Goal: Task Accomplishment & Management: Complete application form

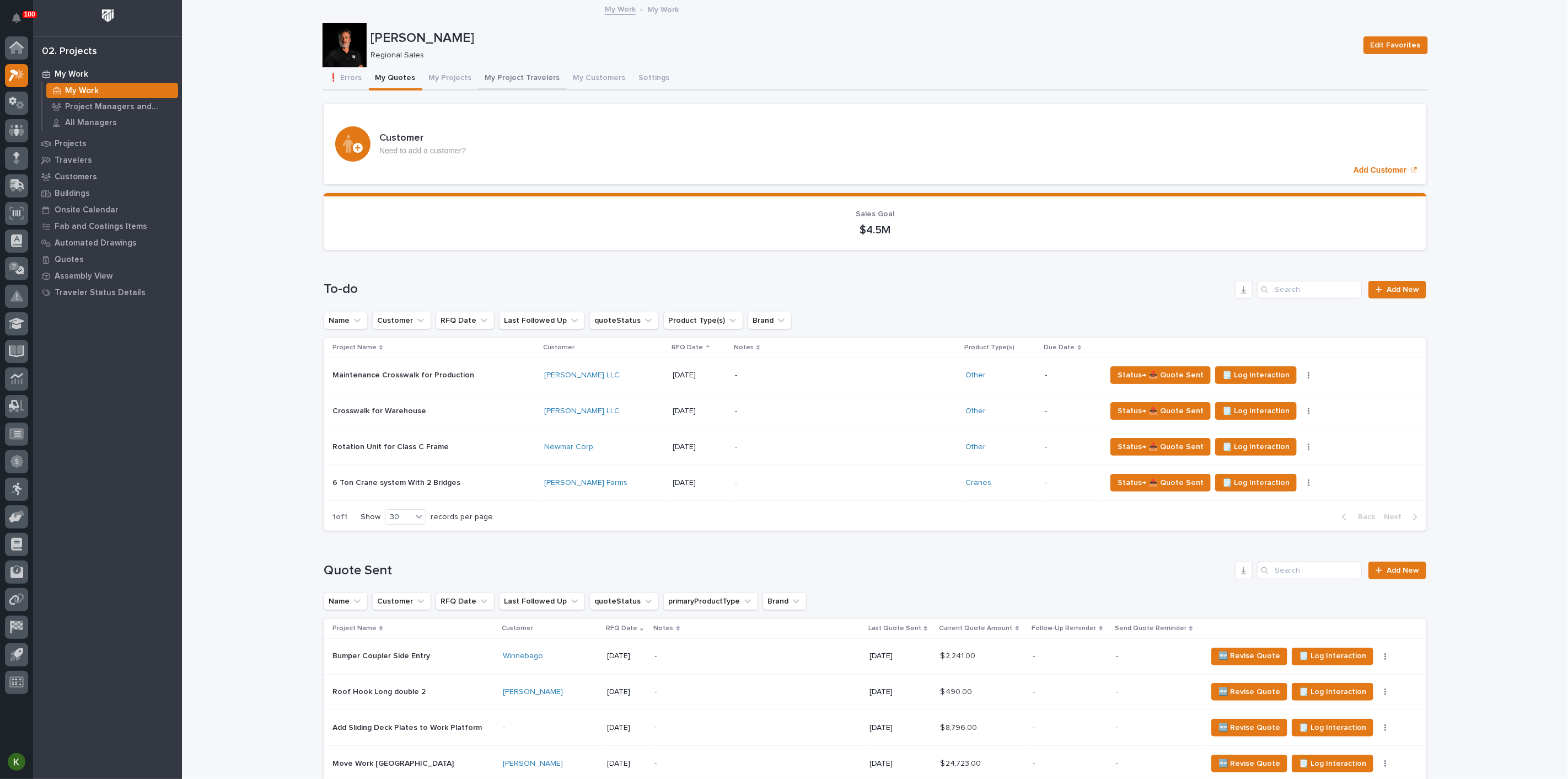
click at [540, 88] on button "My Project Travelers" at bounding box center [522, 79] width 88 height 23
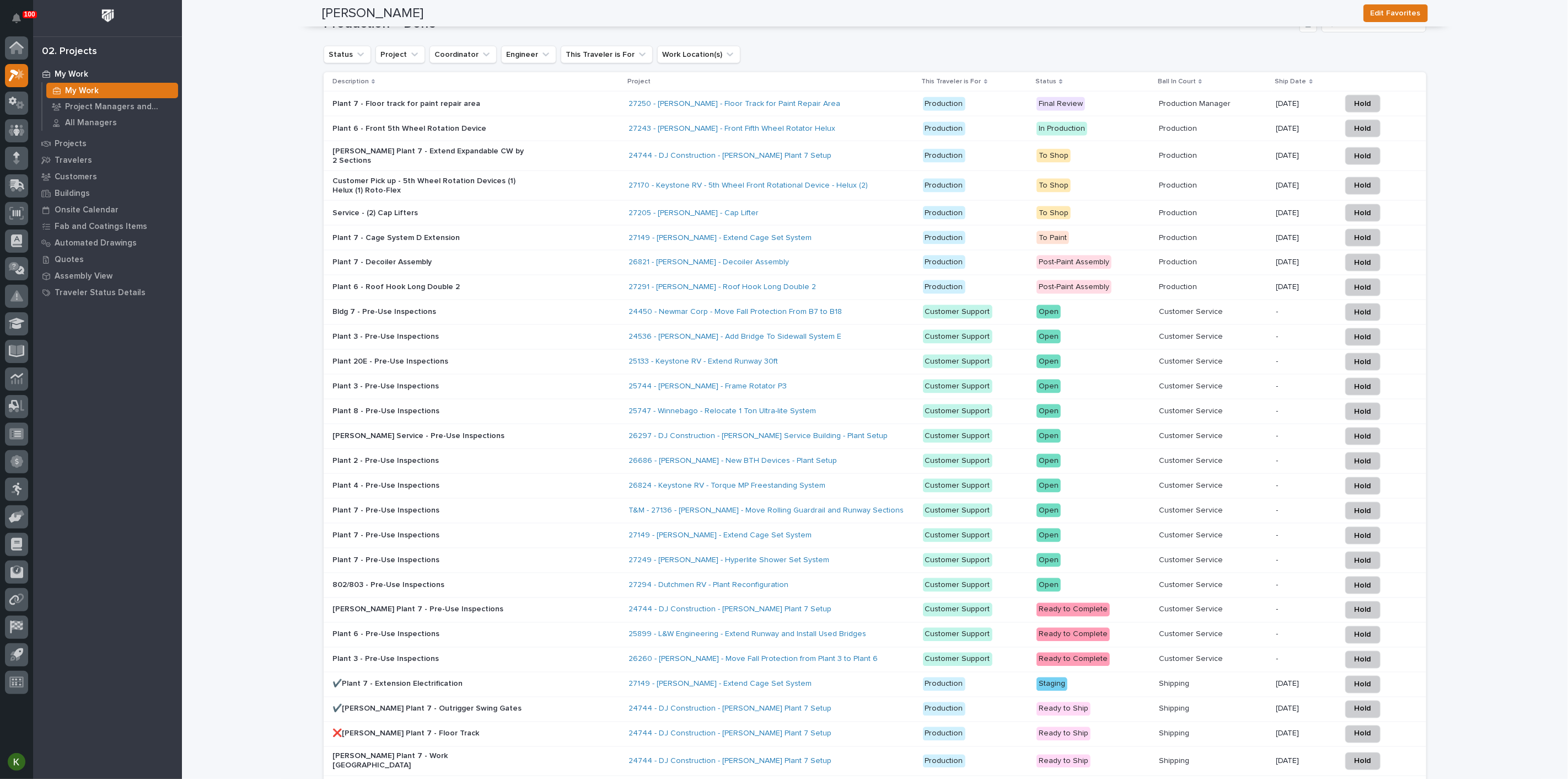
scroll to position [1167, 0]
click at [12, 42] on icon at bounding box center [16, 48] width 14 height 13
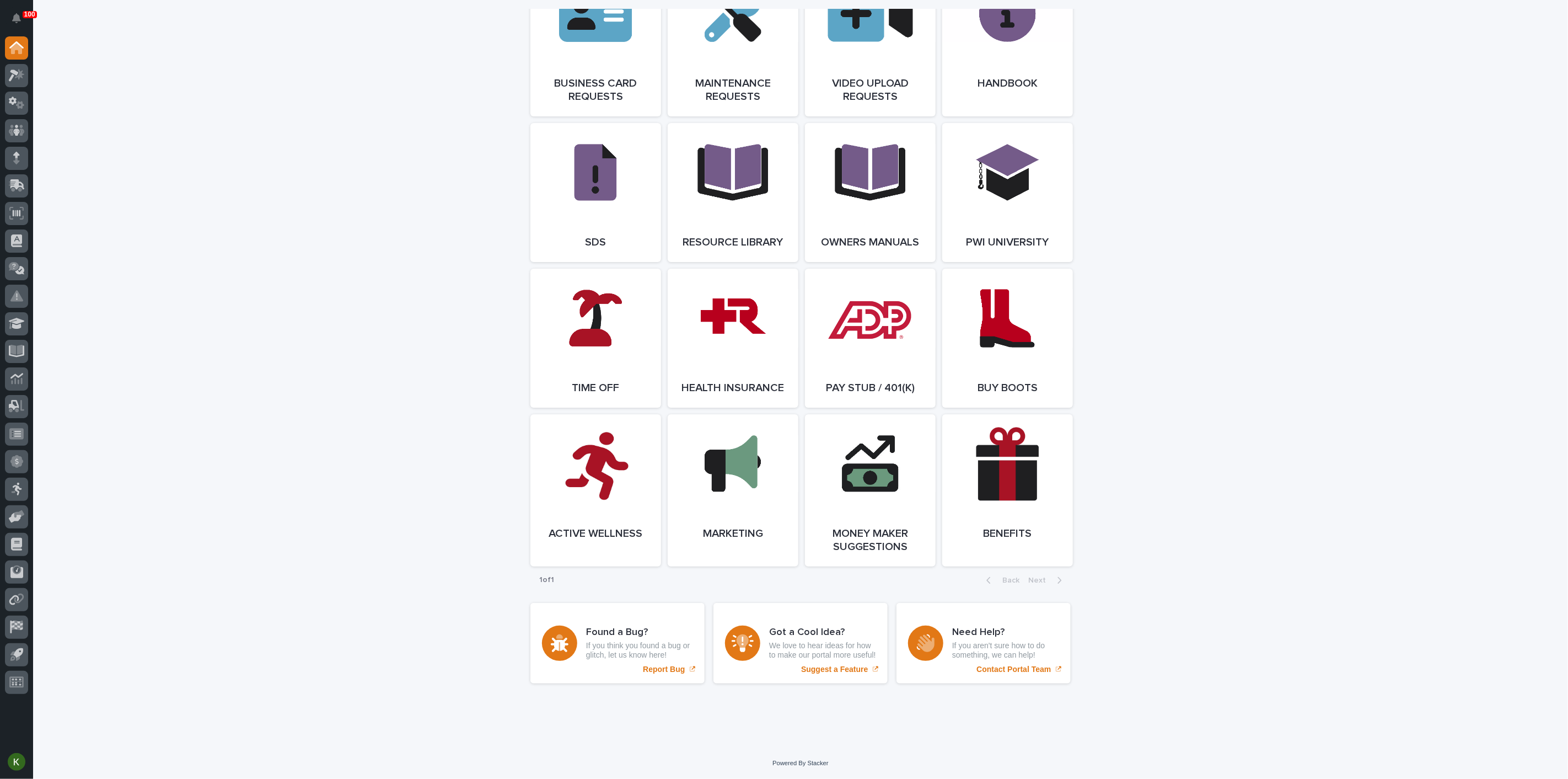
scroll to position [1839, 0]
click at [609, 408] on link "Open Link" at bounding box center [595, 338] width 131 height 139
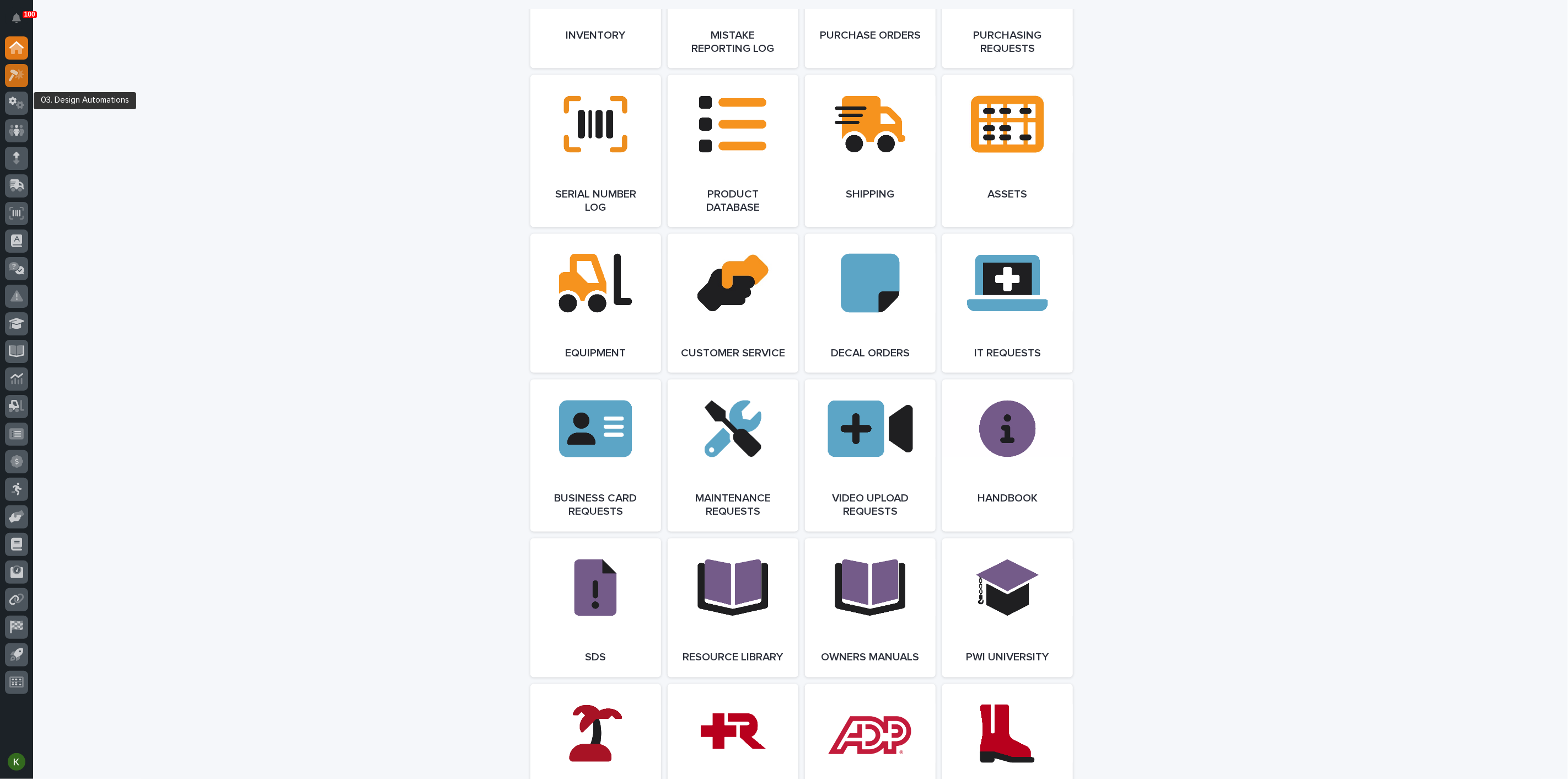
scroll to position [1287, 0]
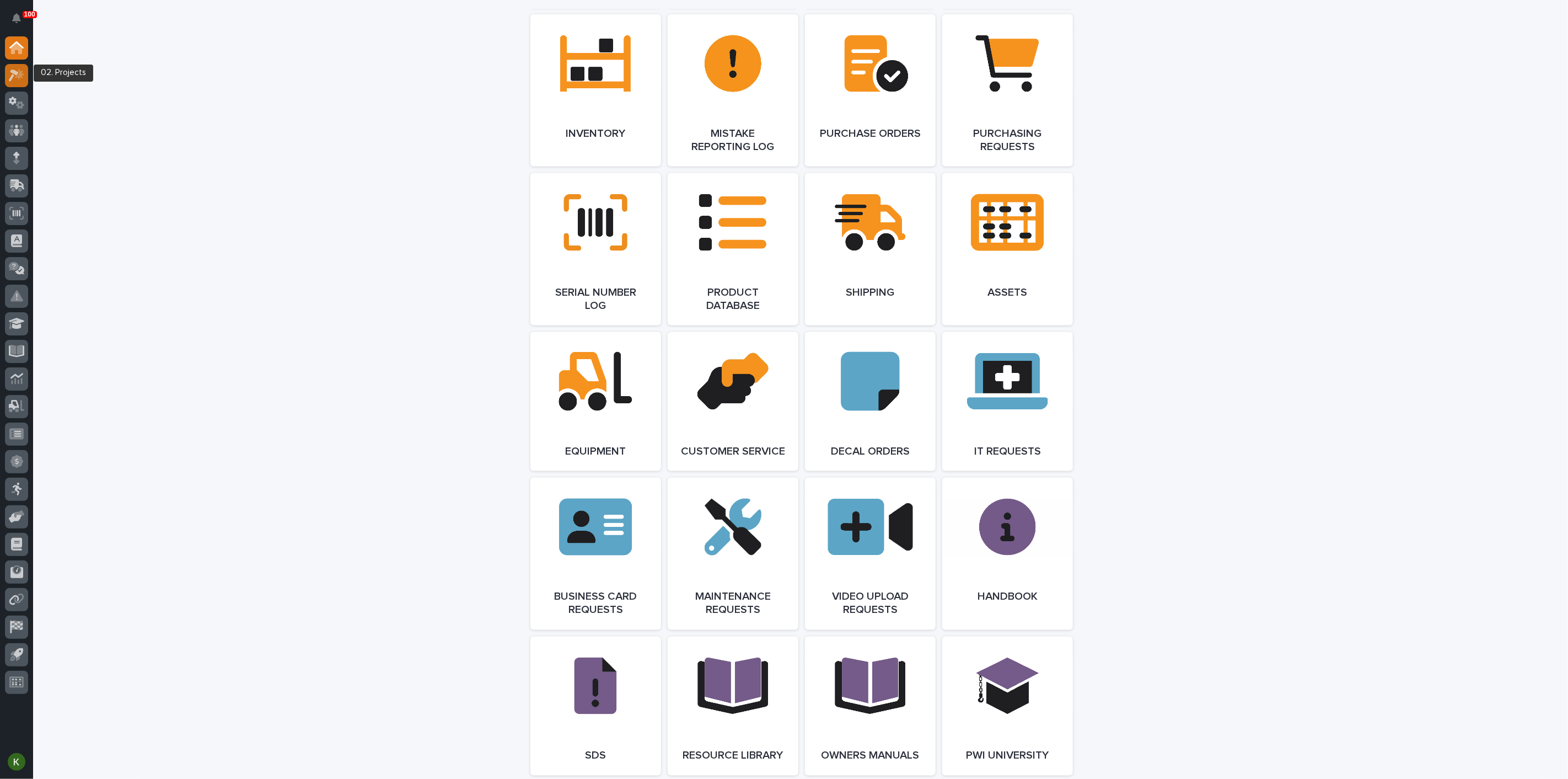
click at [21, 78] on icon at bounding box center [19, 74] width 9 height 11
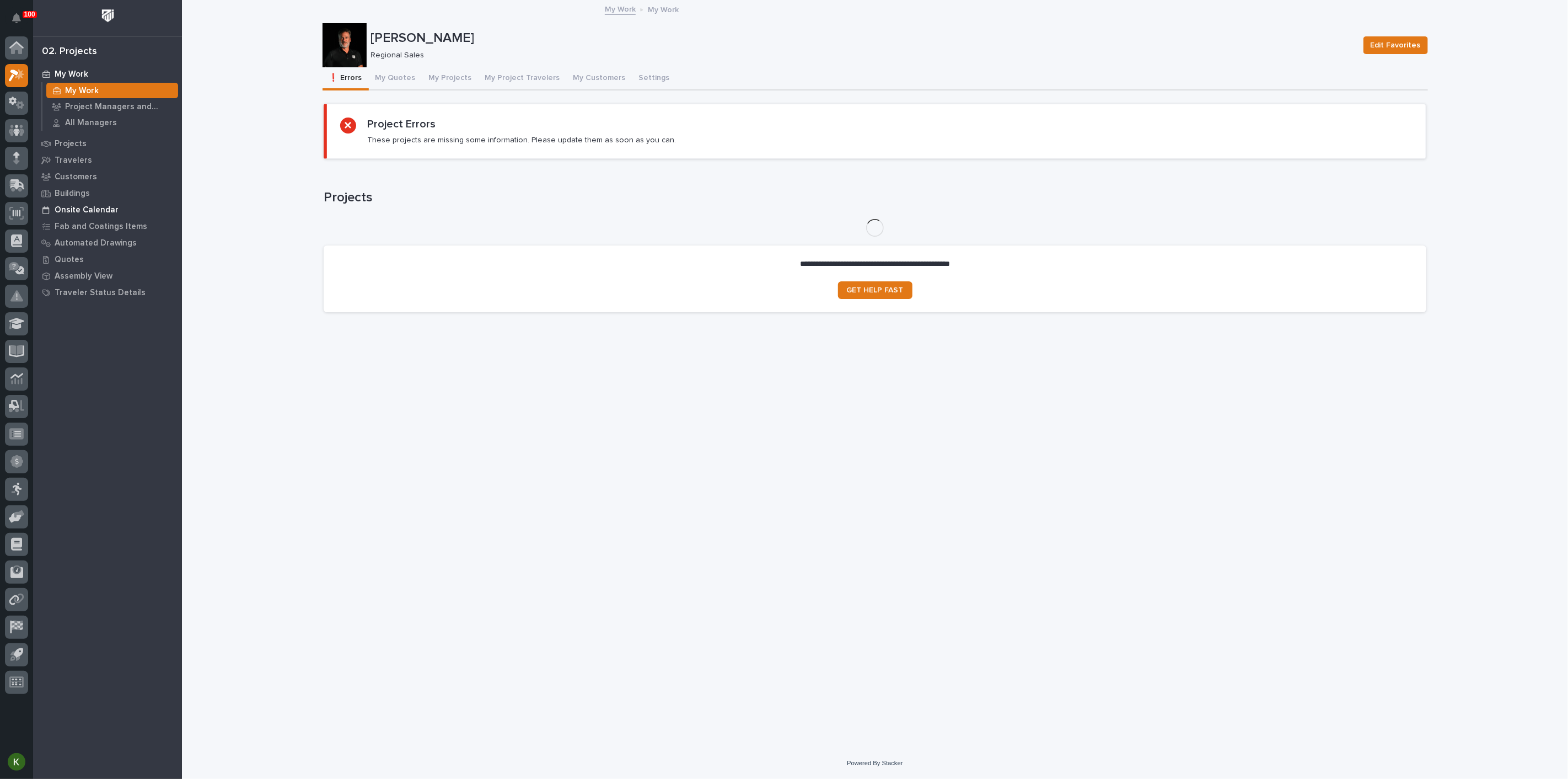
click at [111, 208] on div "Onsite Calendar" at bounding box center [107, 209] width 143 height 15
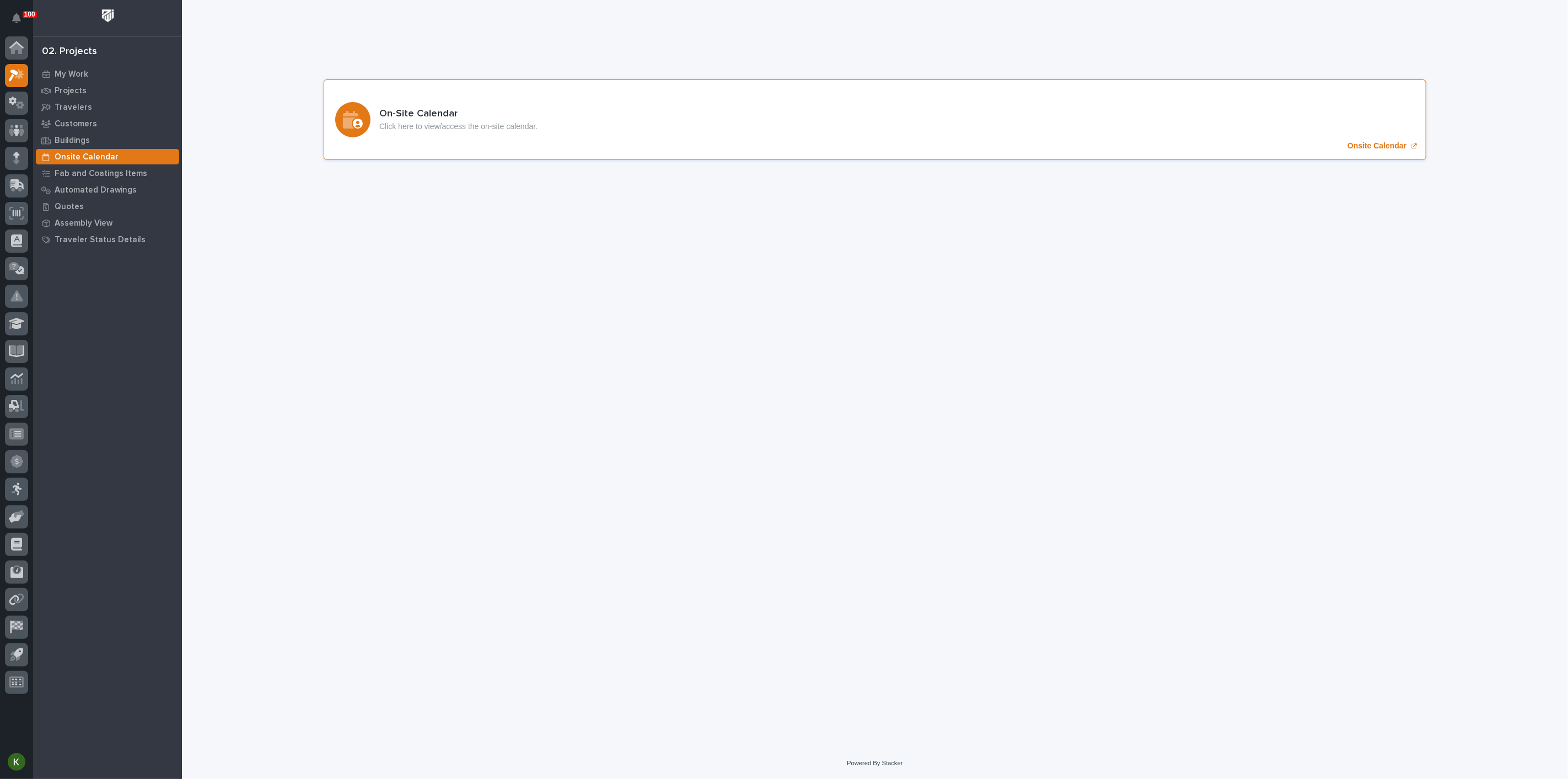
click at [1351, 151] on p "Onsite Calendar" at bounding box center [1376, 145] width 59 height 9
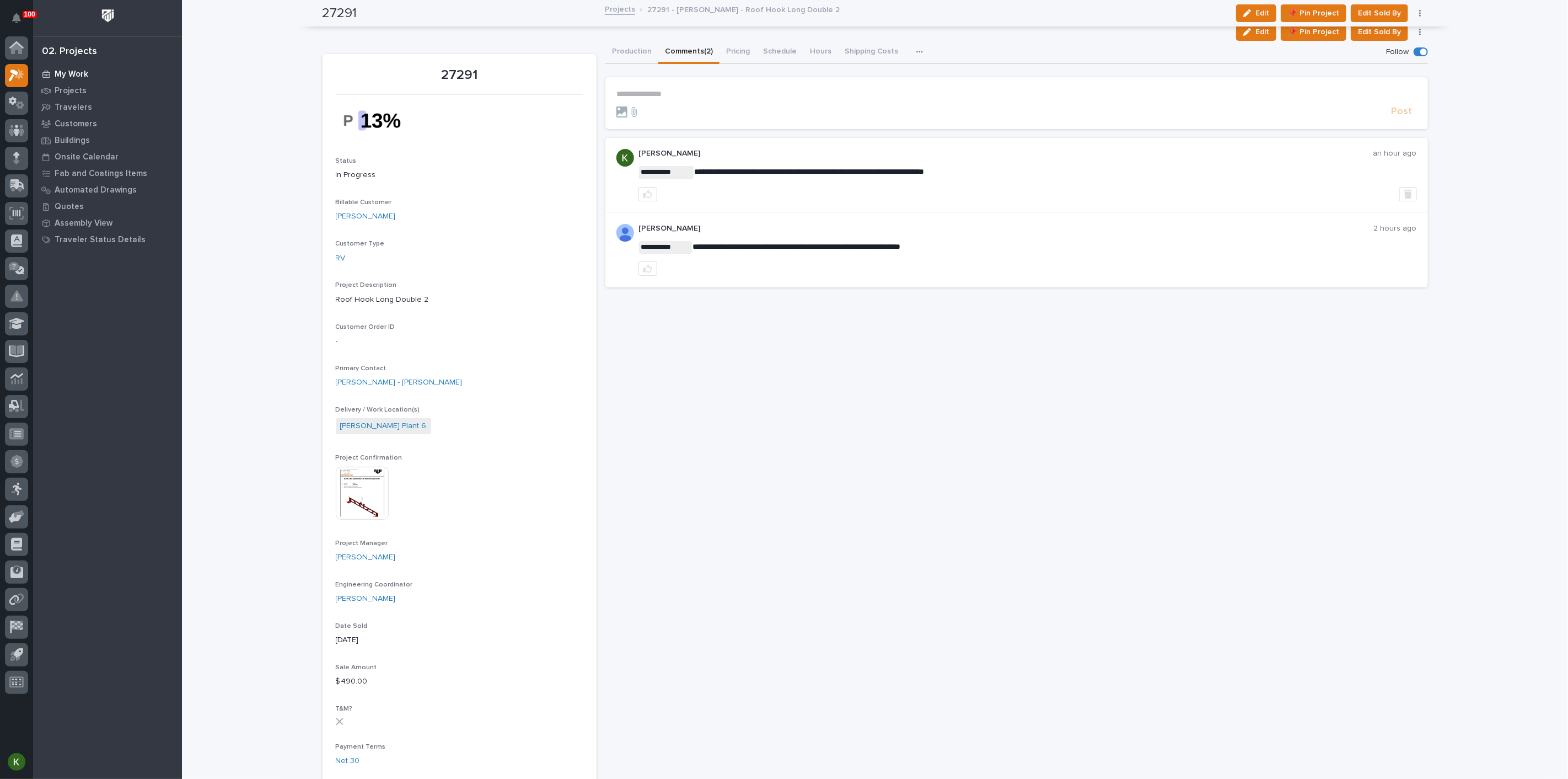
scroll to position [61, 0]
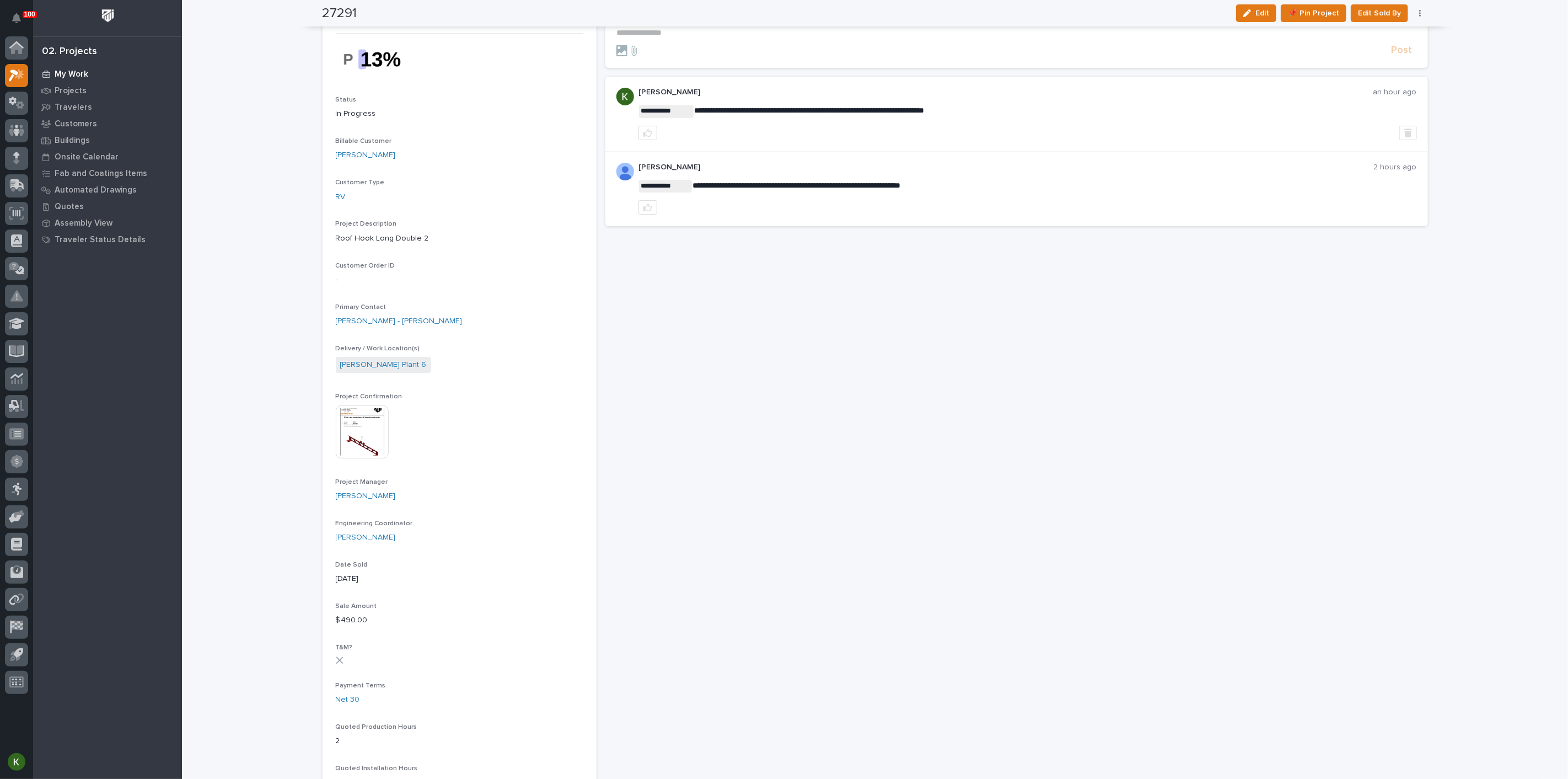
click at [66, 70] on div "My Work" at bounding box center [107, 73] width 143 height 15
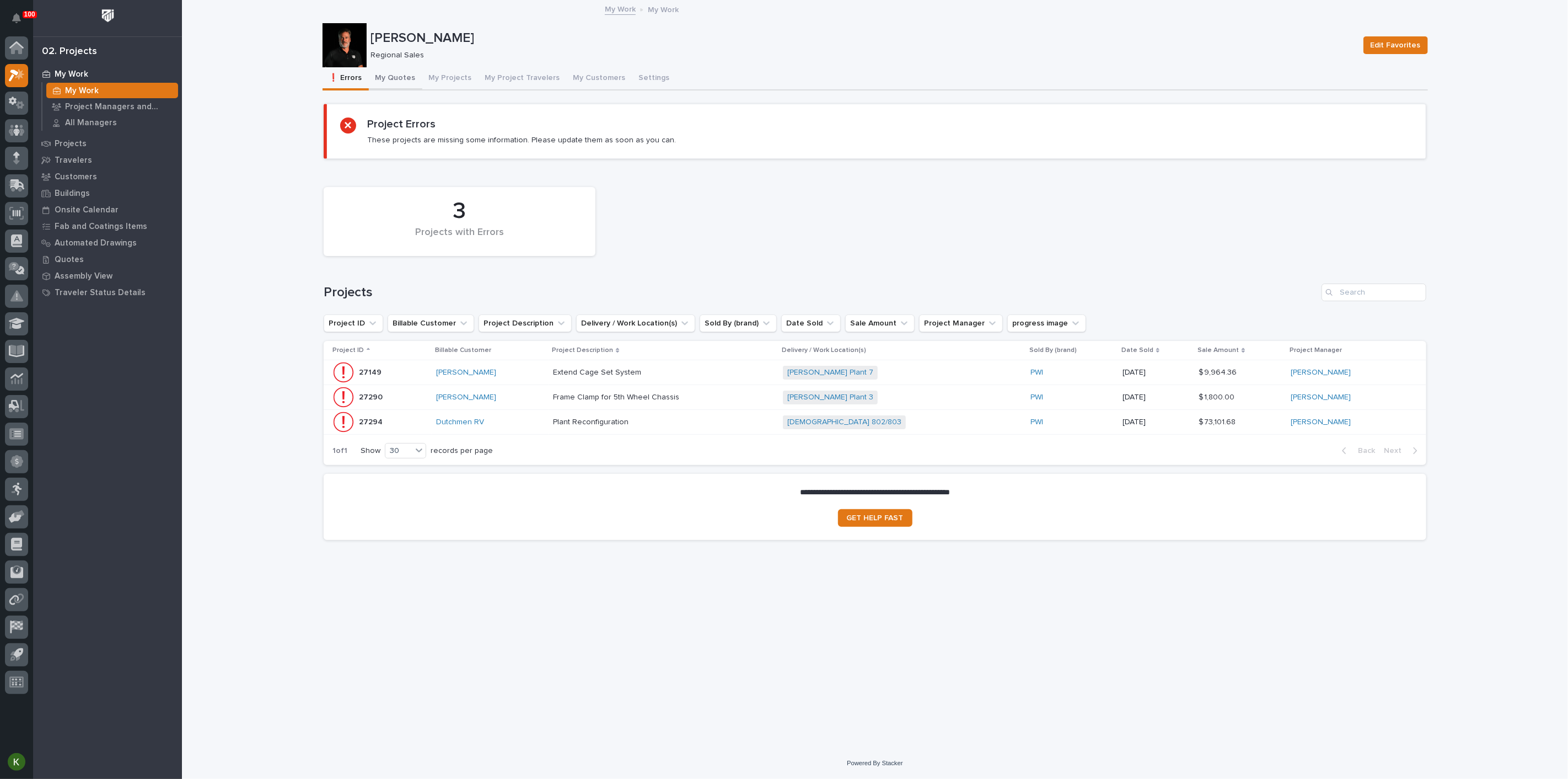
click at [418, 85] on button "My Quotes" at bounding box center [395, 79] width 53 height 23
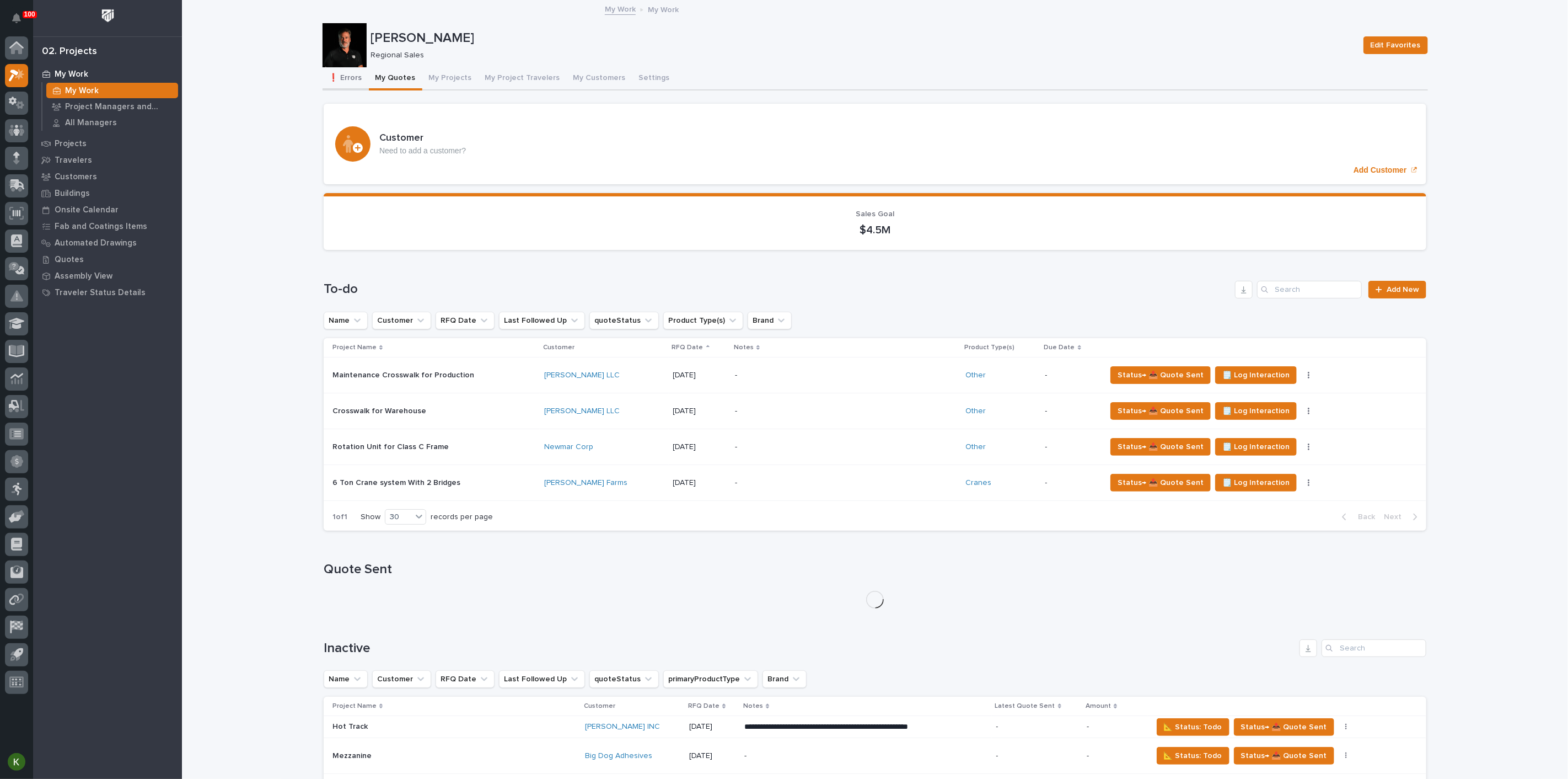
click at [353, 85] on button "❗ Errors" at bounding box center [345, 79] width 46 height 23
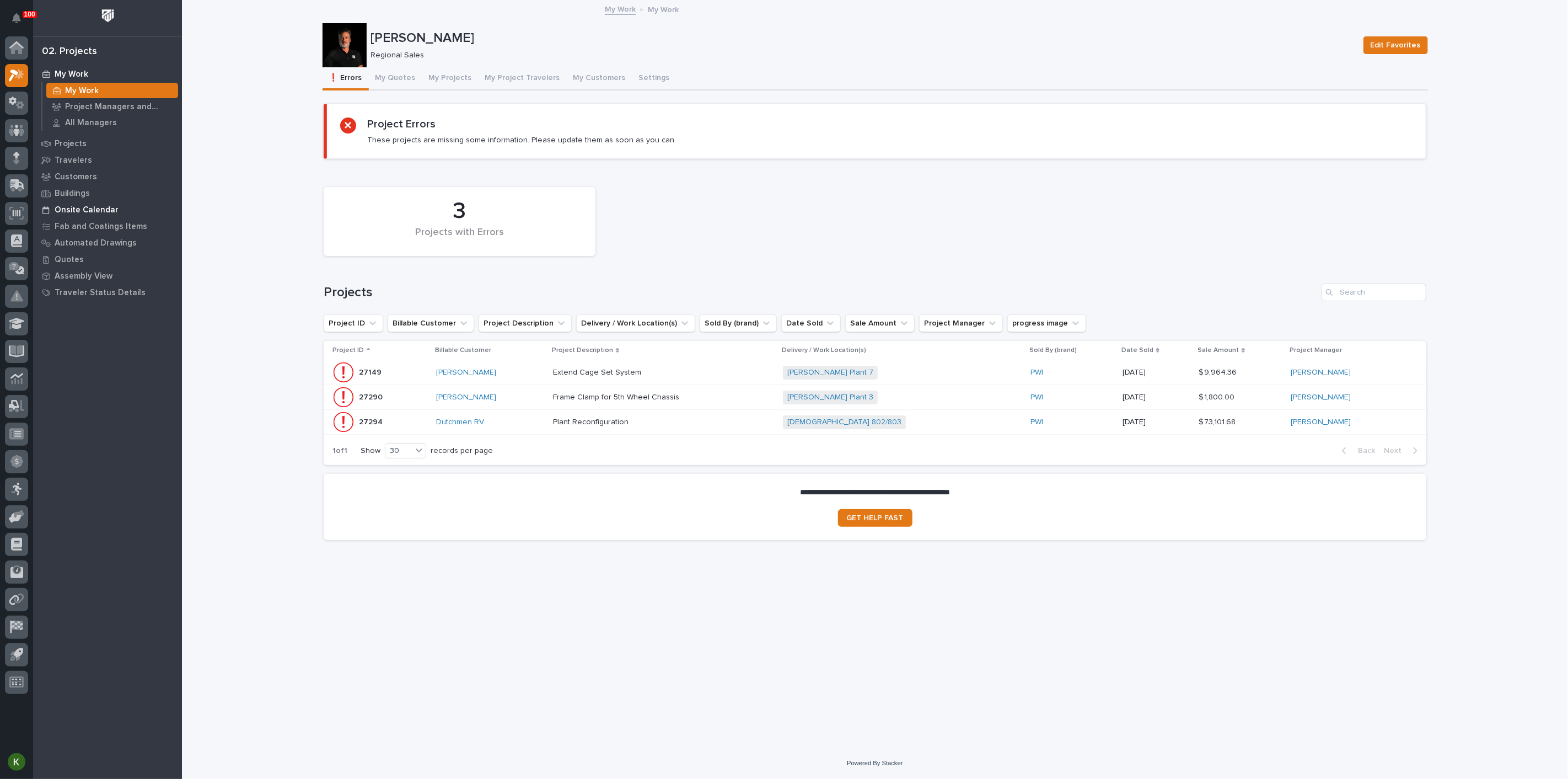
click at [98, 212] on p "Onsite Calendar" at bounding box center [86, 209] width 64 height 10
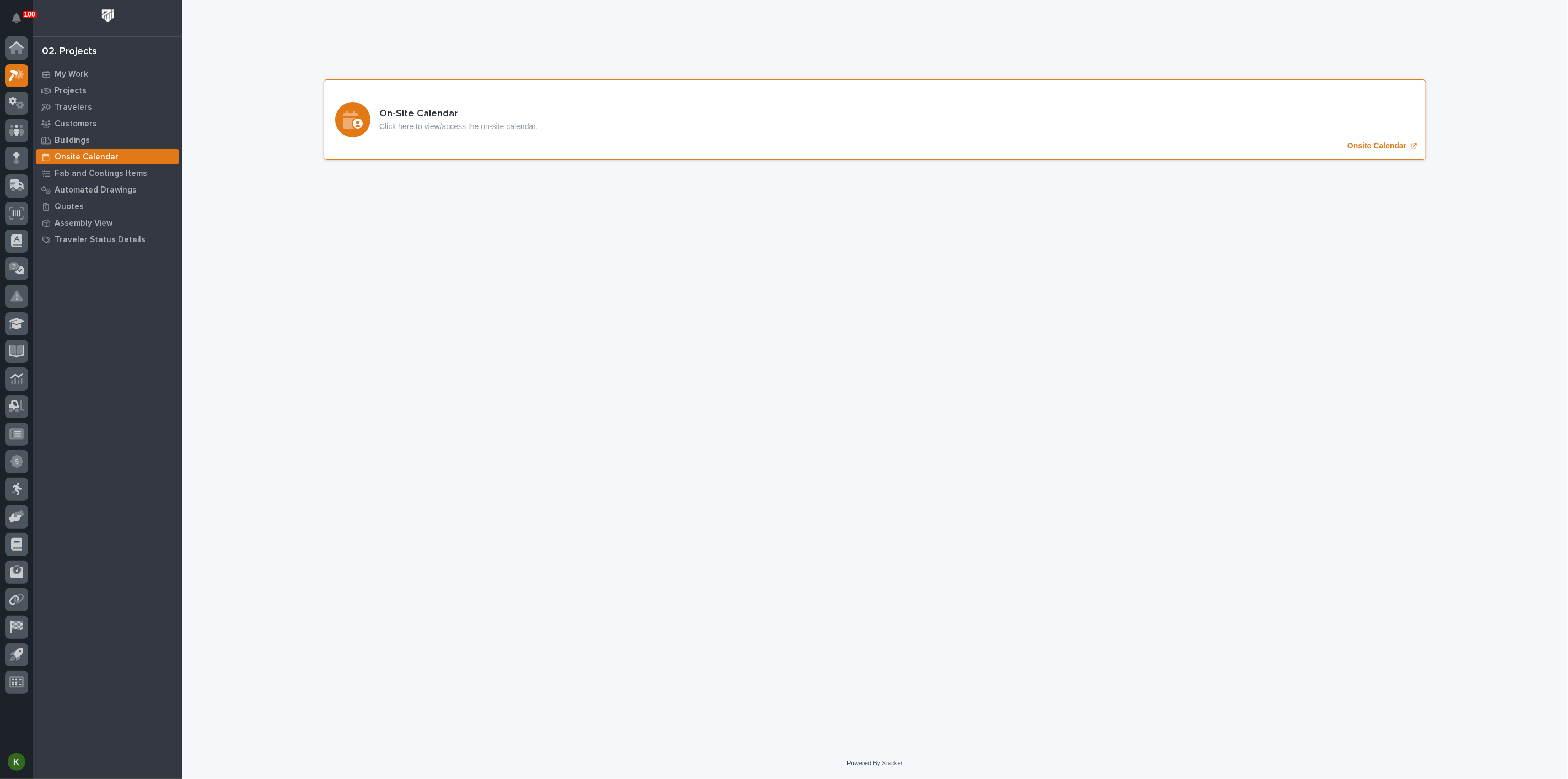
click at [1356, 151] on p "Onsite Calendar" at bounding box center [1376, 145] width 59 height 9
click at [72, 72] on p "My Work" at bounding box center [70, 74] width 33 height 10
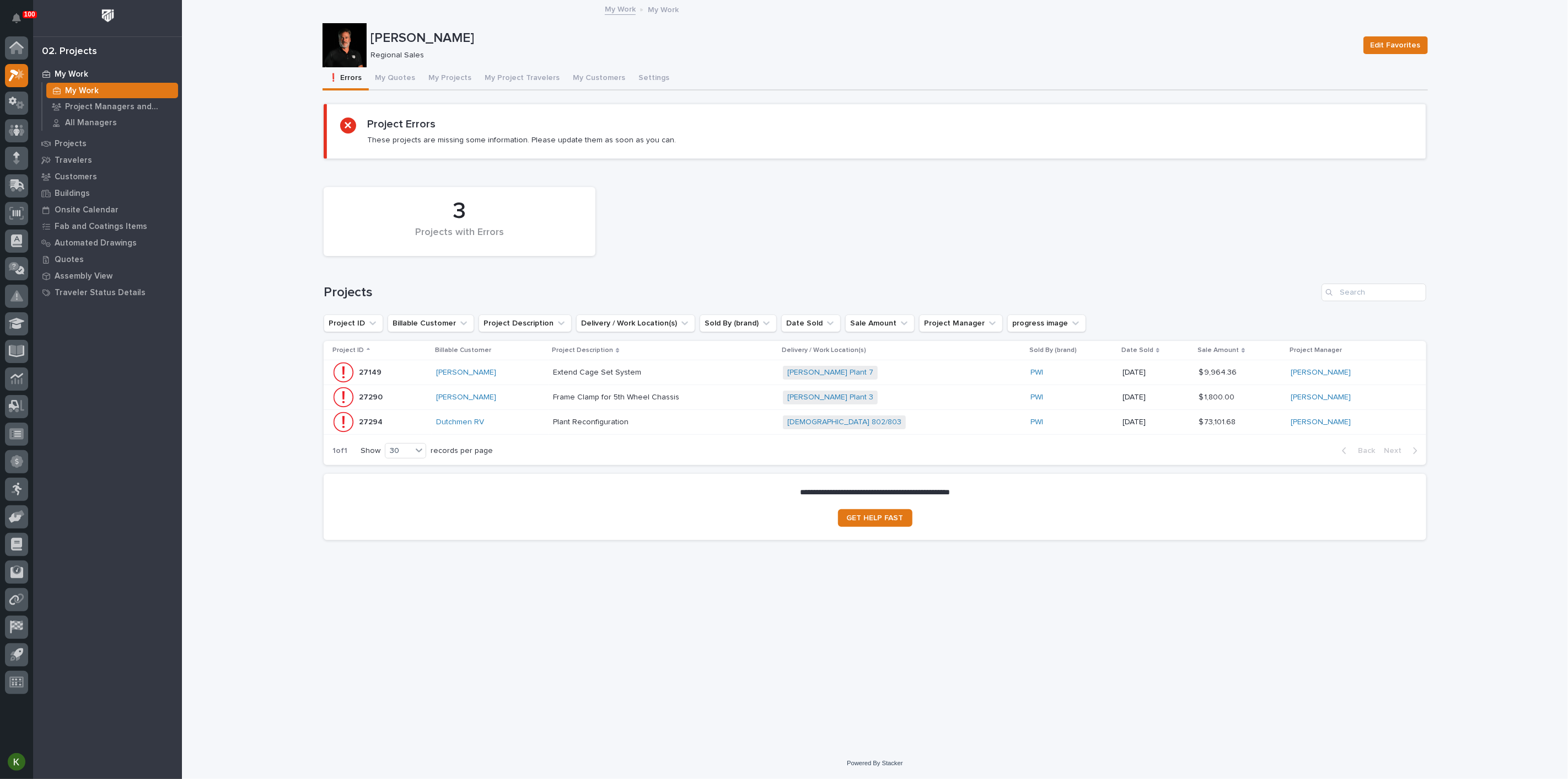
click at [738, 377] on p at bounding box center [650, 373] width 193 height 9
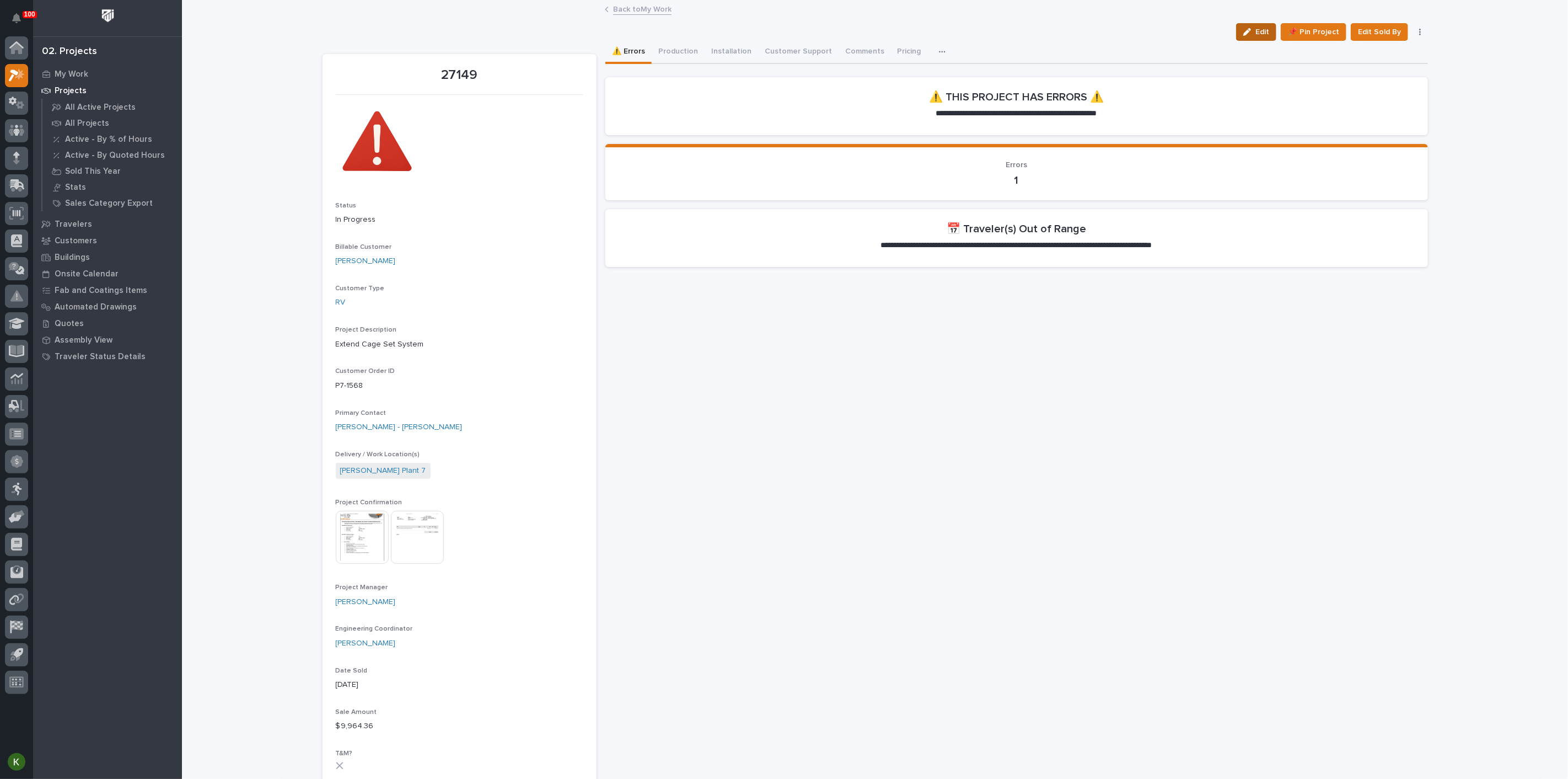
click at [1243, 36] on icon "button" at bounding box center [1247, 32] width 8 height 8
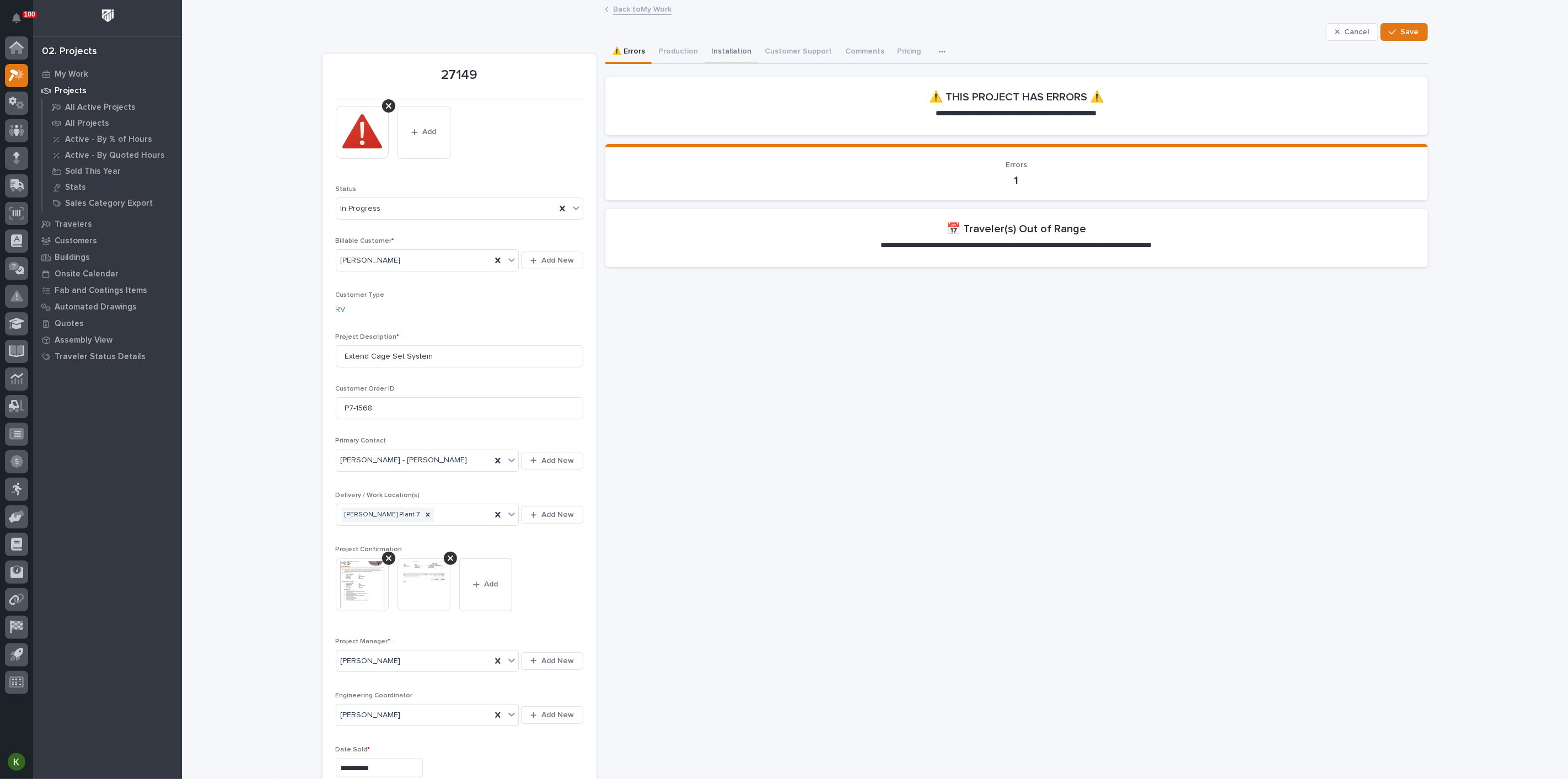
click at [748, 60] on button "Installation" at bounding box center [731, 52] width 53 height 23
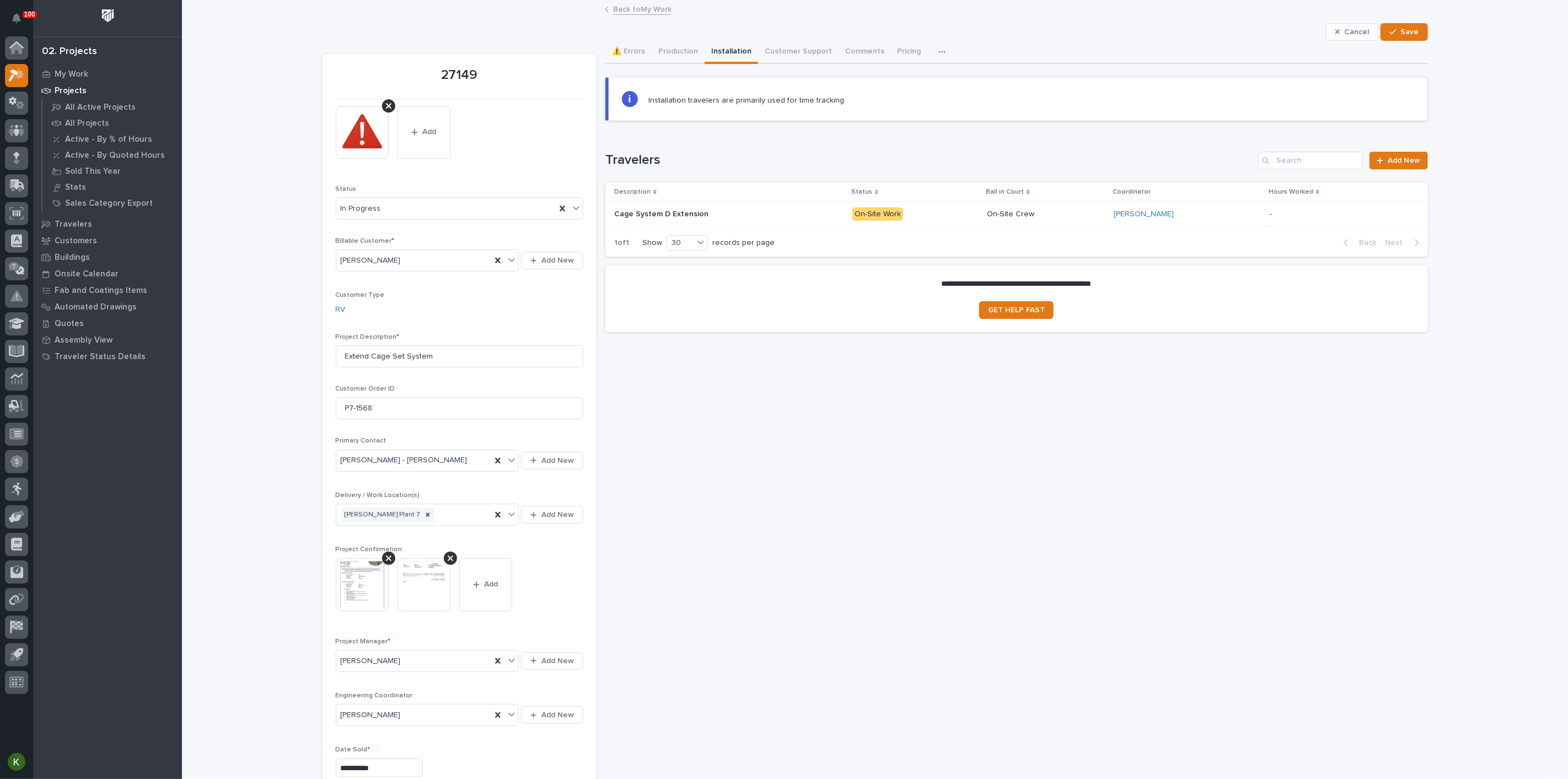
click at [936, 221] on p "On-Site Work" at bounding box center [915, 214] width 125 height 14
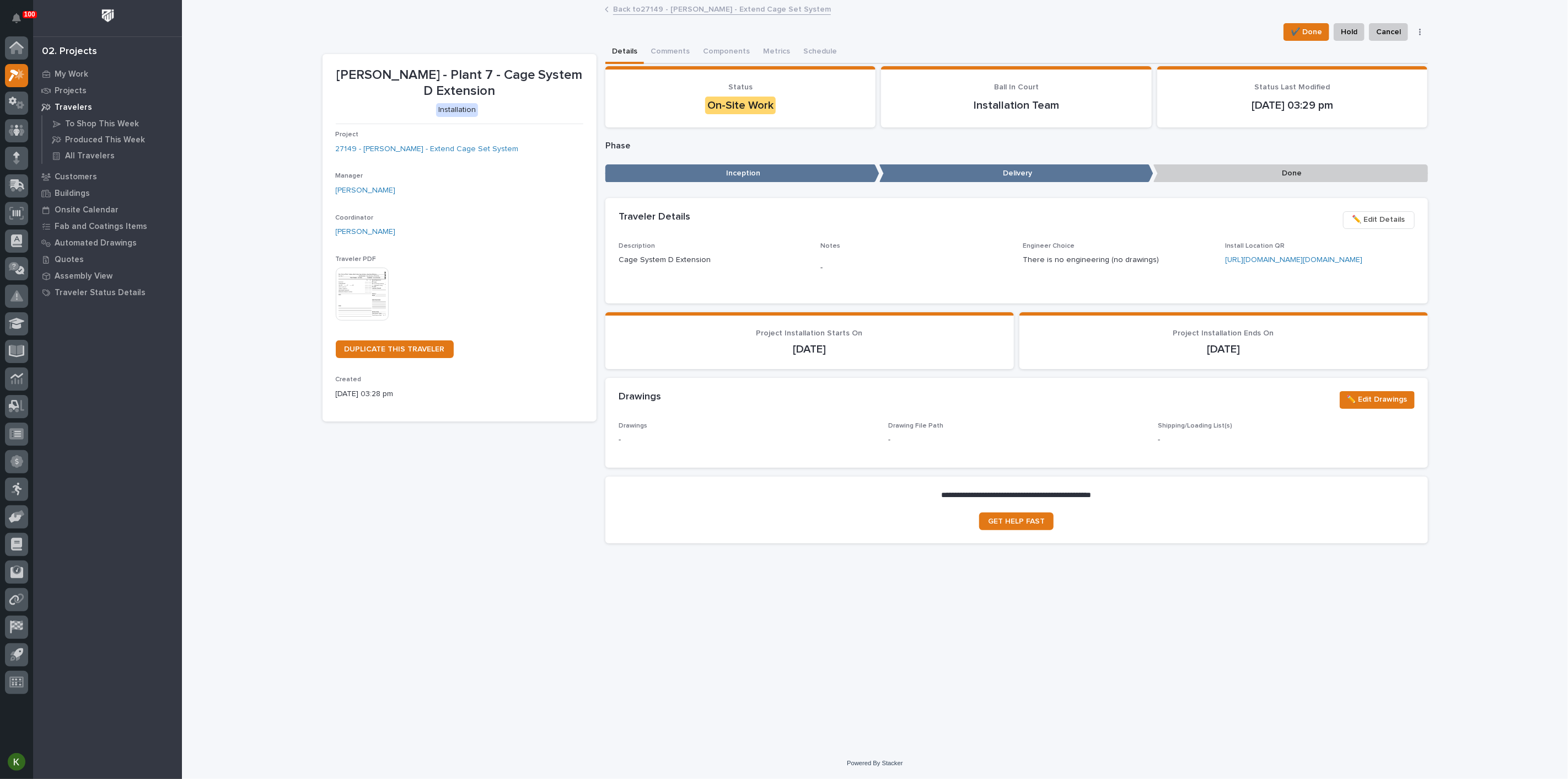
click at [669, 8] on link "Back to 27149 - Brinkley RV - Extend Cage Set System" at bounding box center [722, 8] width 217 height 13
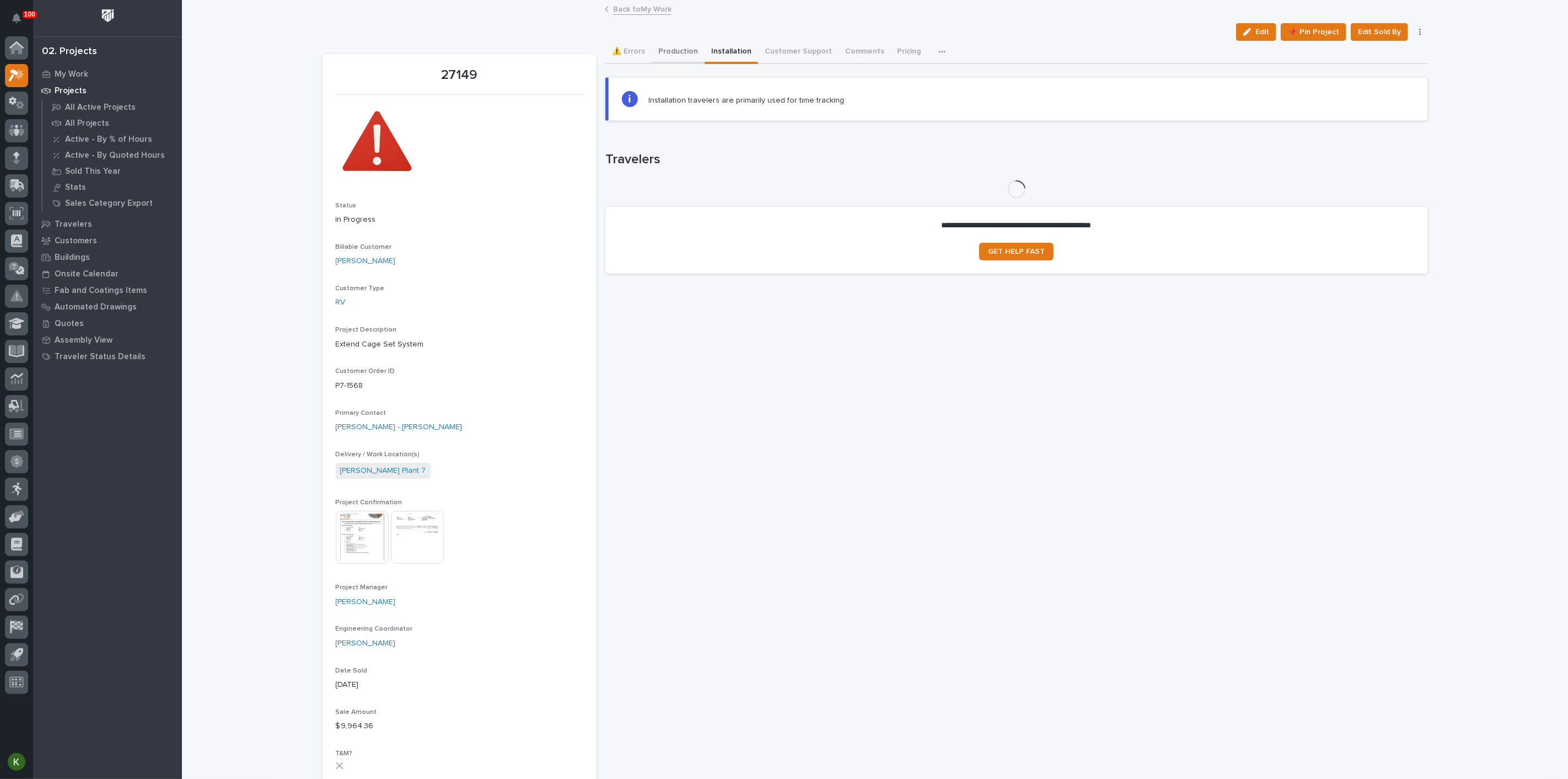
click at [684, 60] on button "Production" at bounding box center [678, 52] width 53 height 23
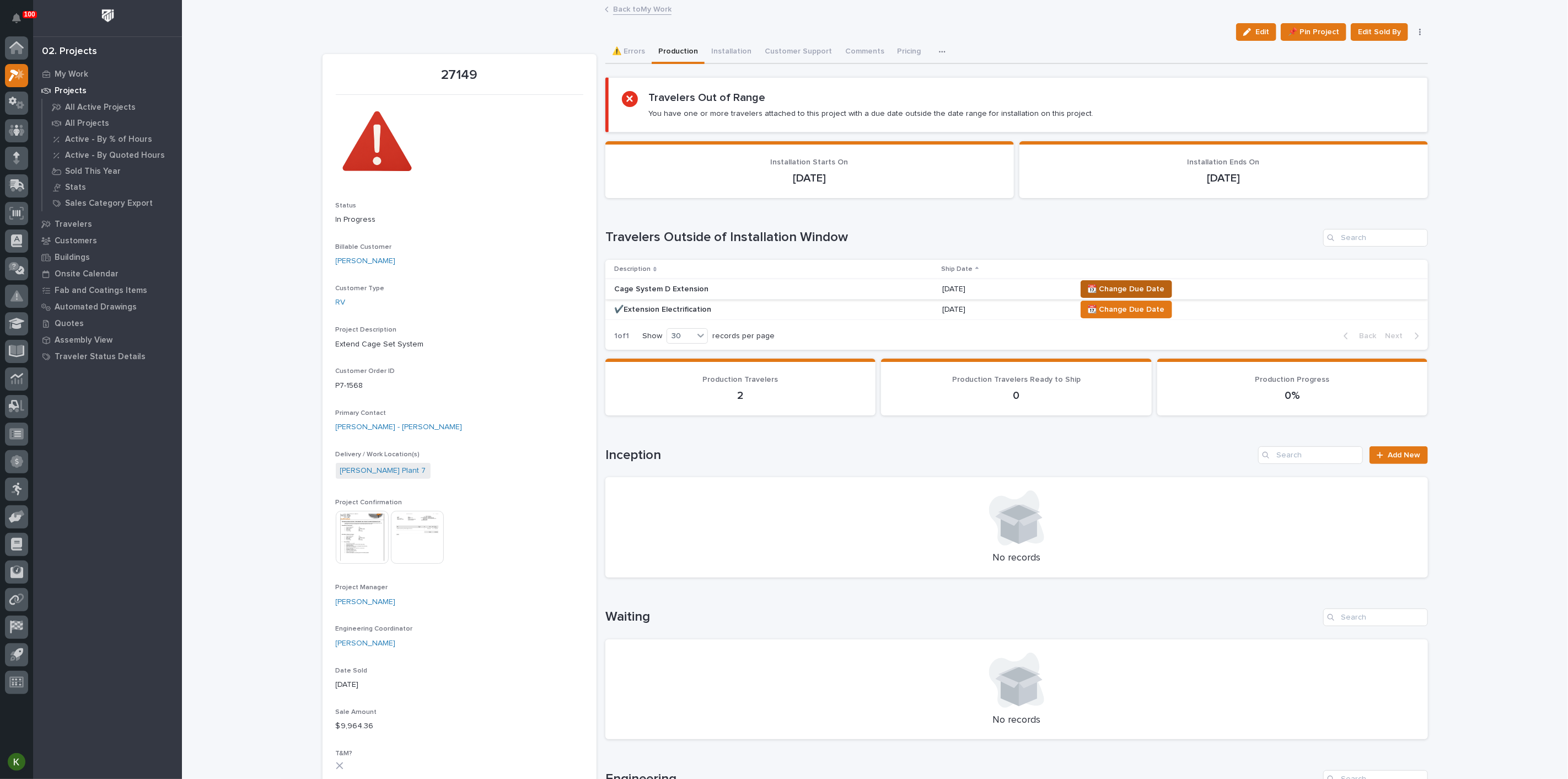
click at [1135, 296] on span "📆 Change Due Date" at bounding box center [1127, 289] width 78 height 14
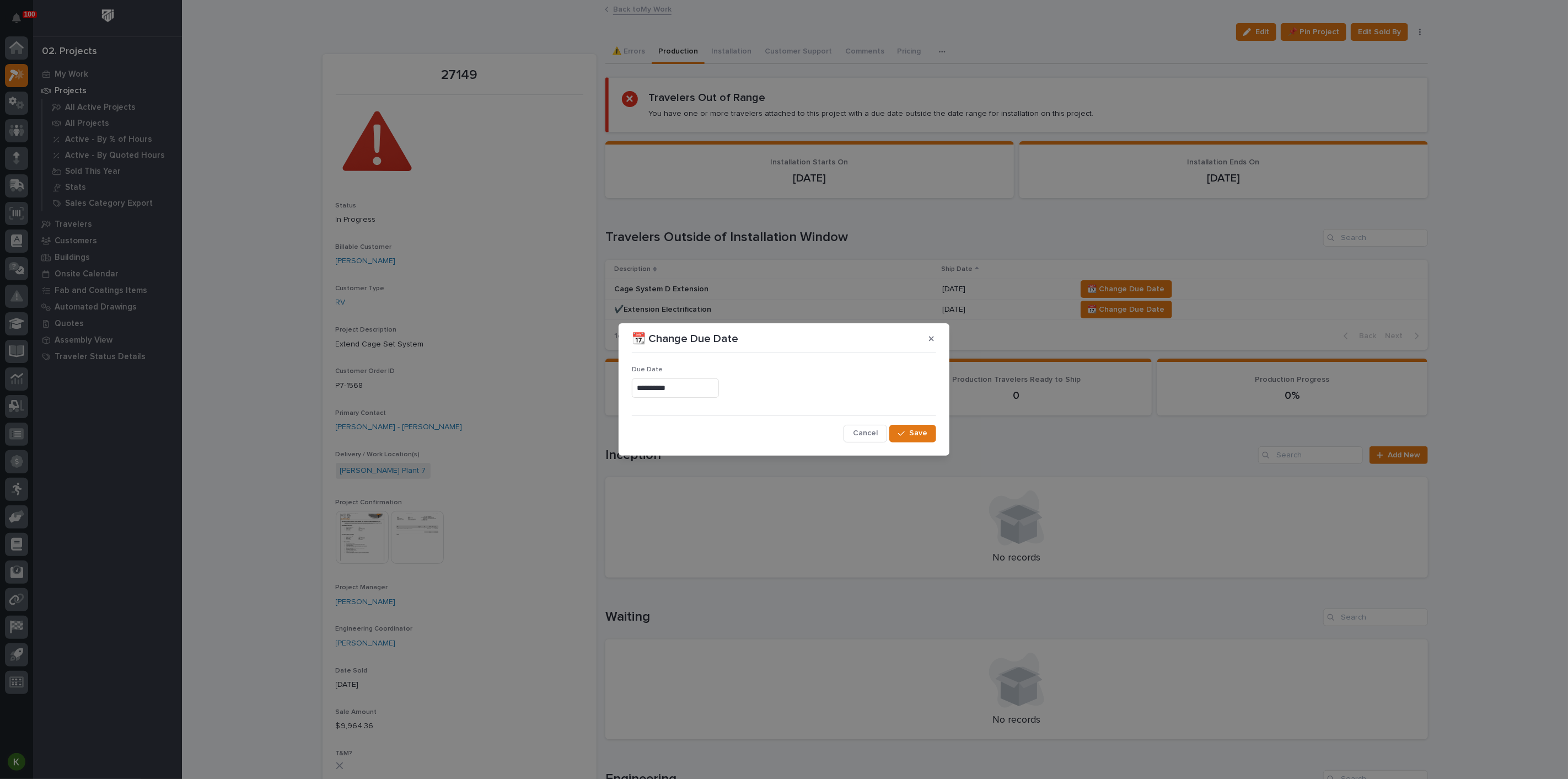
click at [696, 386] on input "**********" at bounding box center [675, 387] width 88 height 19
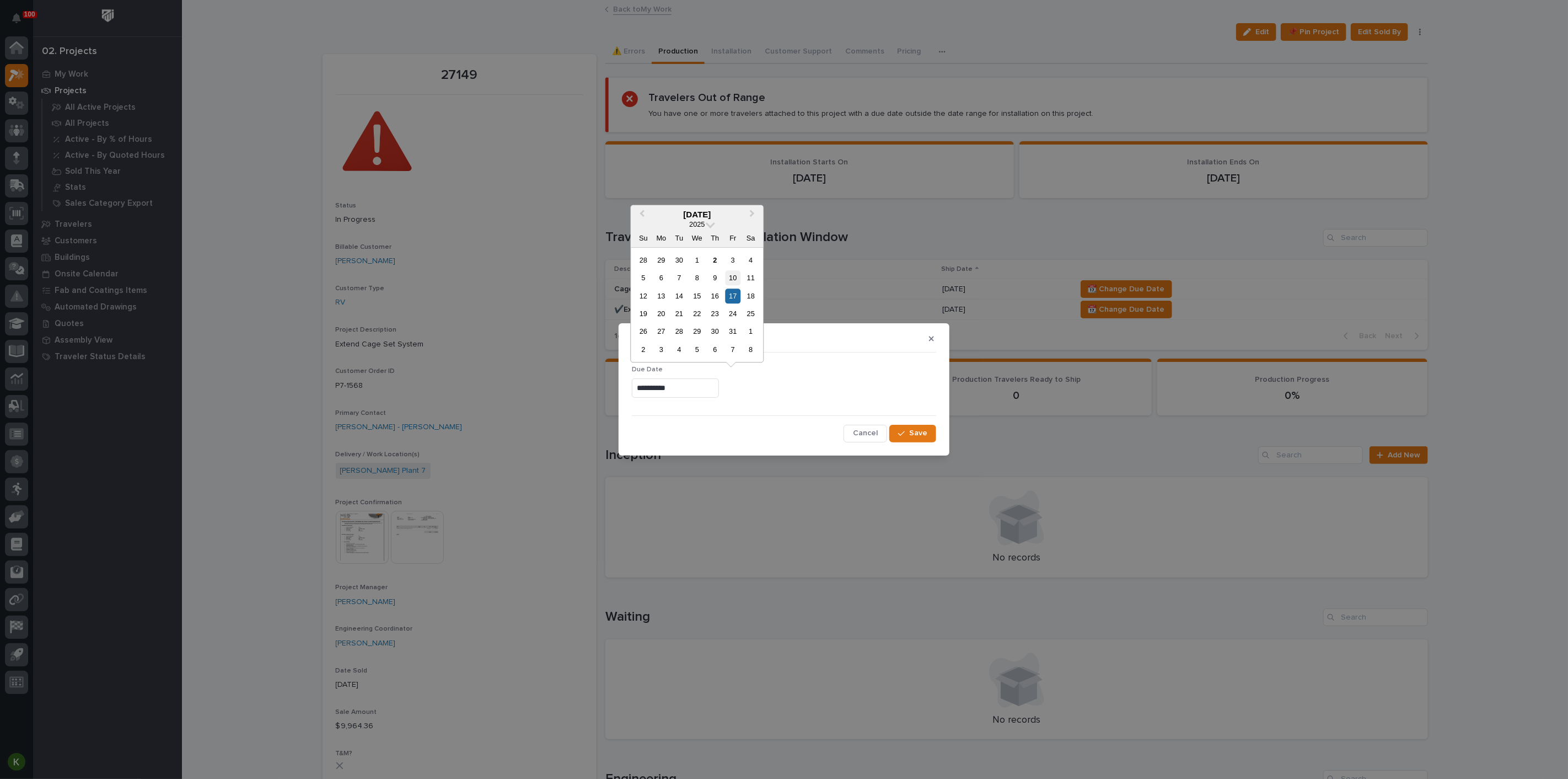
click at [725, 270] on div "10" at bounding box center [733, 277] width 14 height 14
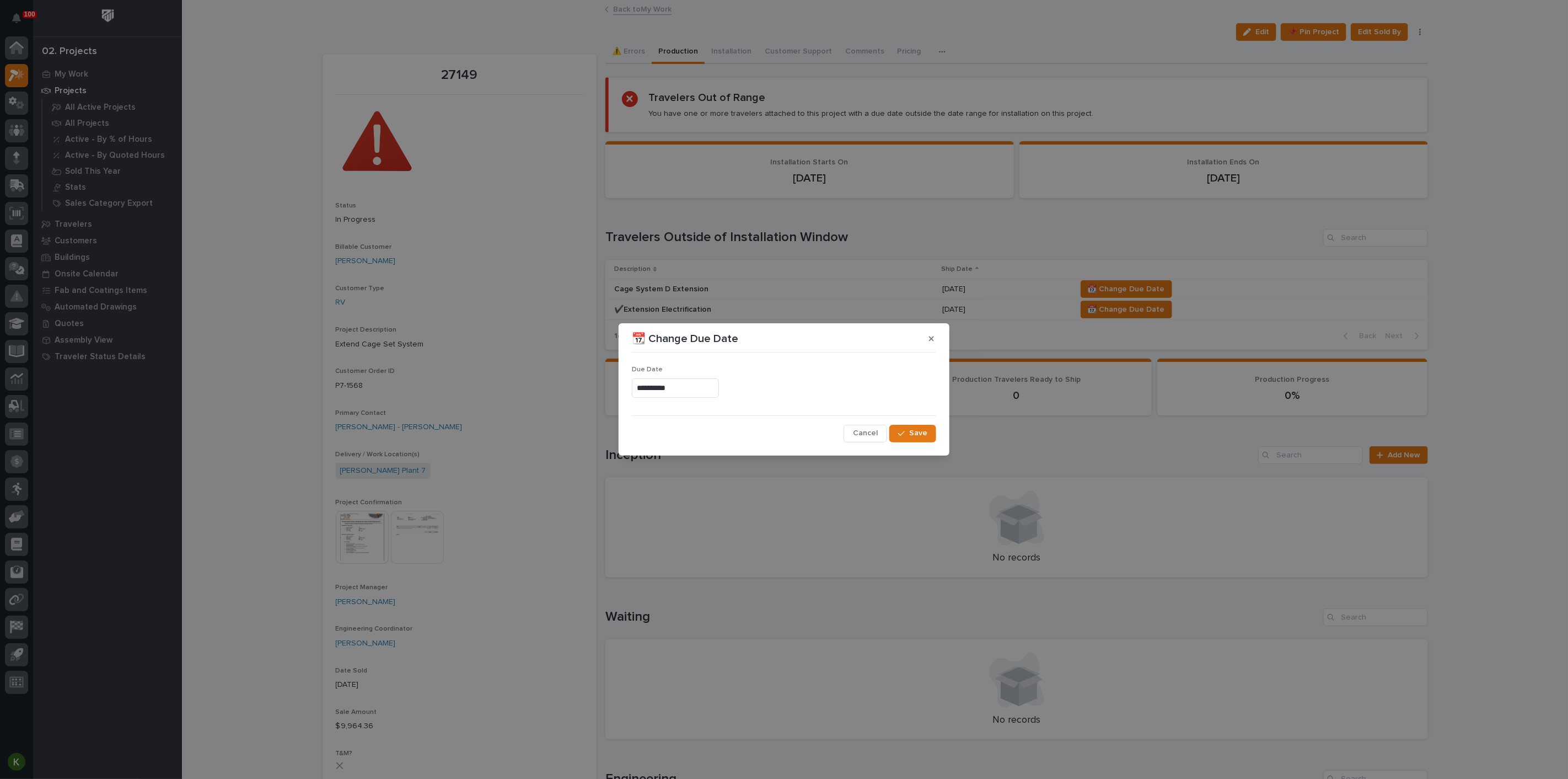
type input "**********"
click at [909, 436] on span "Save" at bounding box center [918, 432] width 18 height 10
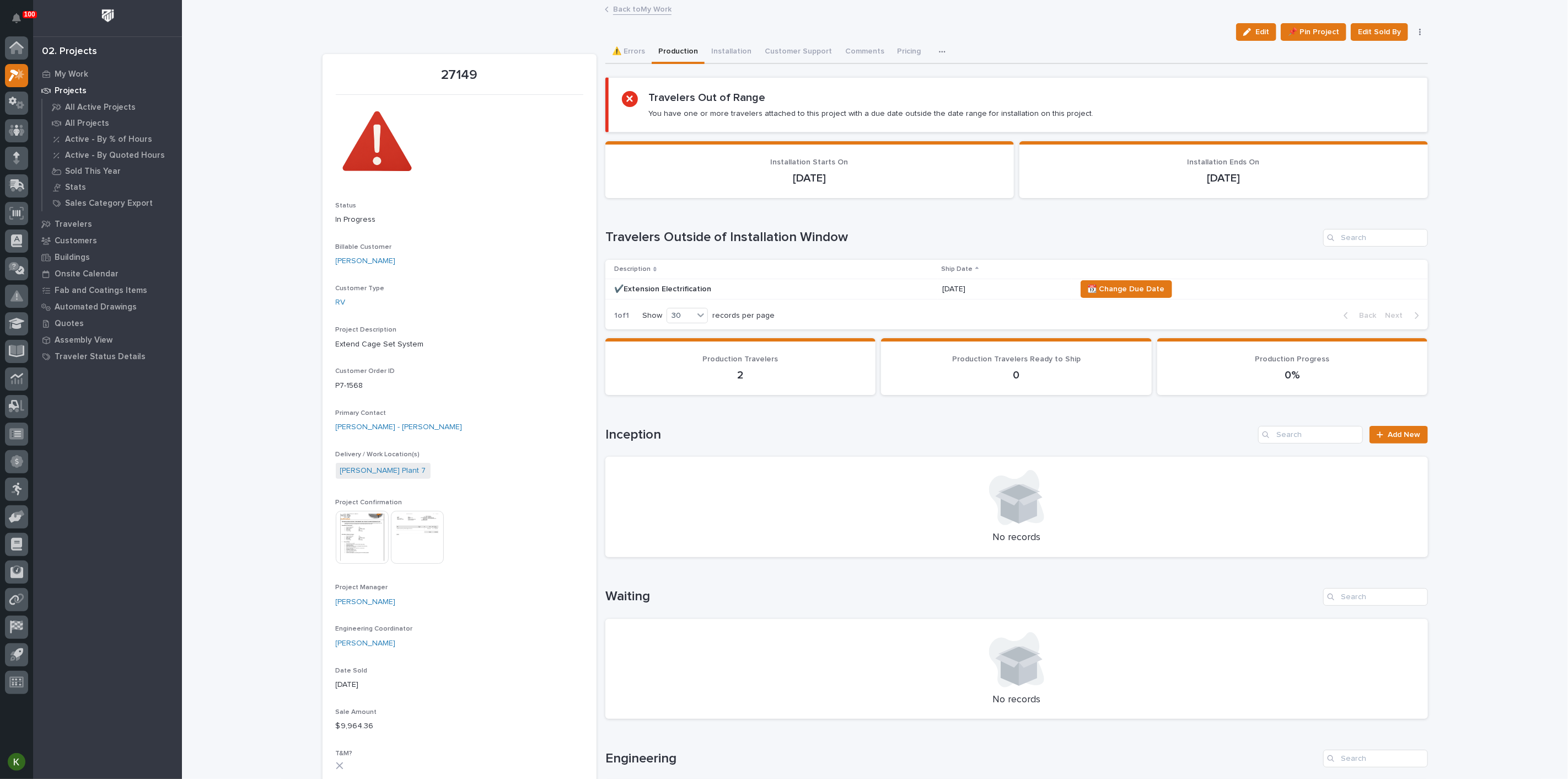
click at [845, 299] on div "✔️Extension Electrification" at bounding box center [774, 289] width 319 height 18
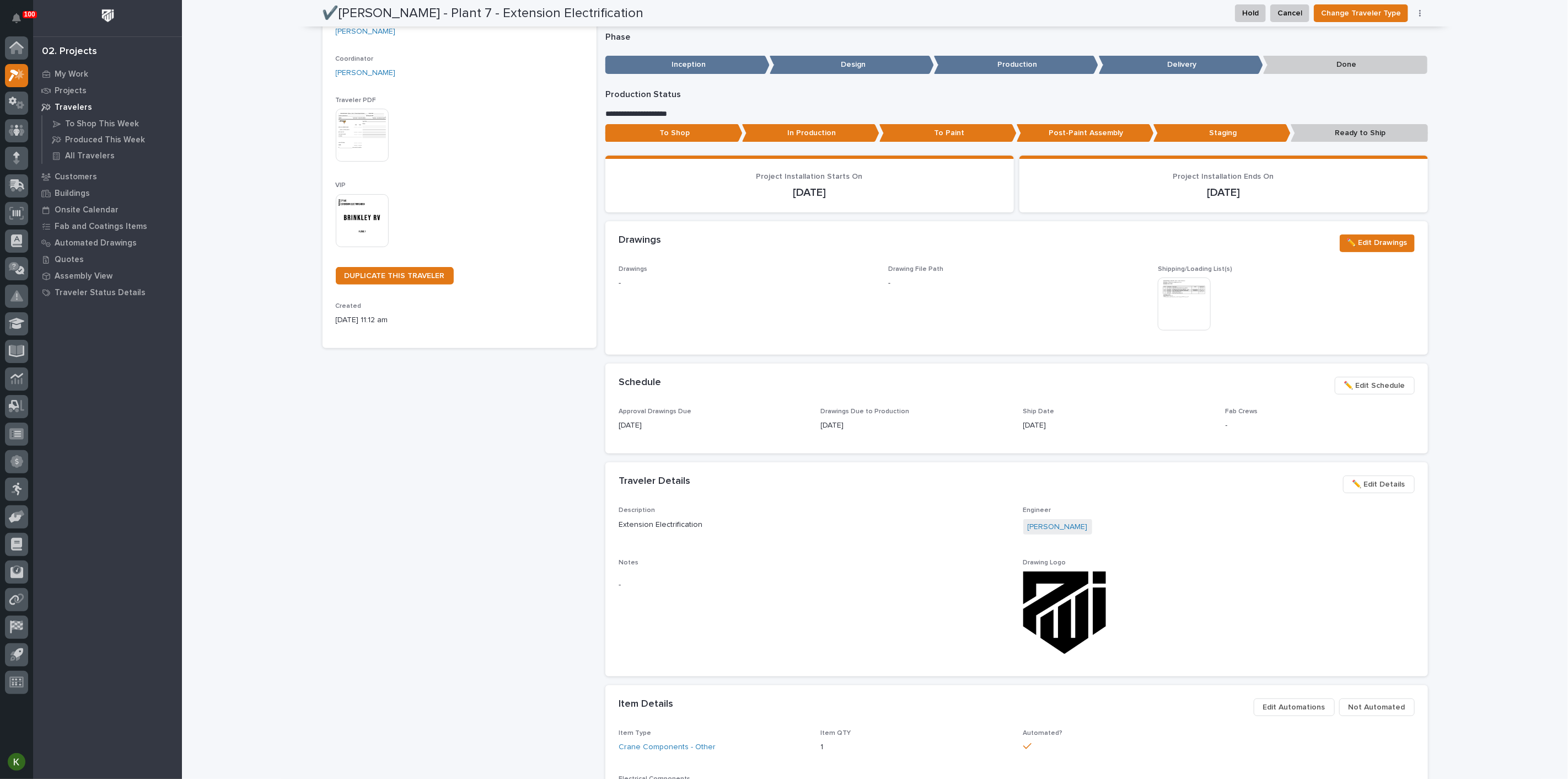
scroll to position [183, 0]
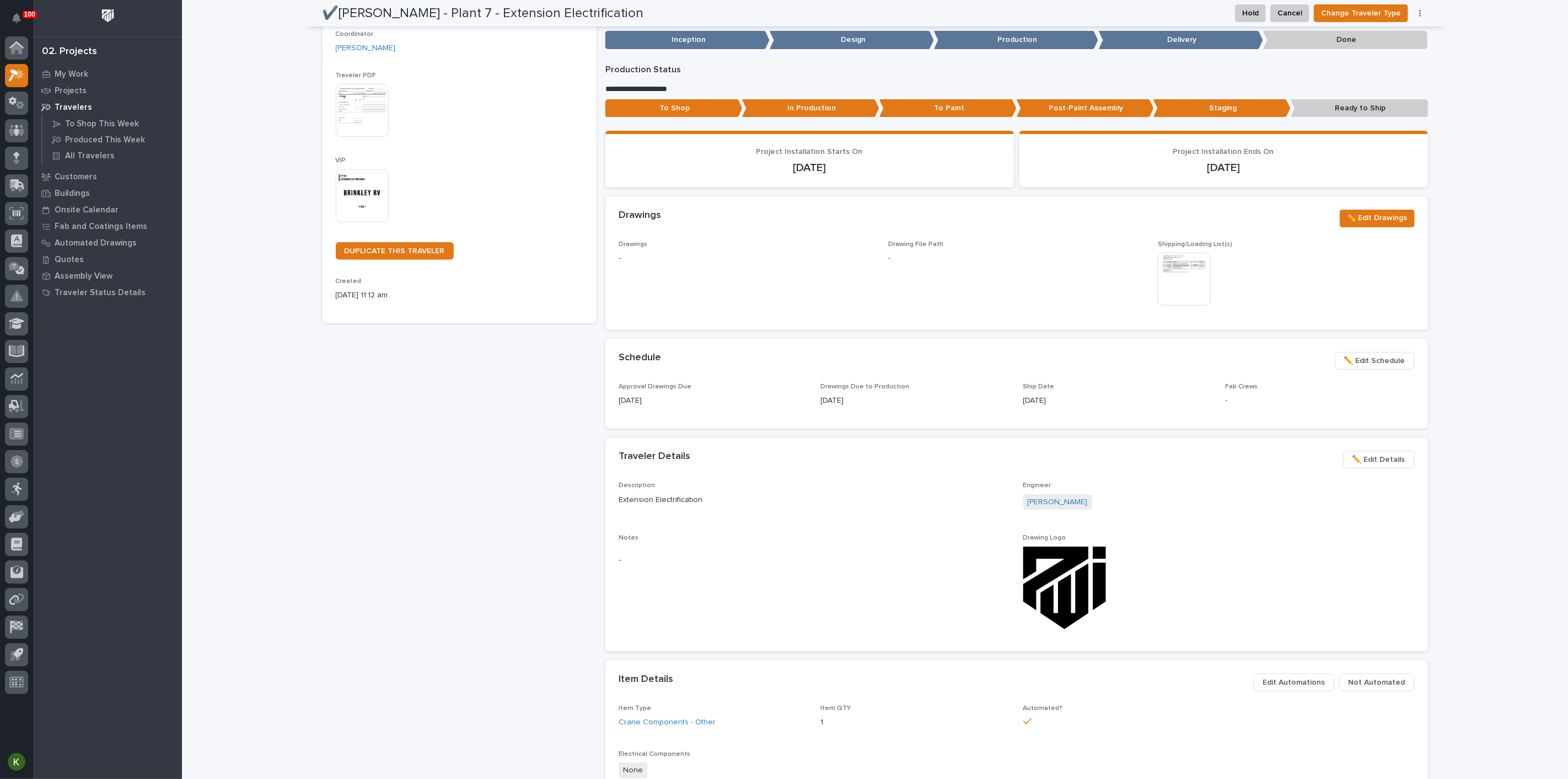
click at [1378, 367] on span "✏️ Edit Schedule" at bounding box center [1375, 360] width 61 height 14
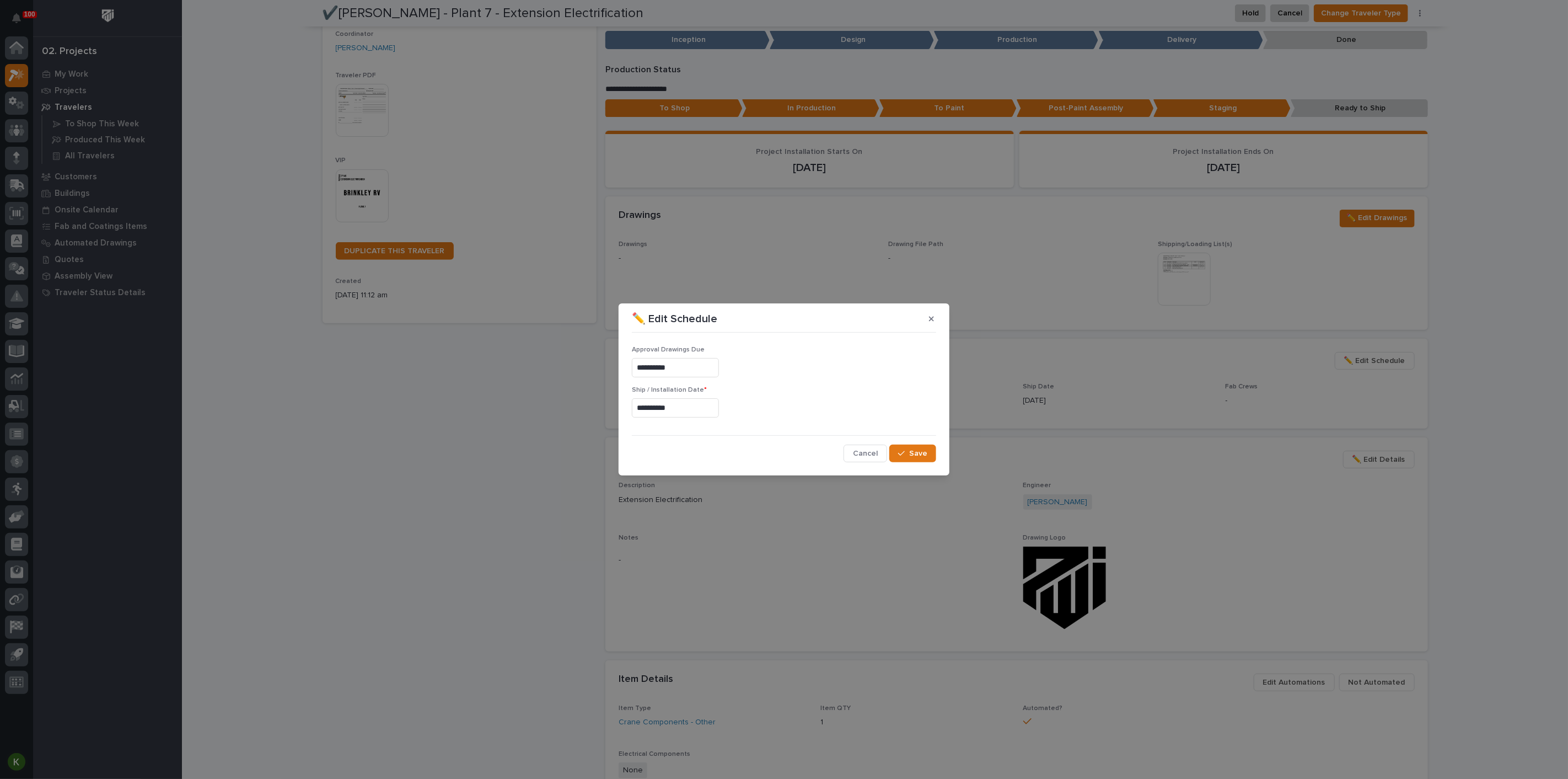
click at [676, 412] on input "**********" at bounding box center [675, 407] width 88 height 19
click at [725, 294] on div "10" at bounding box center [733, 301] width 14 height 14
type input "**********"
click at [909, 459] on span "Save" at bounding box center [918, 453] width 18 height 10
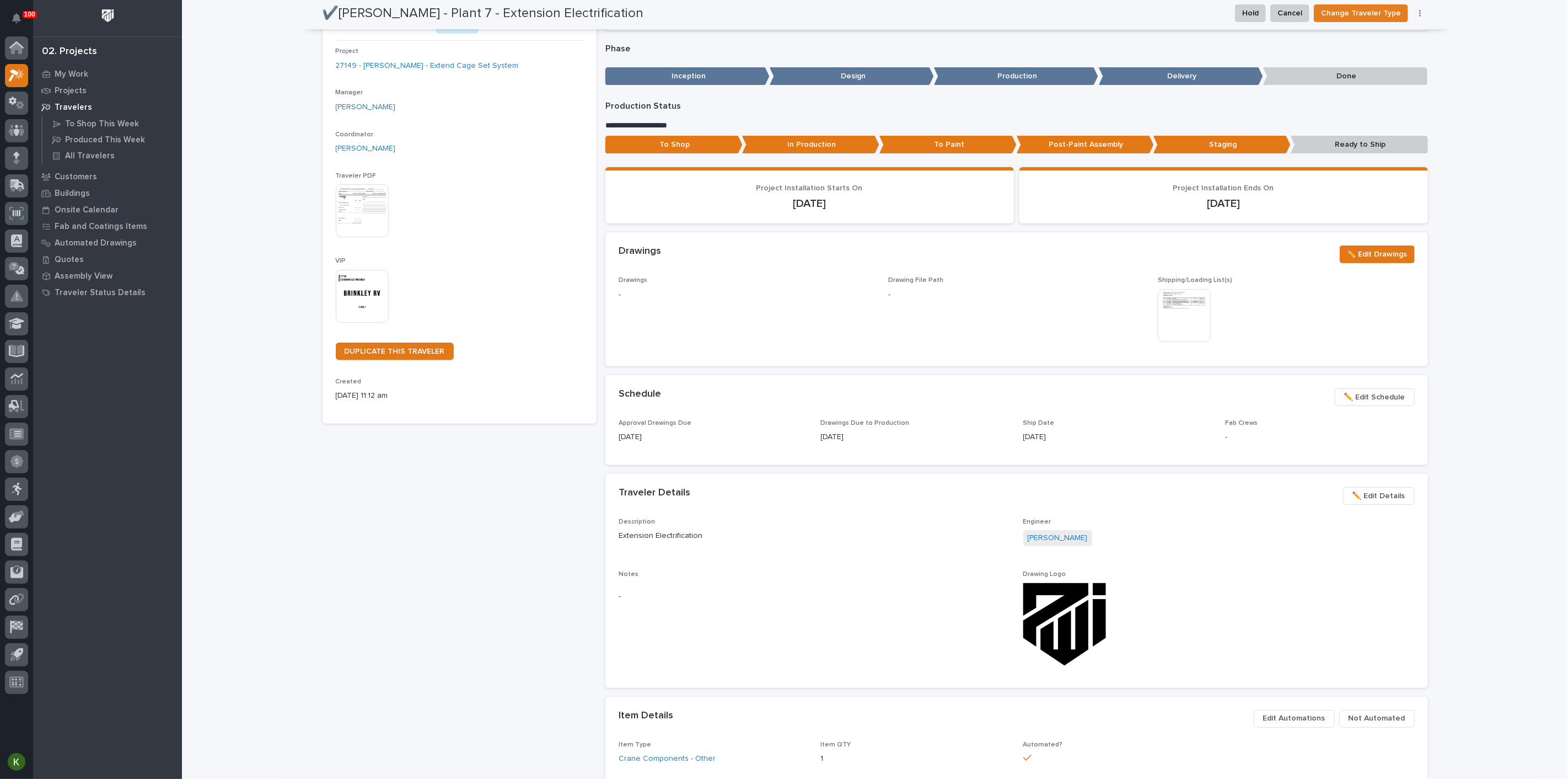
scroll to position [0, 0]
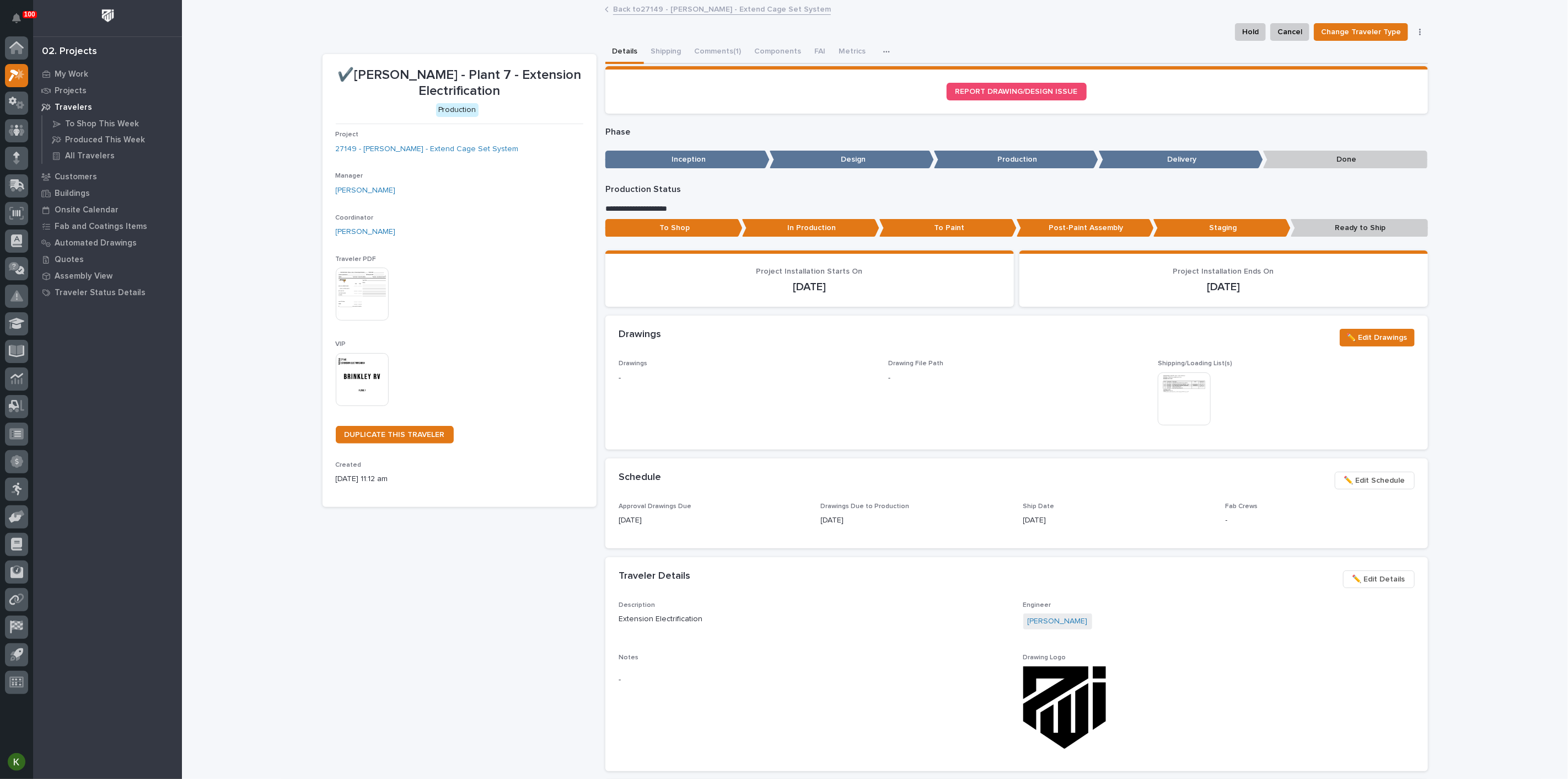
click at [644, 13] on link "Back to 27149 - Brinkley RV - Extend Cage Set System" at bounding box center [722, 8] width 217 height 13
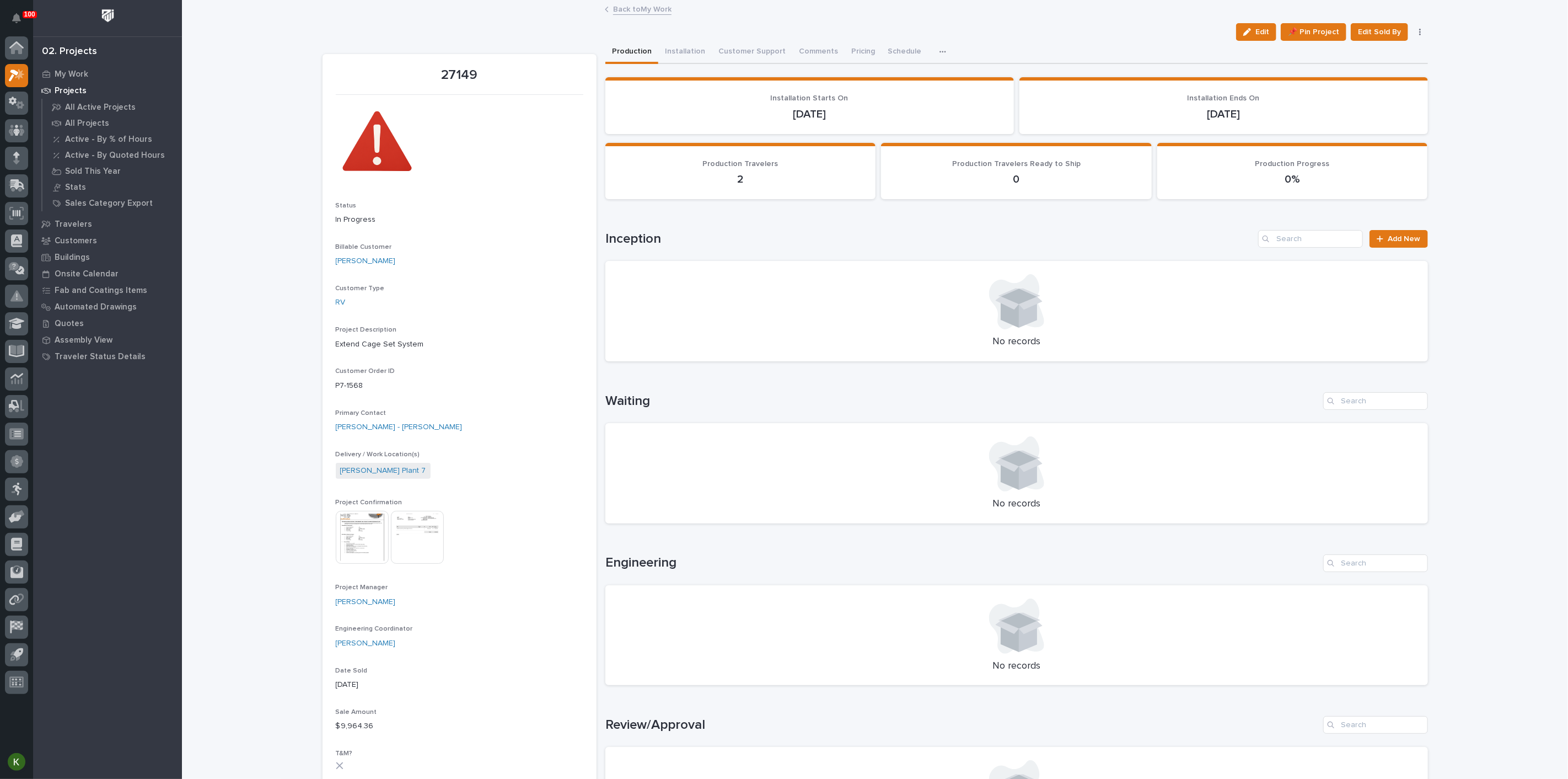
click at [627, 8] on link "Back to My Work" at bounding box center [642, 8] width 59 height 13
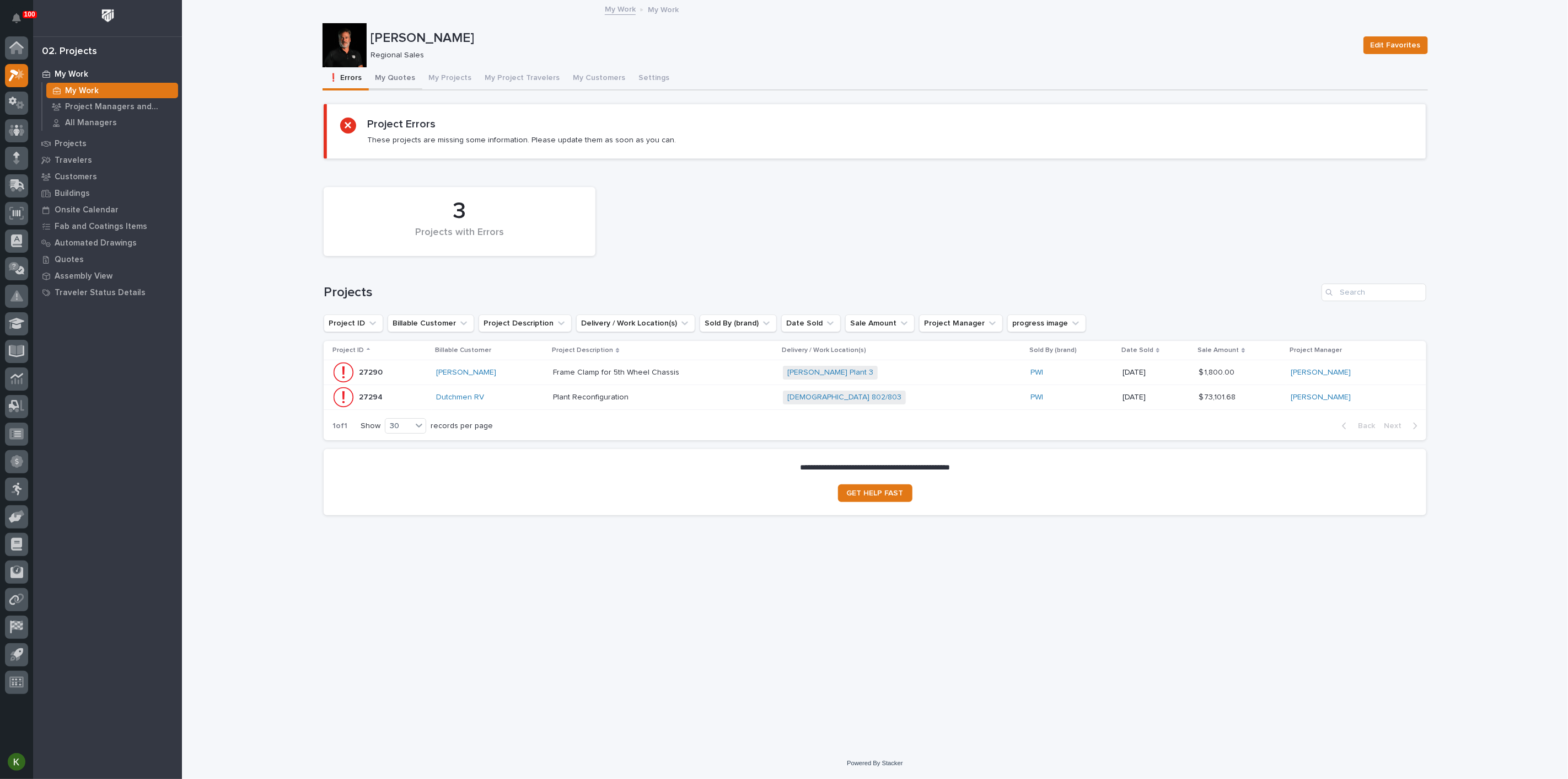
click at [415, 88] on button "My Quotes" at bounding box center [395, 79] width 53 height 23
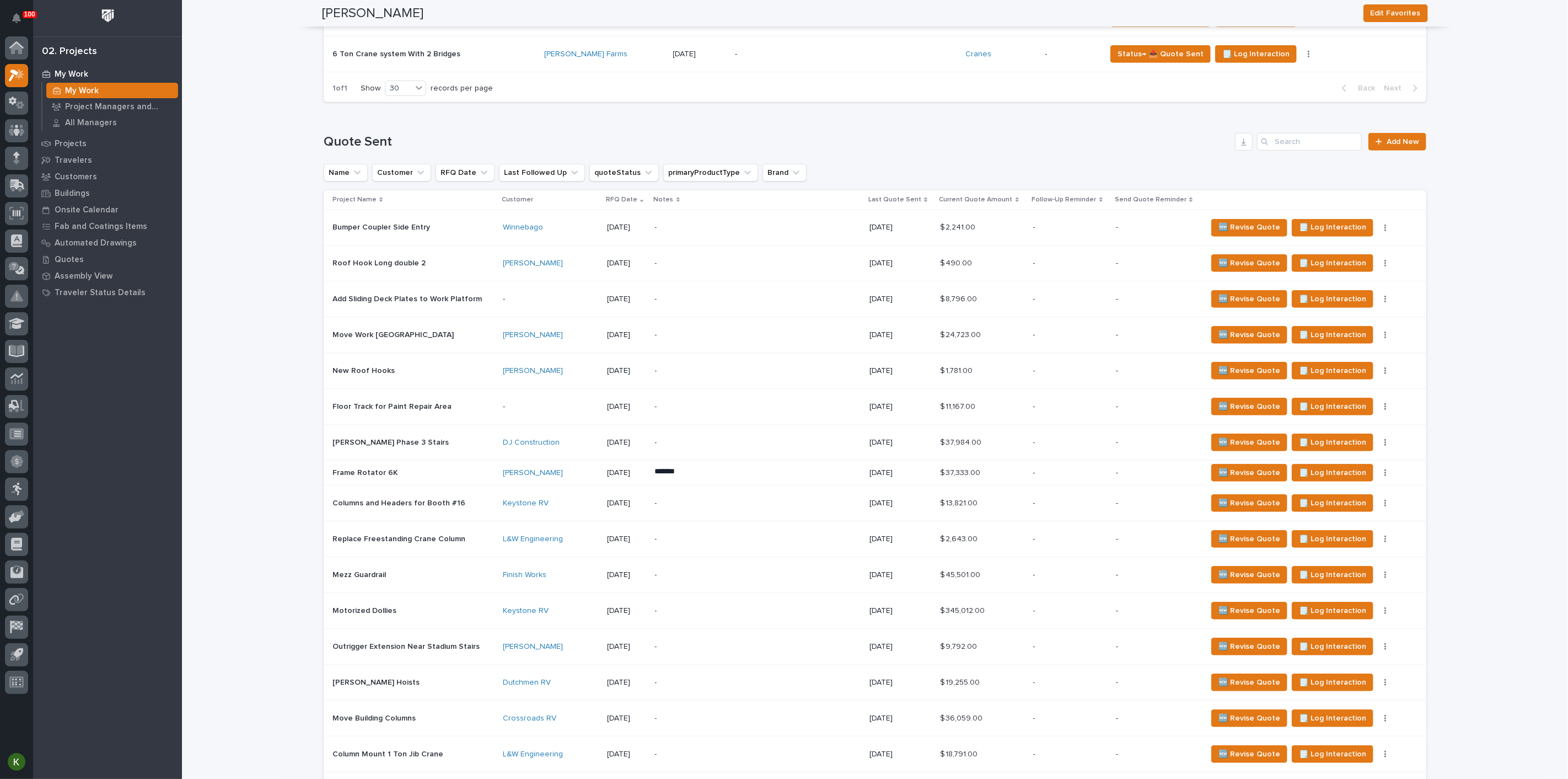
scroll to position [490, 0]
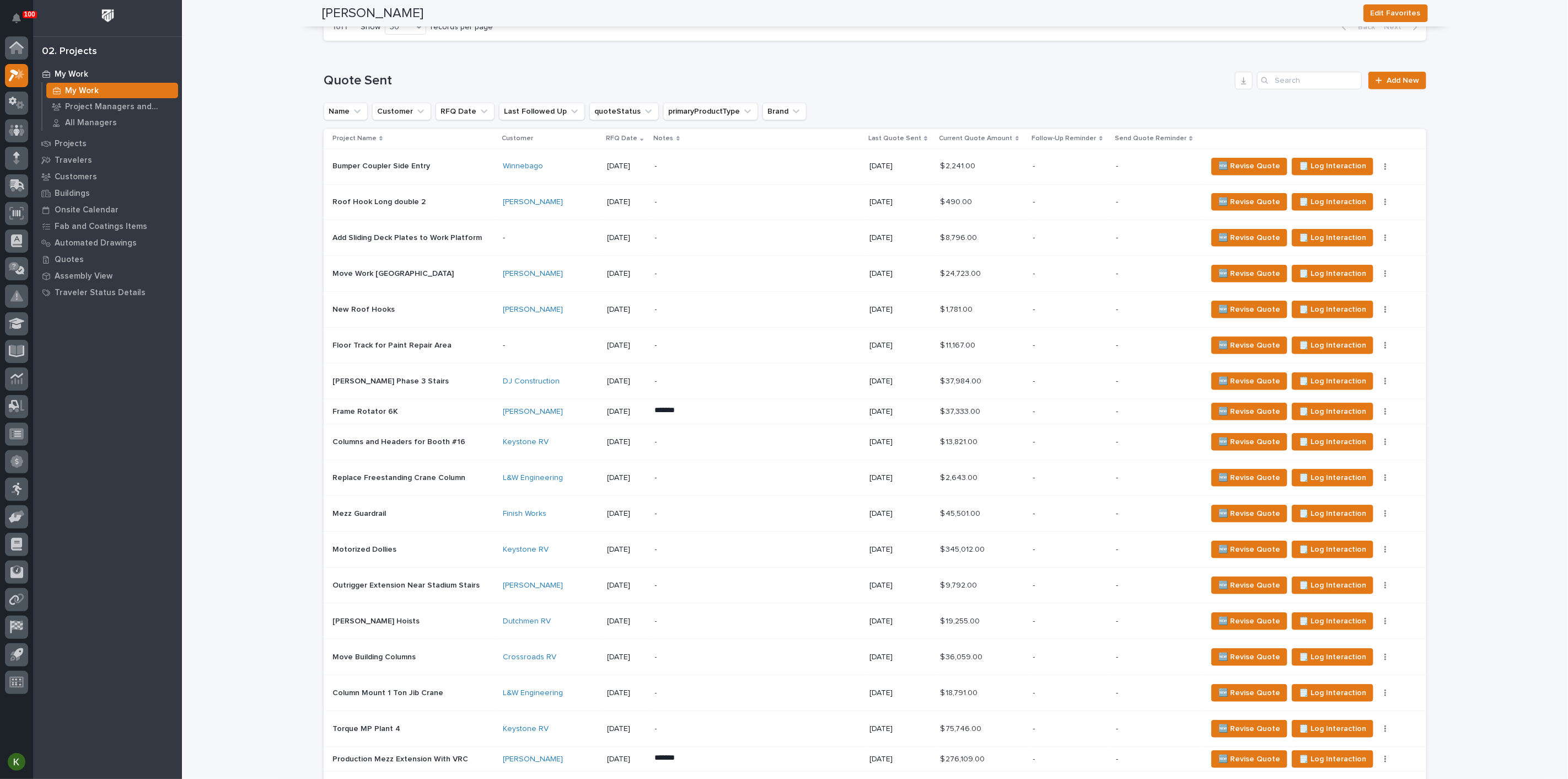
click at [790, 171] on p "-" at bounding box center [752, 166] width 193 height 9
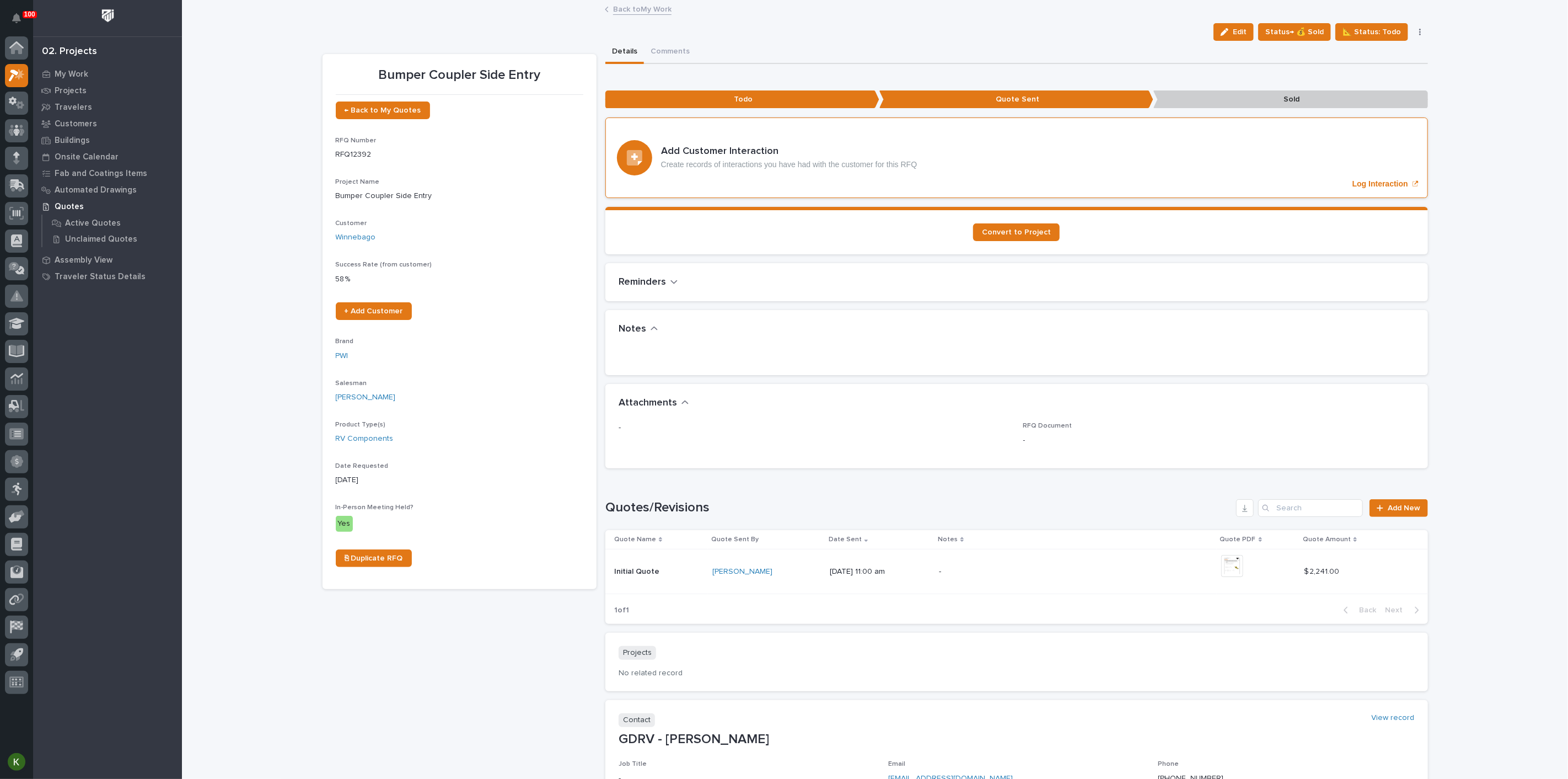
click at [1361, 189] on p "Log Interaction" at bounding box center [1380, 184] width 56 height 9
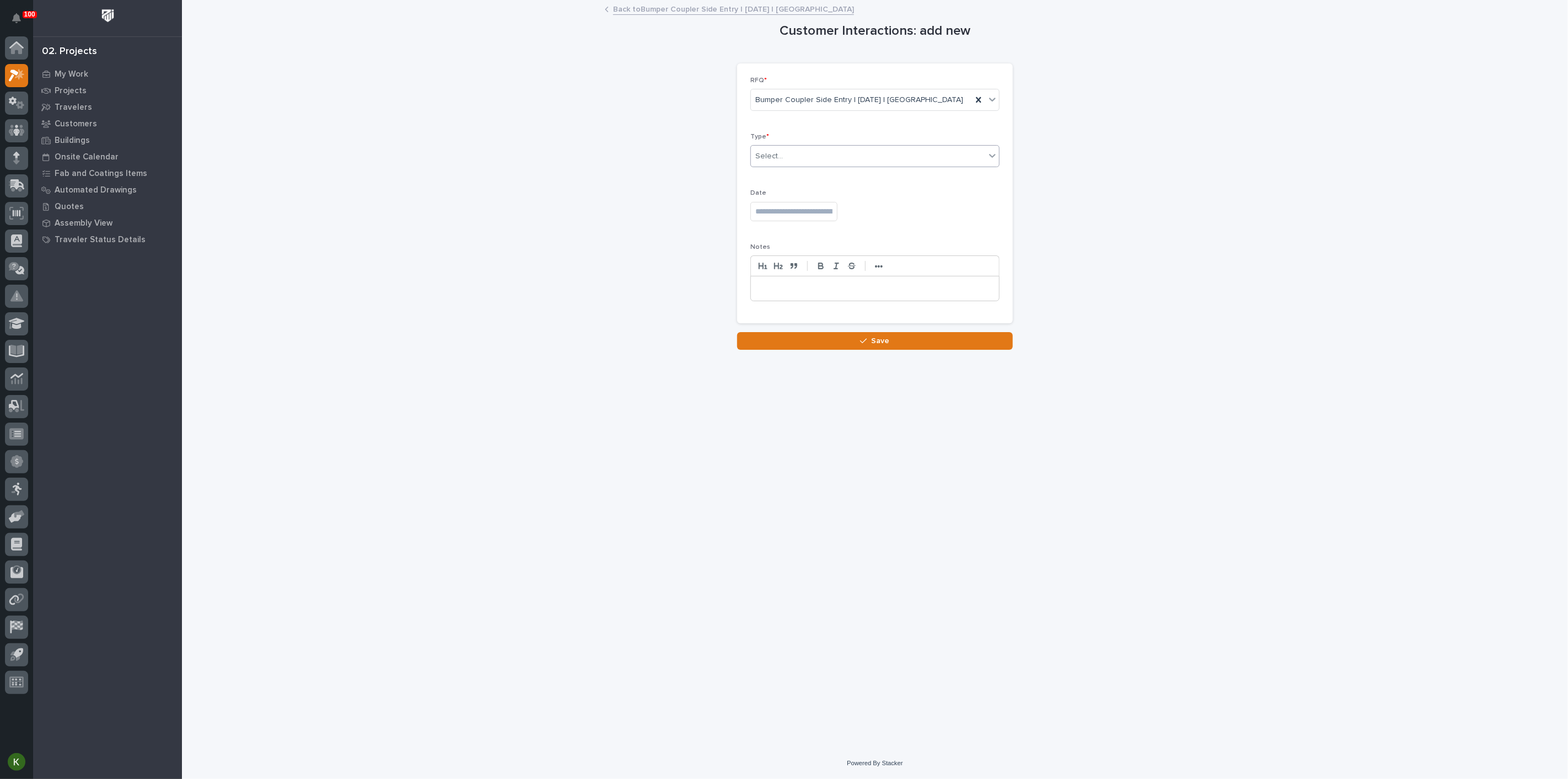
click at [796, 165] on div "Select..." at bounding box center [868, 156] width 235 height 18
click at [796, 237] on span "Phone Call" at bounding box center [780, 234] width 43 height 12
click at [800, 221] on input "text" at bounding box center [794, 211] width 88 height 19
click at [808, 145] on div "1" at bounding box center [816, 153] width 14 height 14
type input "**********"
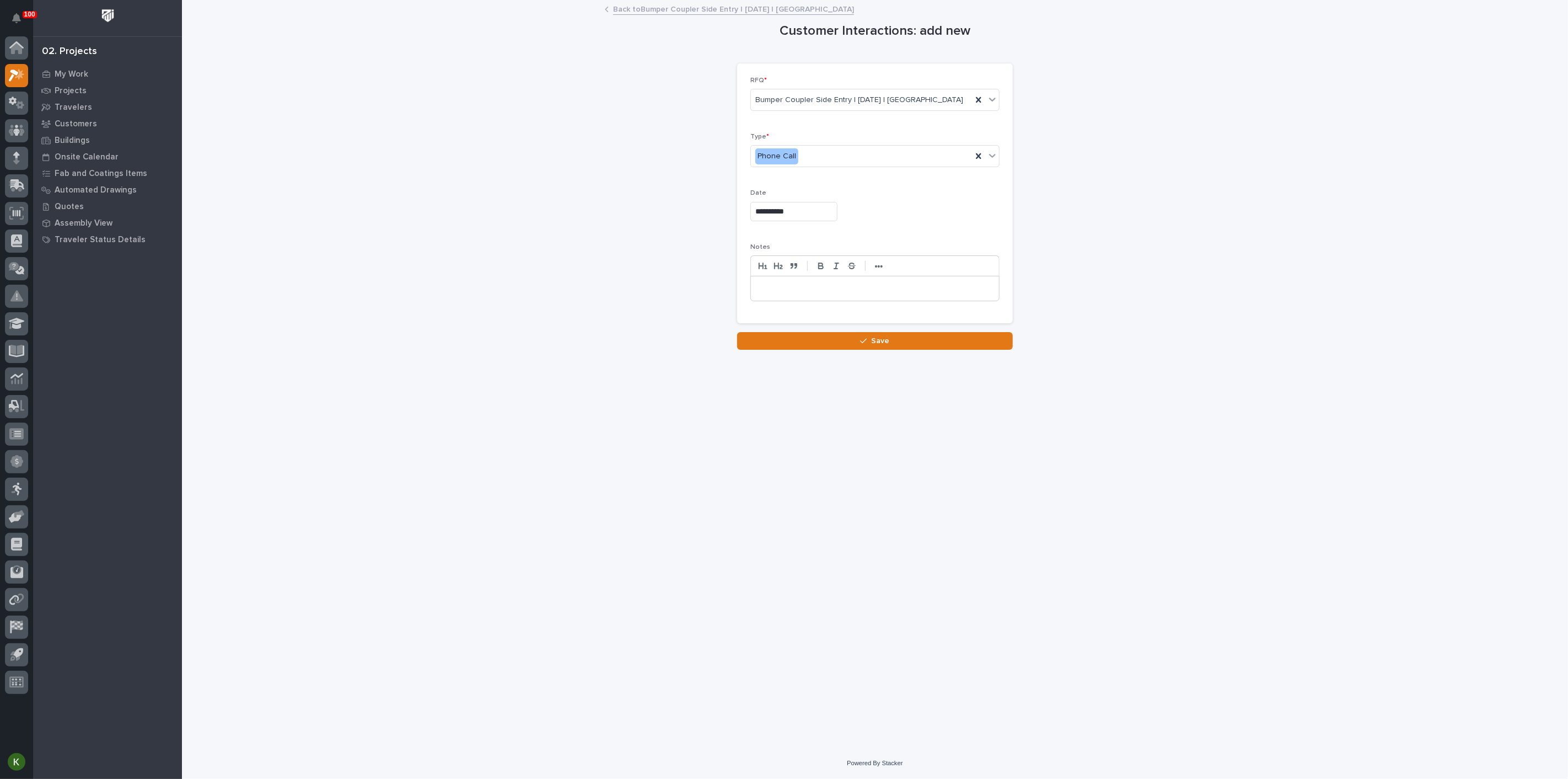
click at [782, 294] on p at bounding box center [874, 288] width 232 height 11
click at [844, 352] on button "Save" at bounding box center [875, 344] width 276 height 18
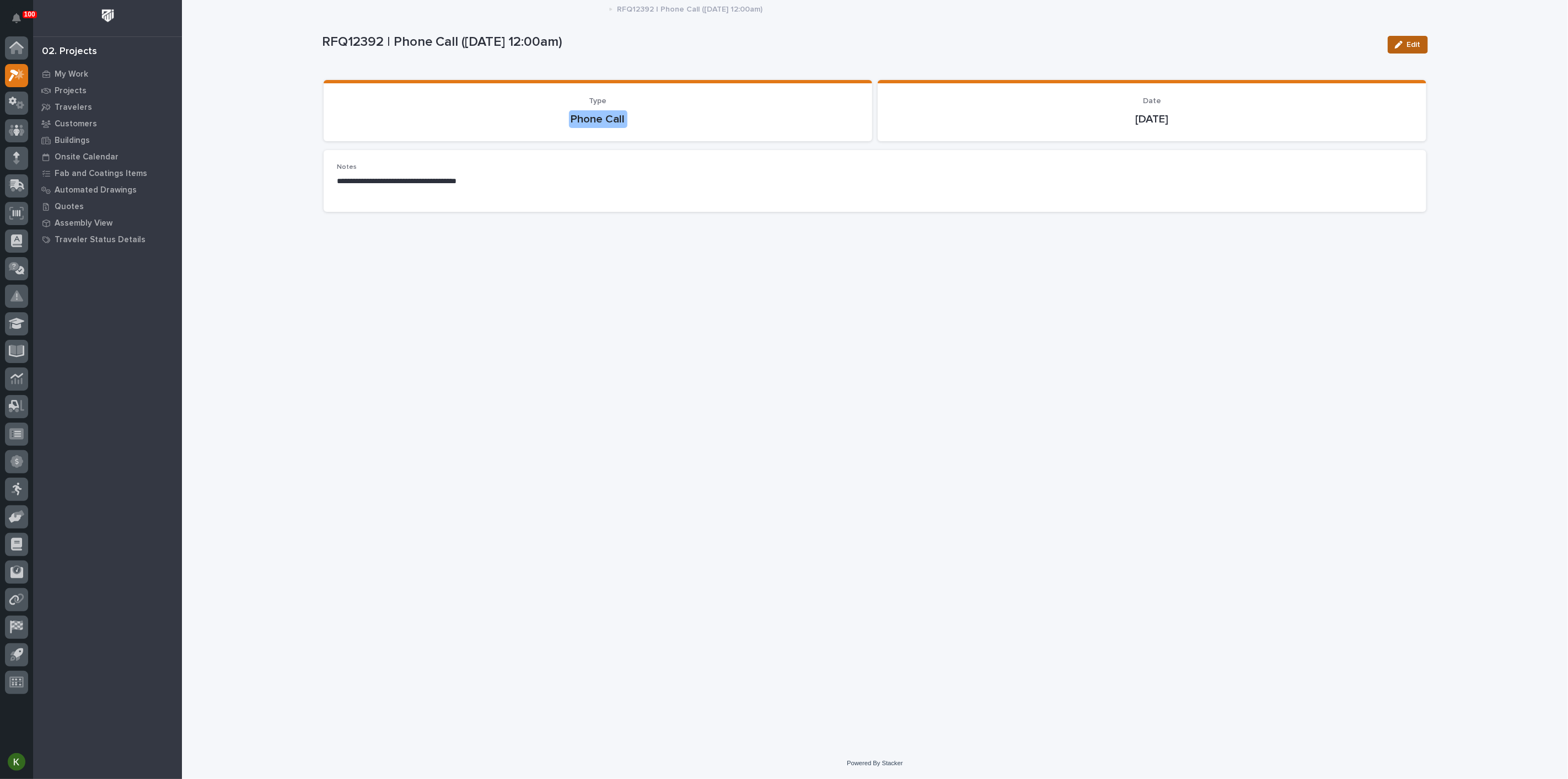
click at [1408, 50] on span "Edit" at bounding box center [1413, 44] width 14 height 10
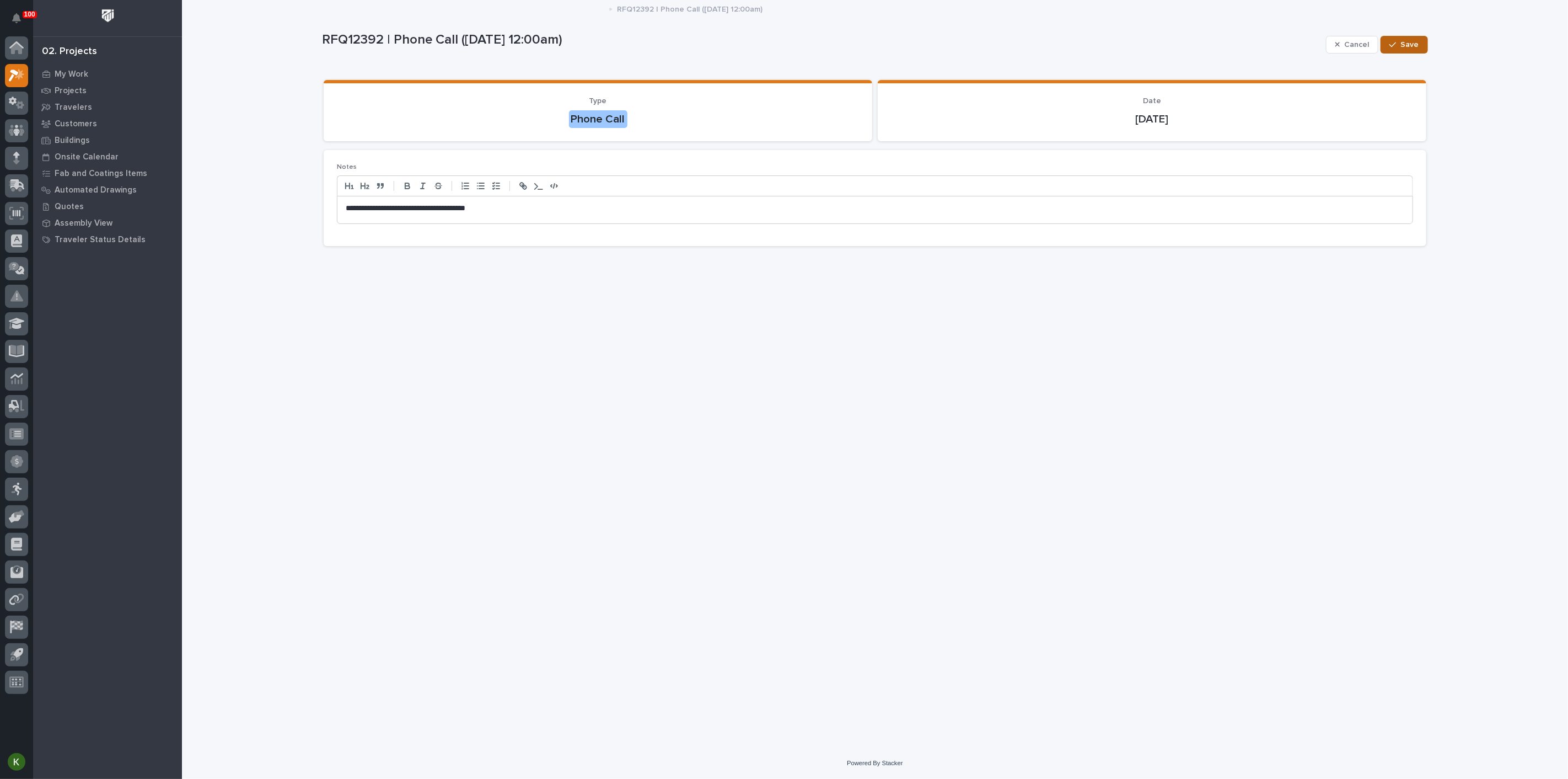
click at [1401, 50] on span "Save" at bounding box center [1410, 44] width 18 height 10
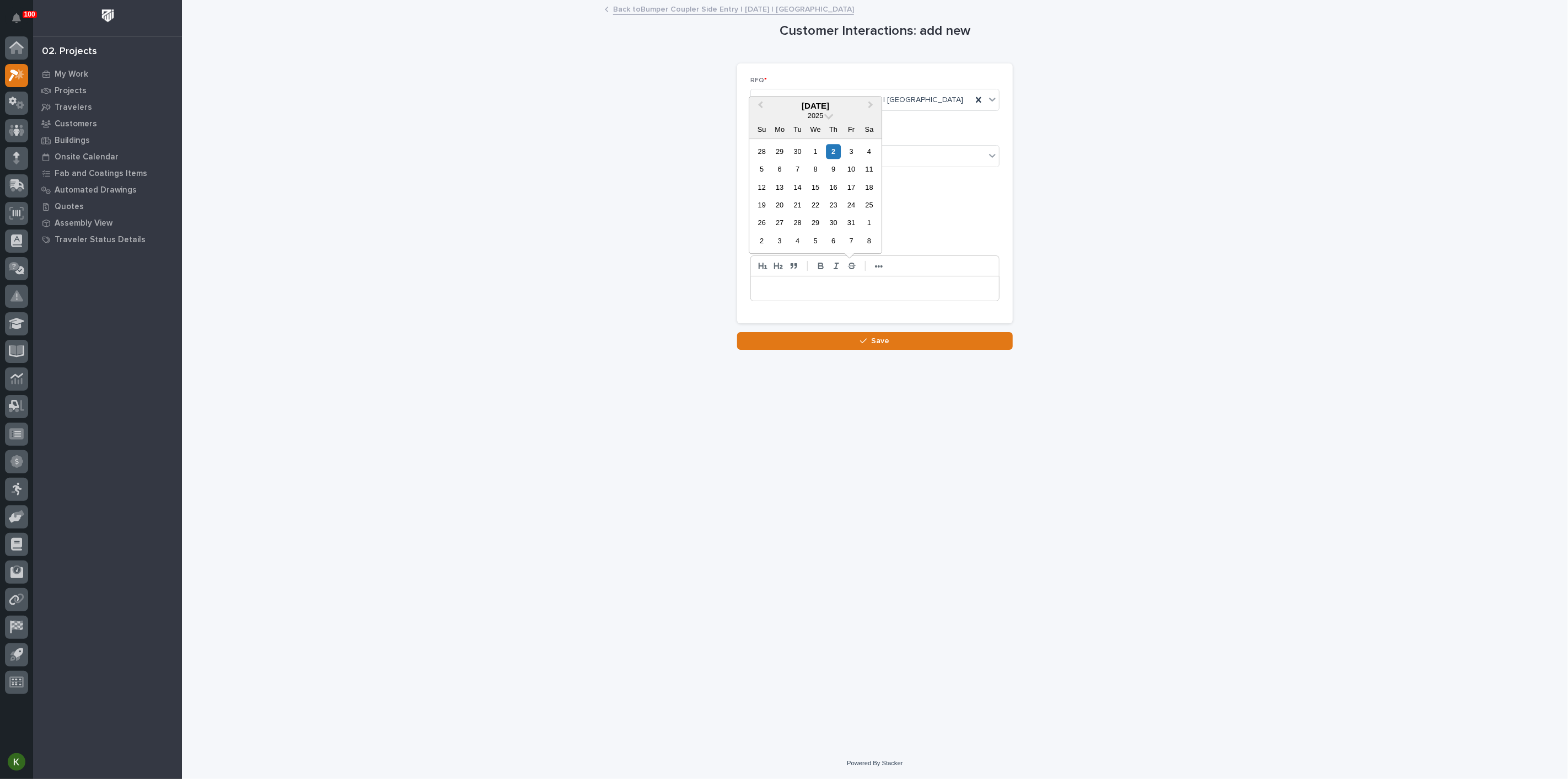
click at [767, 221] on input "text" at bounding box center [794, 211] width 88 height 19
click at [808, 144] on div "1" at bounding box center [816, 151] width 14 height 14
type input "**********"
click at [843, 165] on div "Select..." at bounding box center [868, 156] width 235 height 18
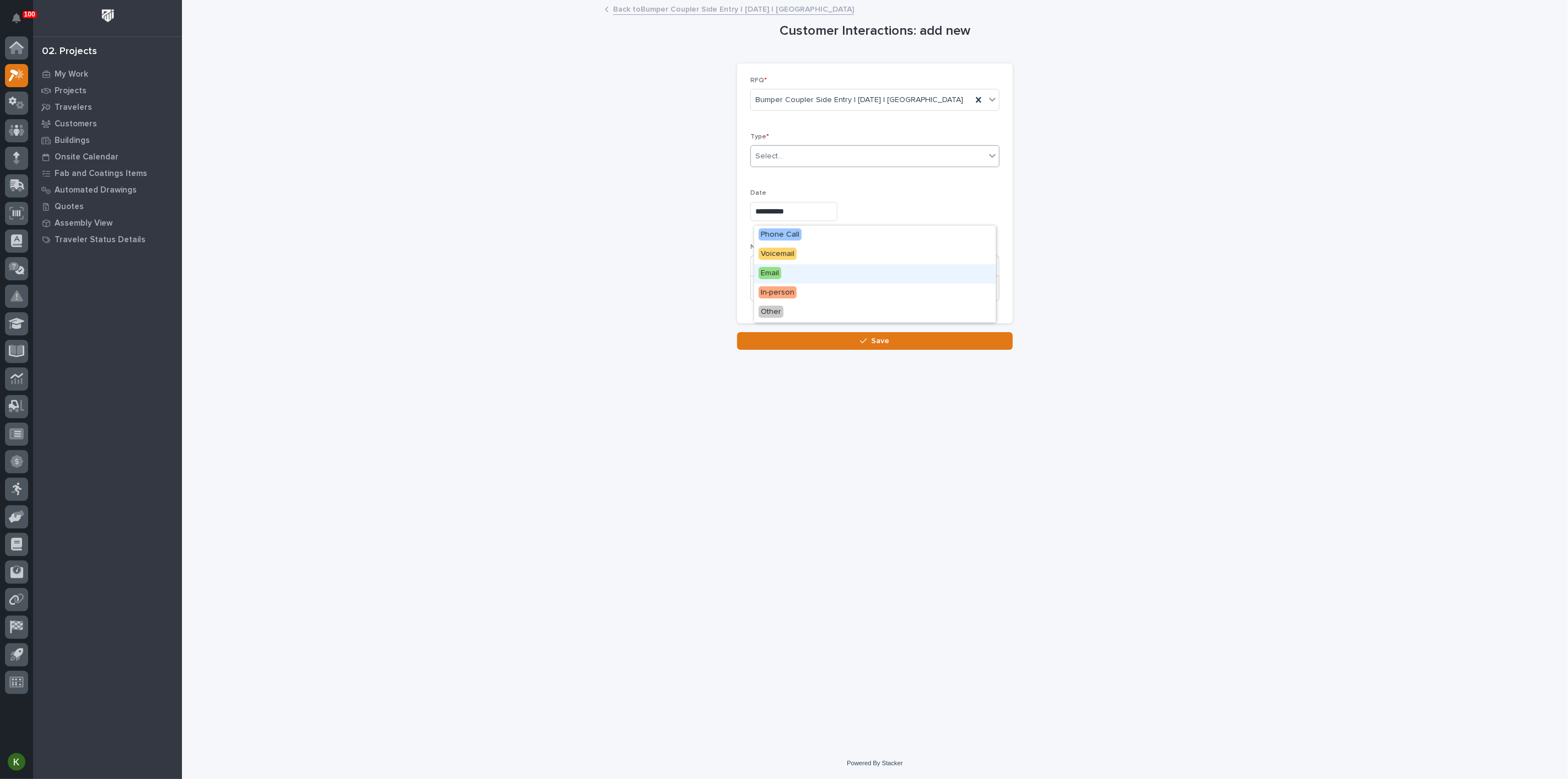
click at [827, 280] on div "Email" at bounding box center [875, 274] width 242 height 19
click at [792, 294] on p at bounding box center [874, 288] width 232 height 11
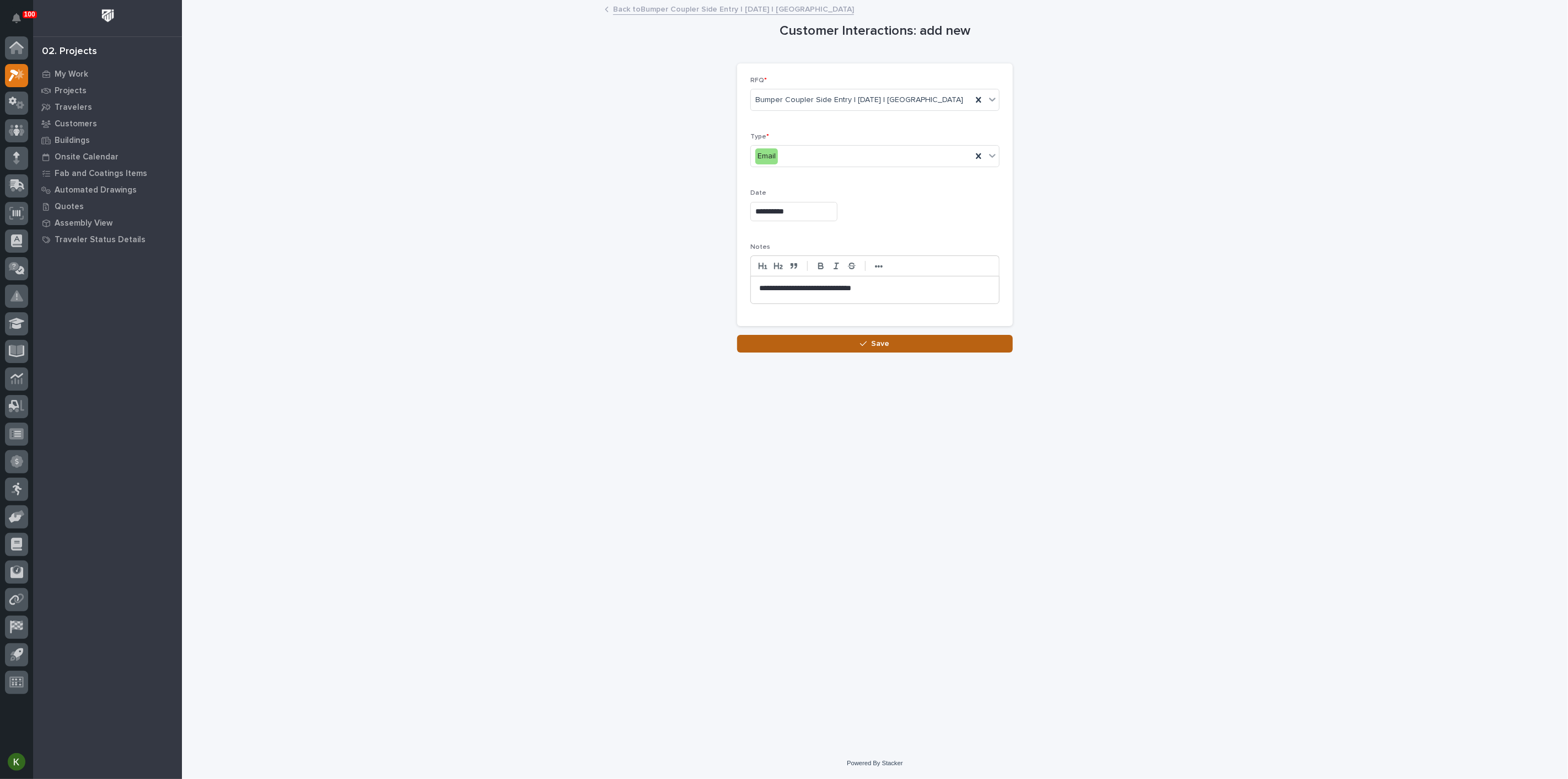
click at [845, 352] on button "Save" at bounding box center [875, 344] width 276 height 18
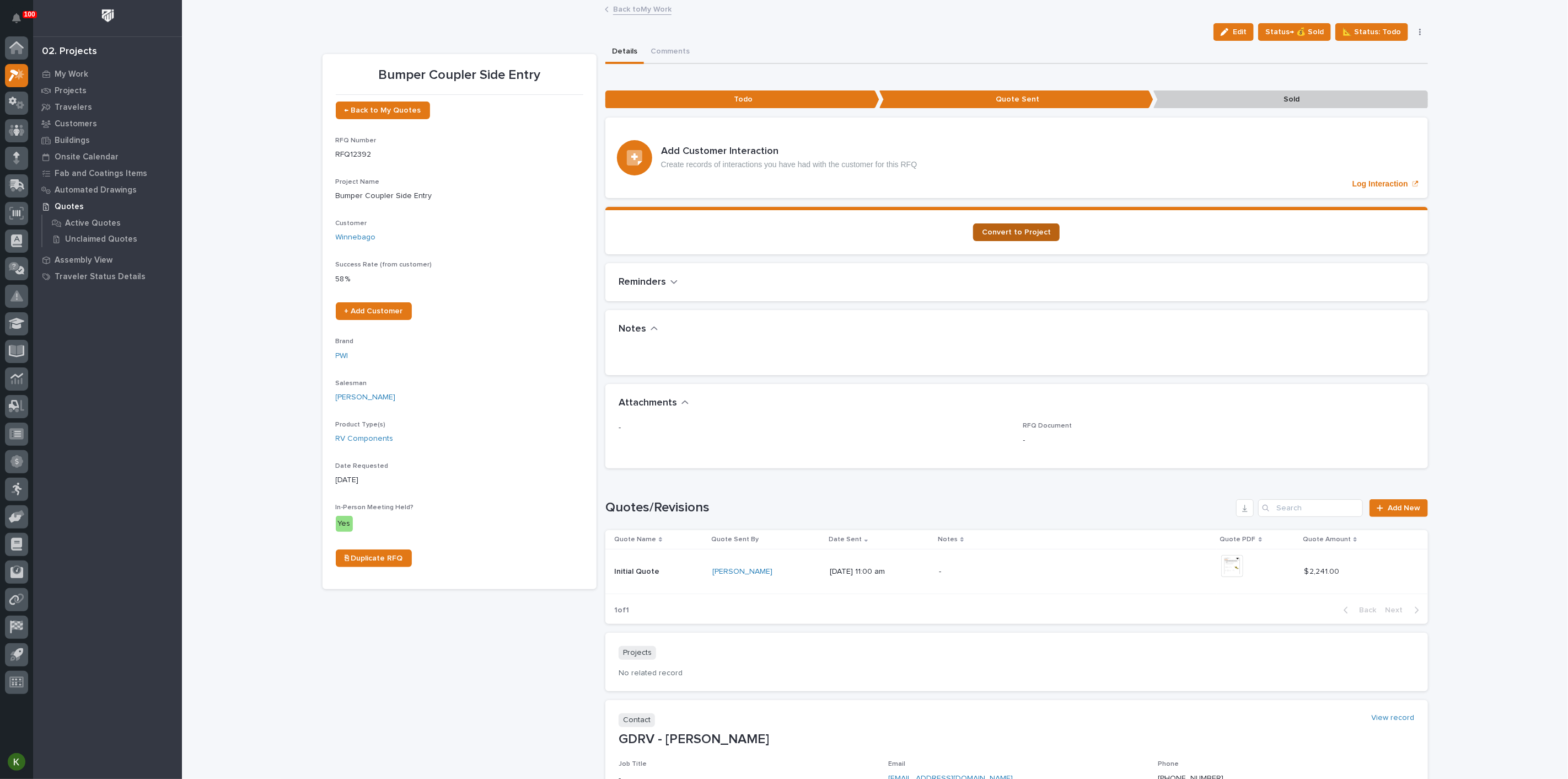
click at [1002, 236] on span "Convert to Project" at bounding box center [1016, 232] width 69 height 8
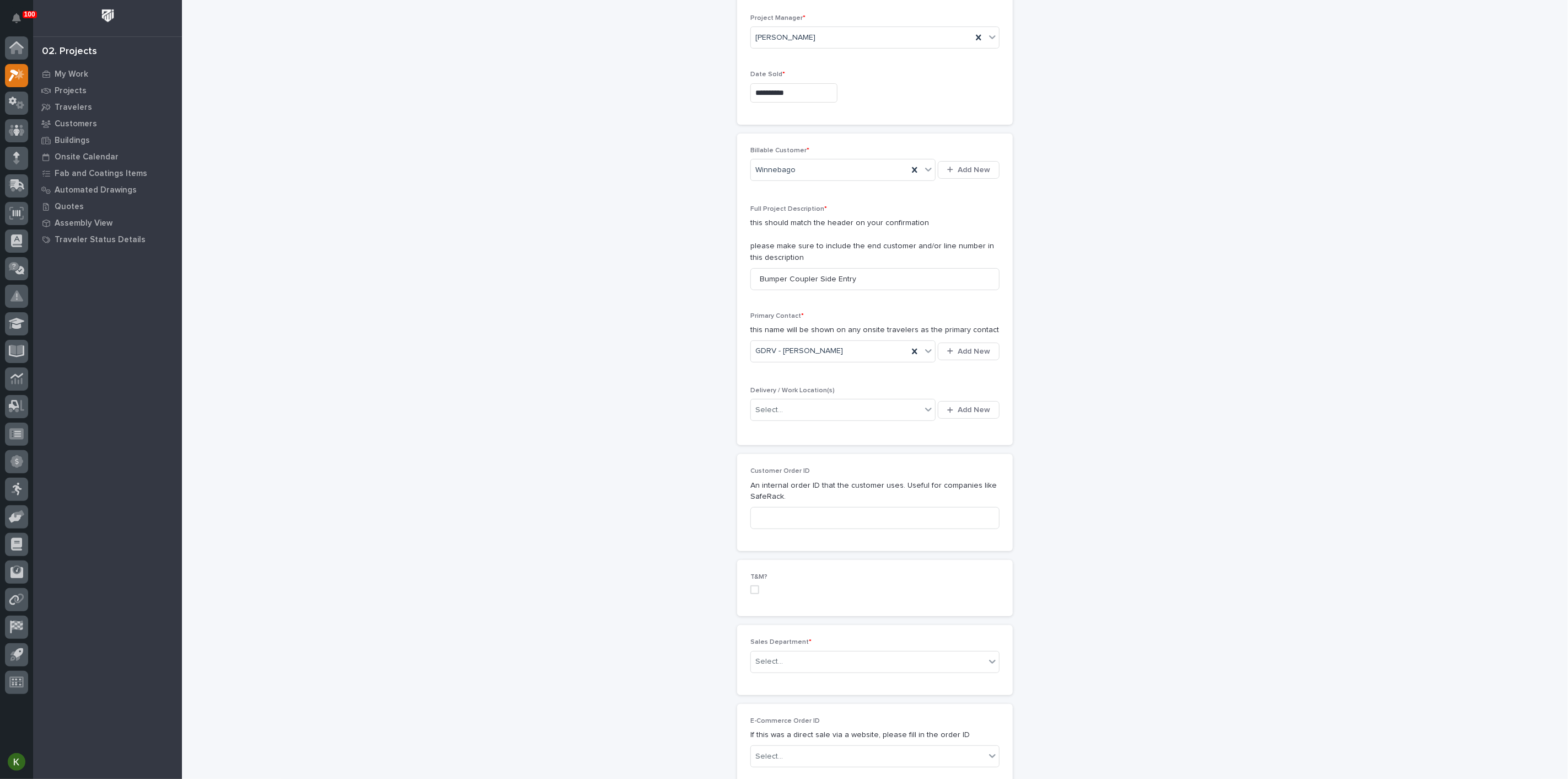
scroll to position [123, 0]
click at [779, 412] on div "Select..." at bounding box center [769, 406] width 28 height 12
type input "*****"
click at [765, 624] on div "Winnebago Plant 7" at bounding box center [831, 620] width 162 height 19
click at [807, 525] on input at bounding box center [875, 514] width 249 height 22
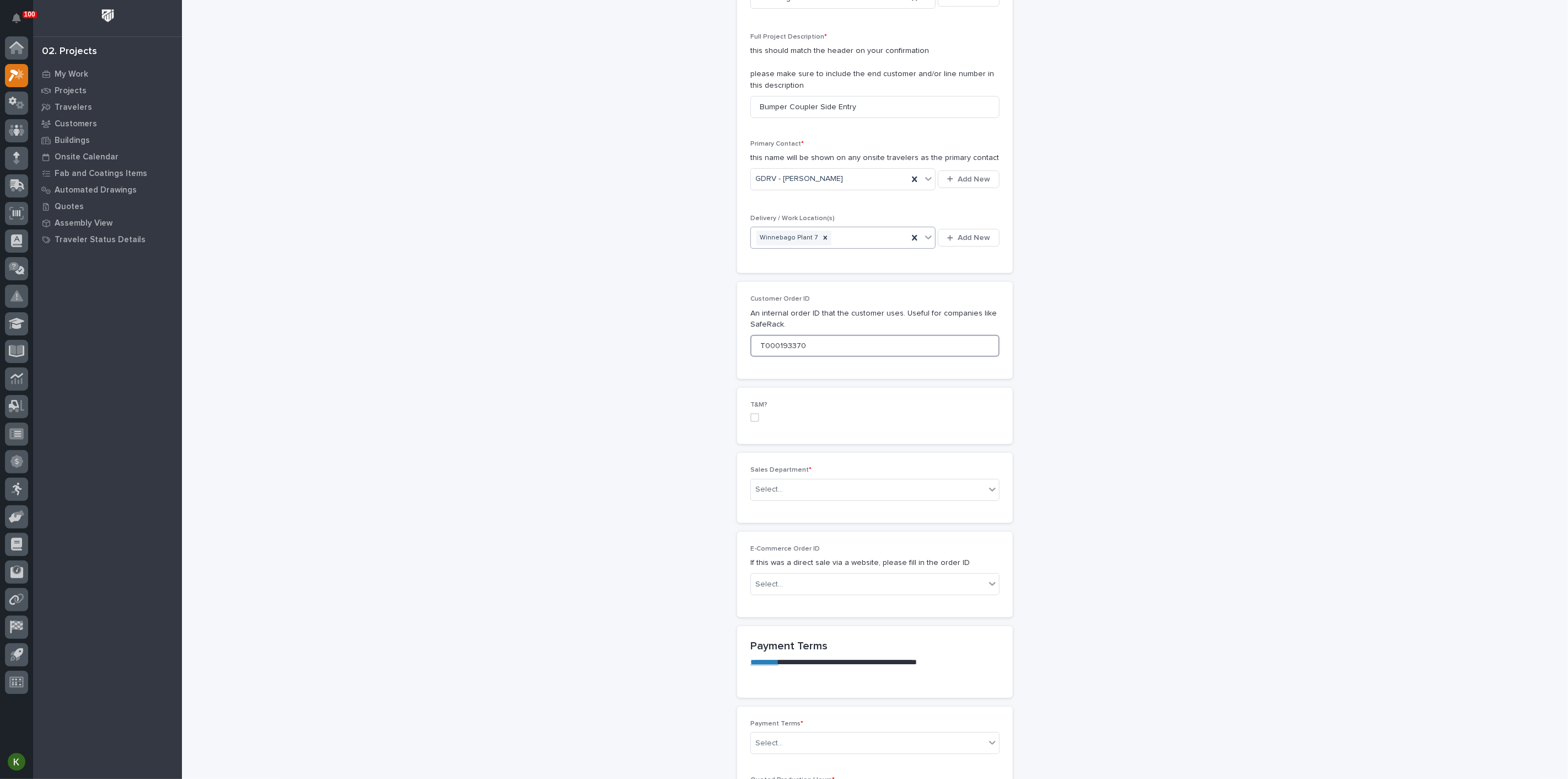
scroll to position [306, 0]
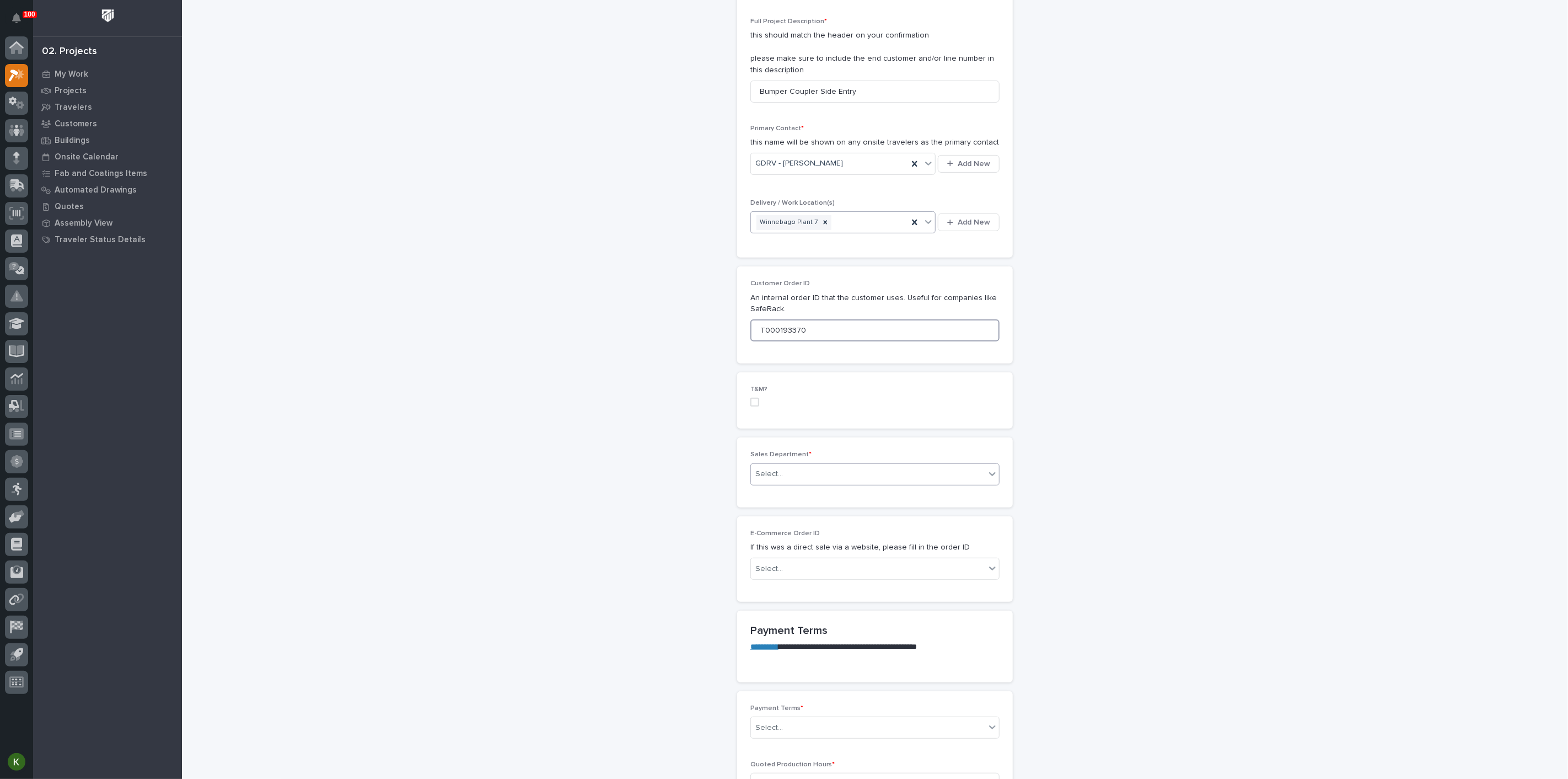
type input "T000193370"
click at [810, 483] on div "Select..." at bounding box center [868, 474] width 235 height 18
click at [805, 689] on span "Regional Sales" at bounding box center [783, 688] width 58 height 12
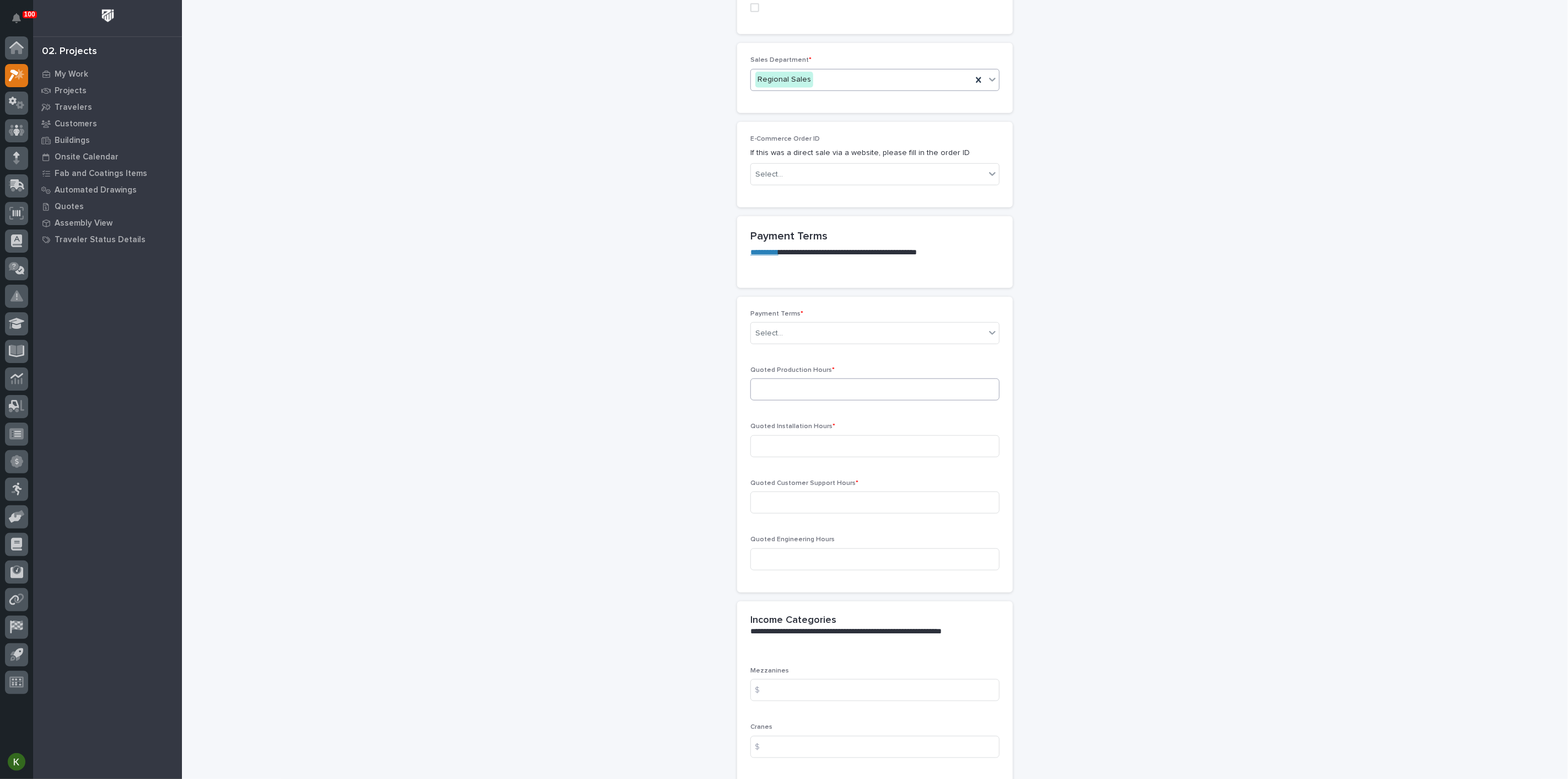
scroll to position [736, 0]
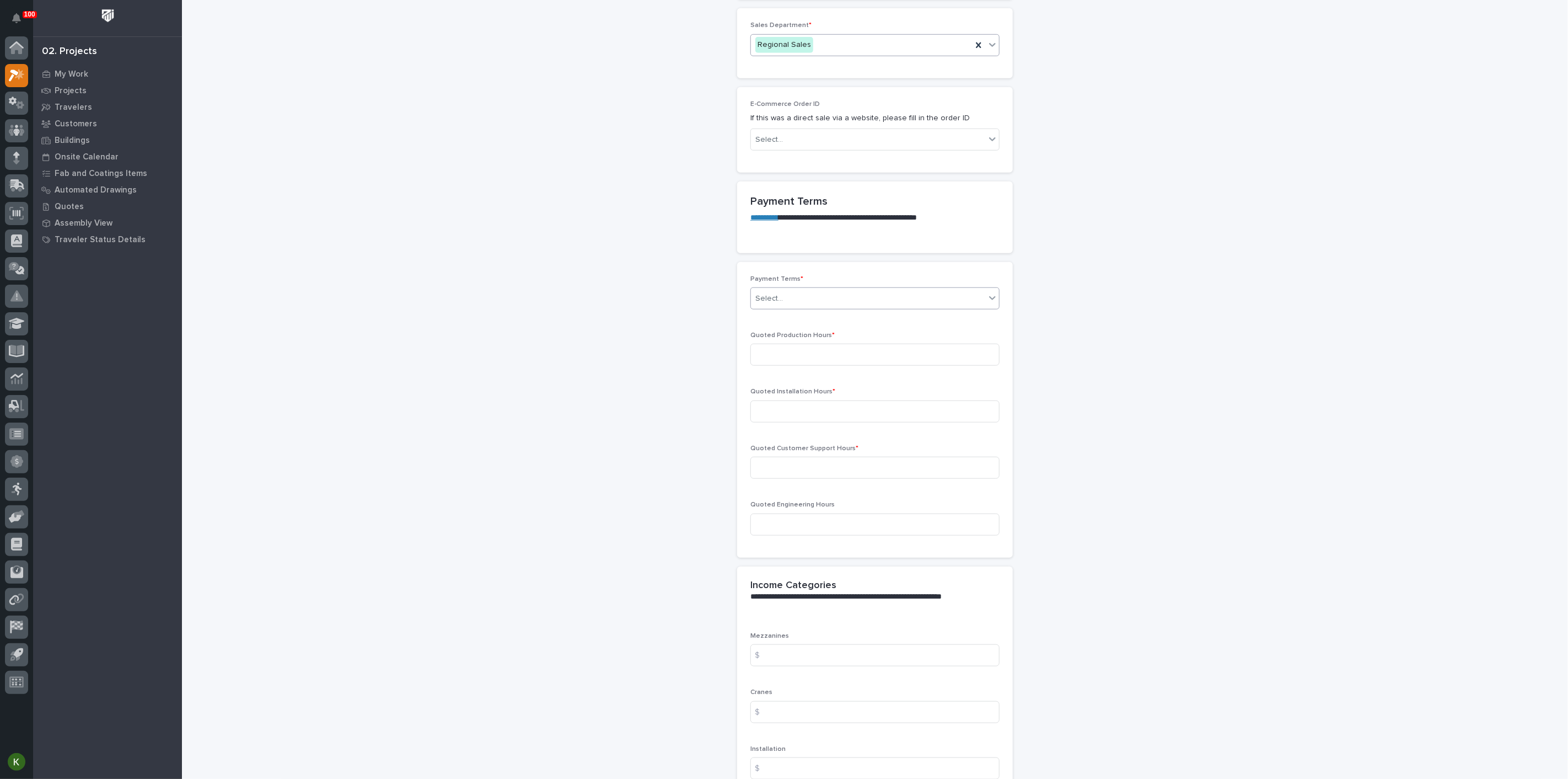
click at [818, 308] on div "Select..." at bounding box center [868, 299] width 235 height 18
click at [807, 632] on div "Net 30" at bounding box center [871, 631] width 242 height 19
click at [807, 366] on input at bounding box center [875, 355] width 249 height 22
click at [772, 366] on input at bounding box center [875, 355] width 249 height 22
type input "6"
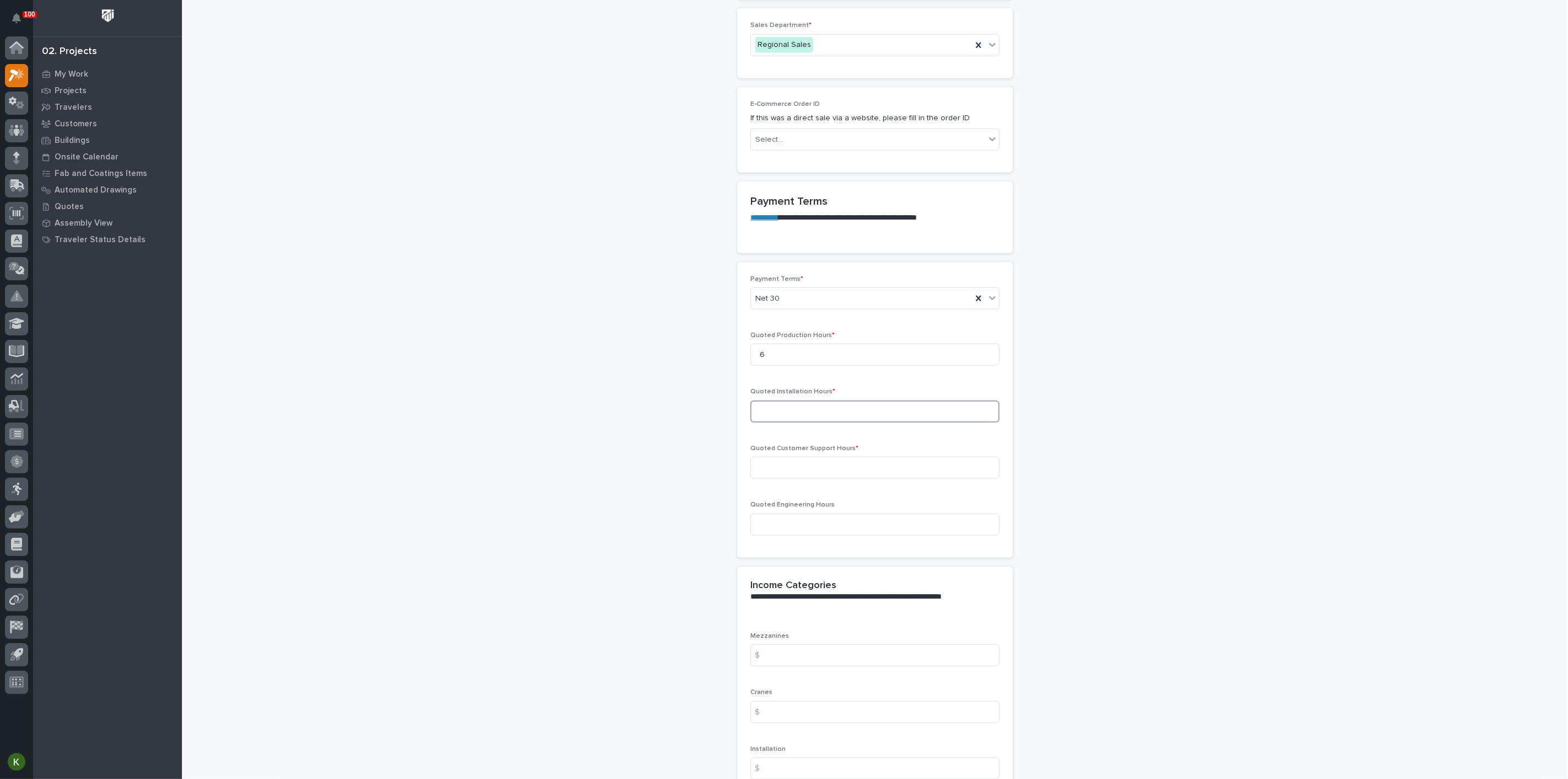
click at [778, 422] on input at bounding box center [875, 412] width 249 height 22
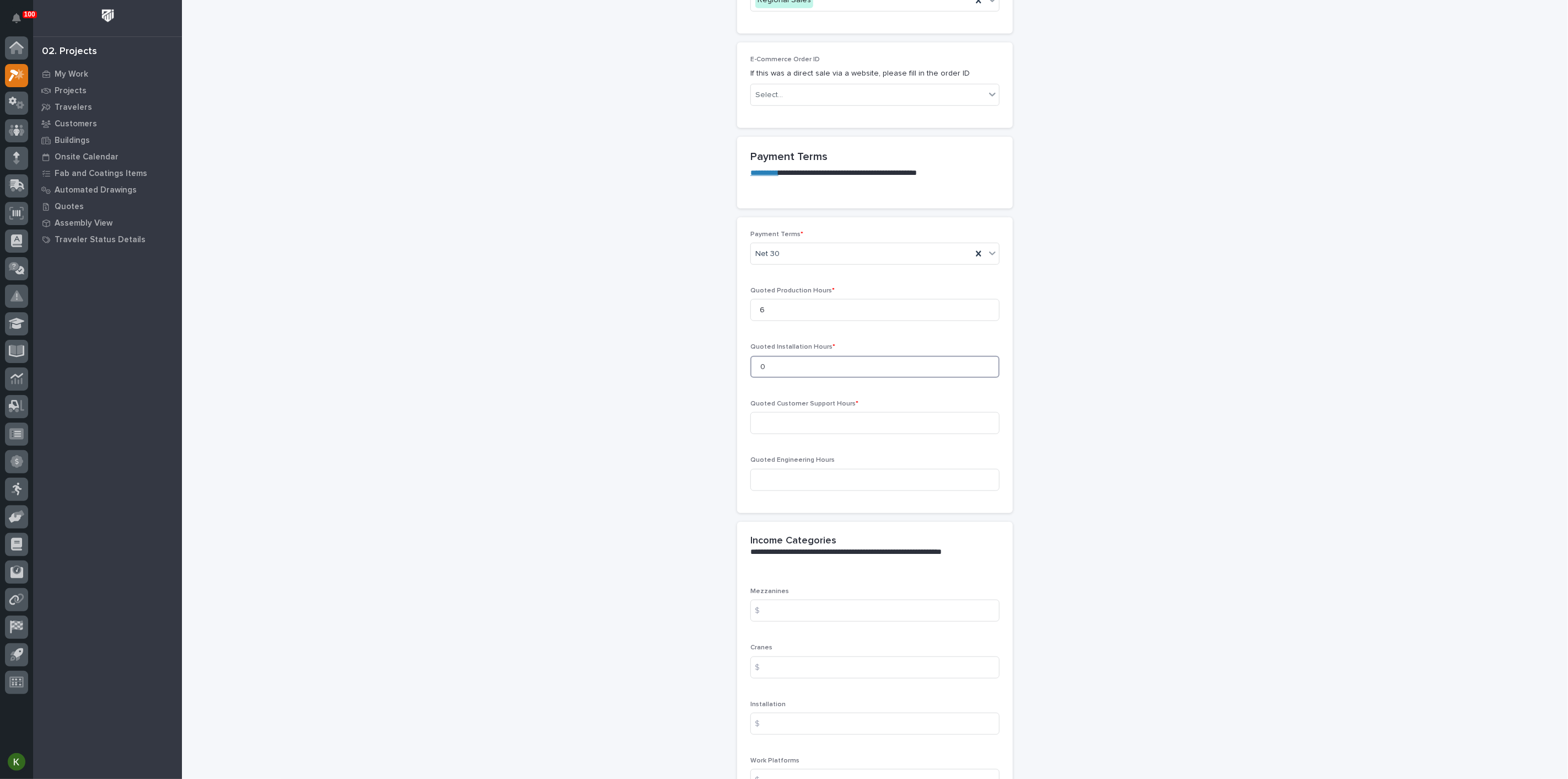
scroll to position [796, 0]
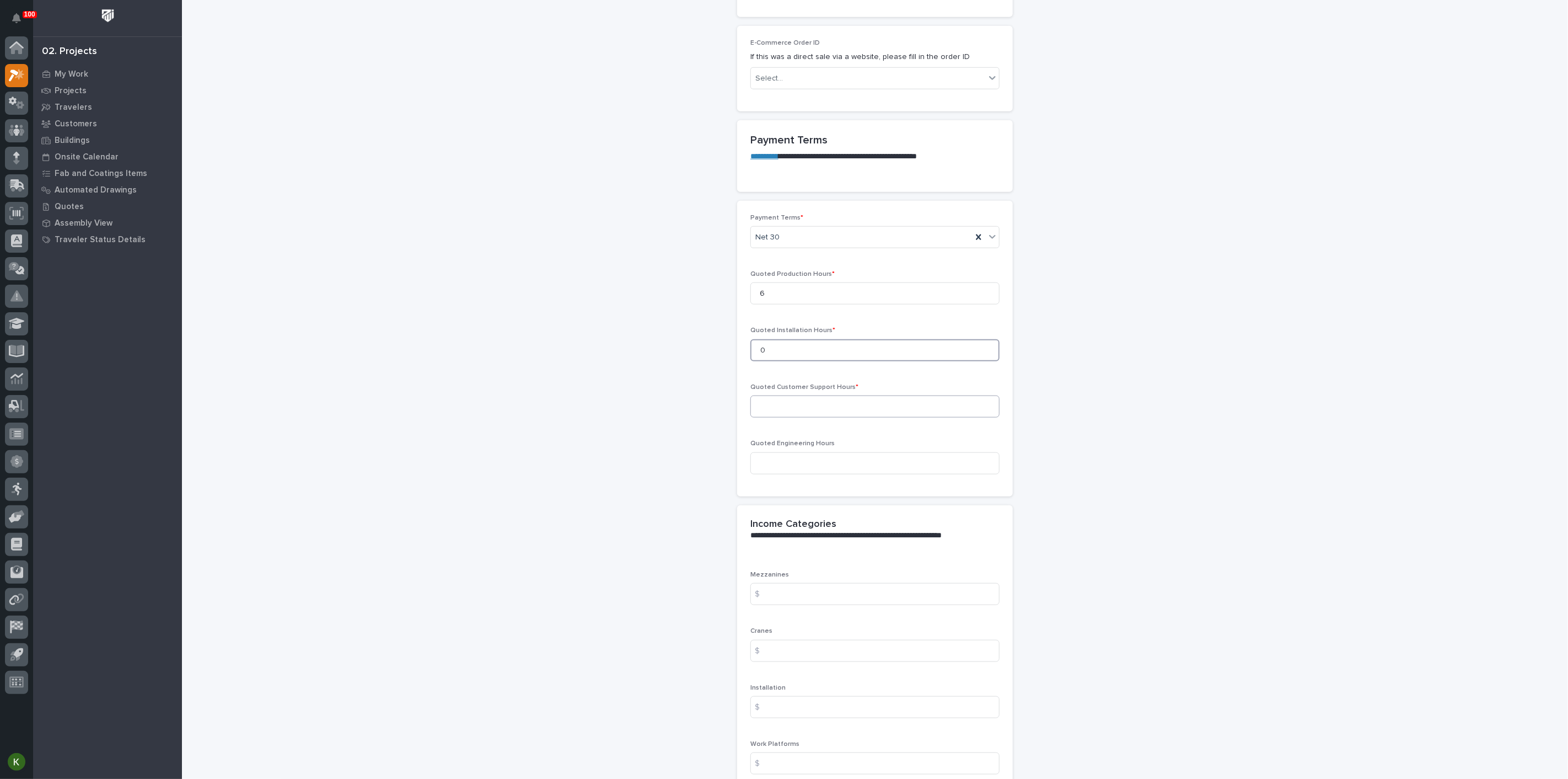
type input "0"
click at [776, 418] on input at bounding box center [875, 406] width 249 height 22
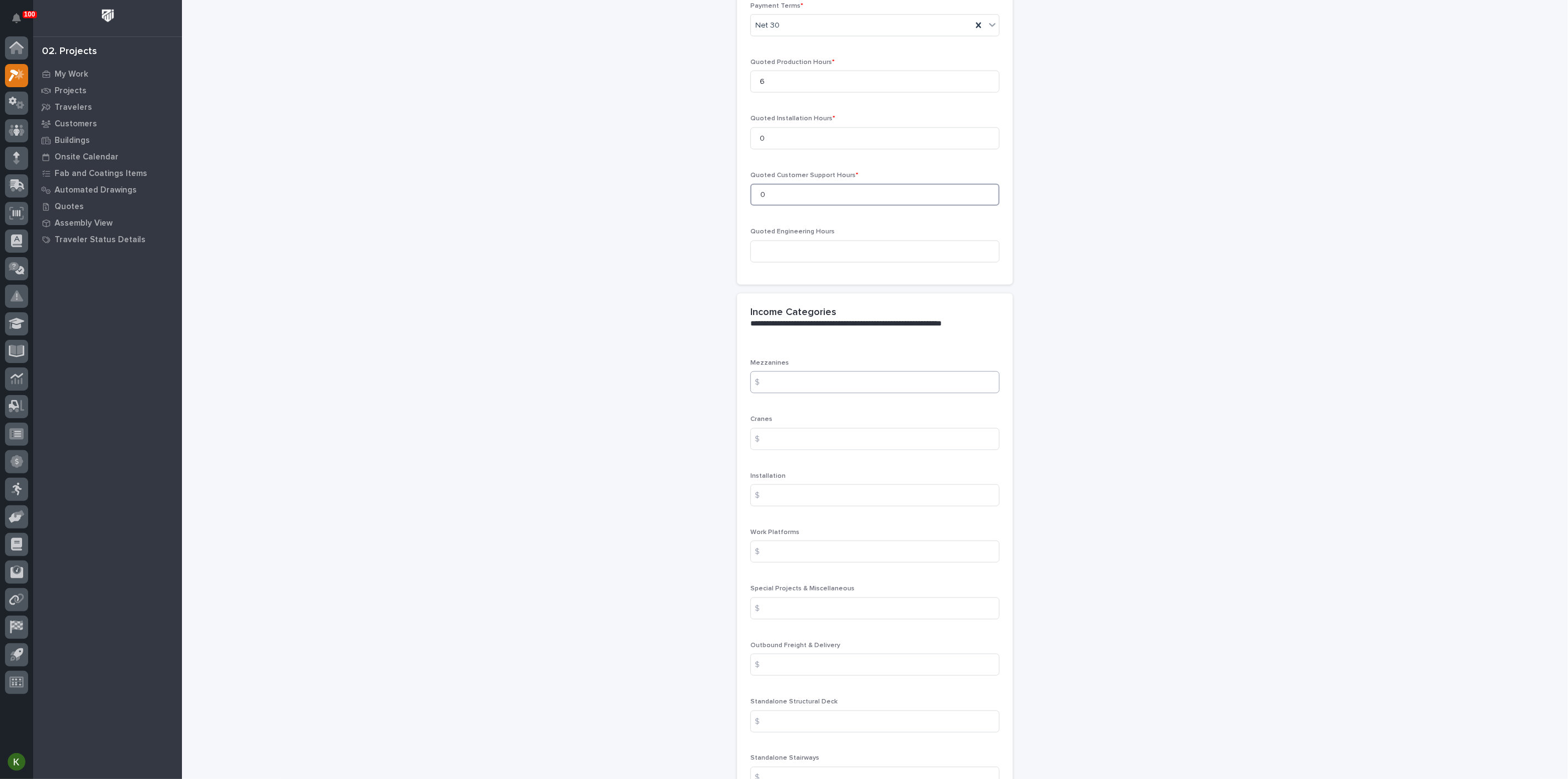
scroll to position [1042, 0]
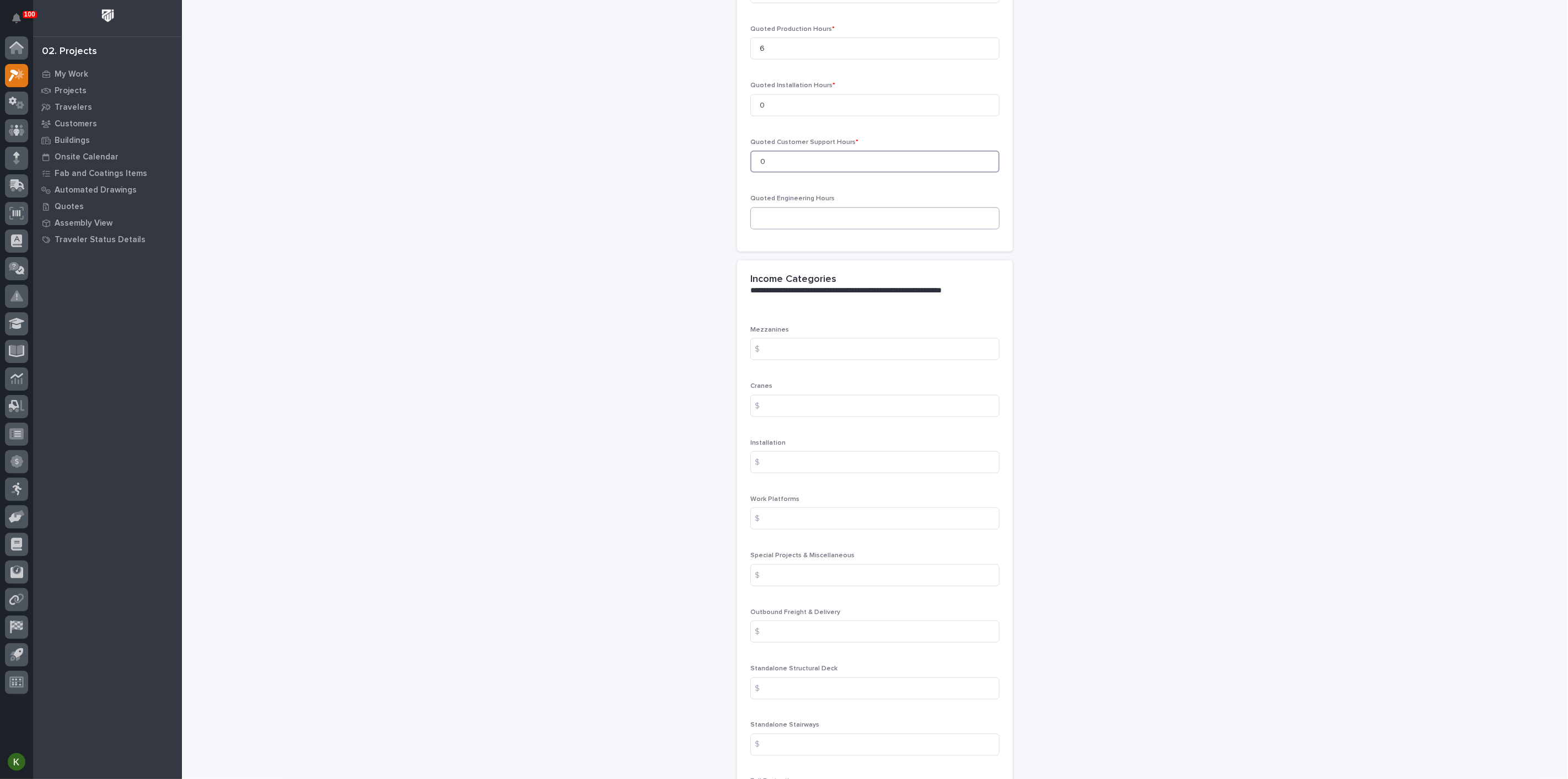
type input "0"
click at [762, 229] on input at bounding box center [875, 218] width 249 height 22
click at [768, 229] on input at bounding box center [875, 218] width 249 height 22
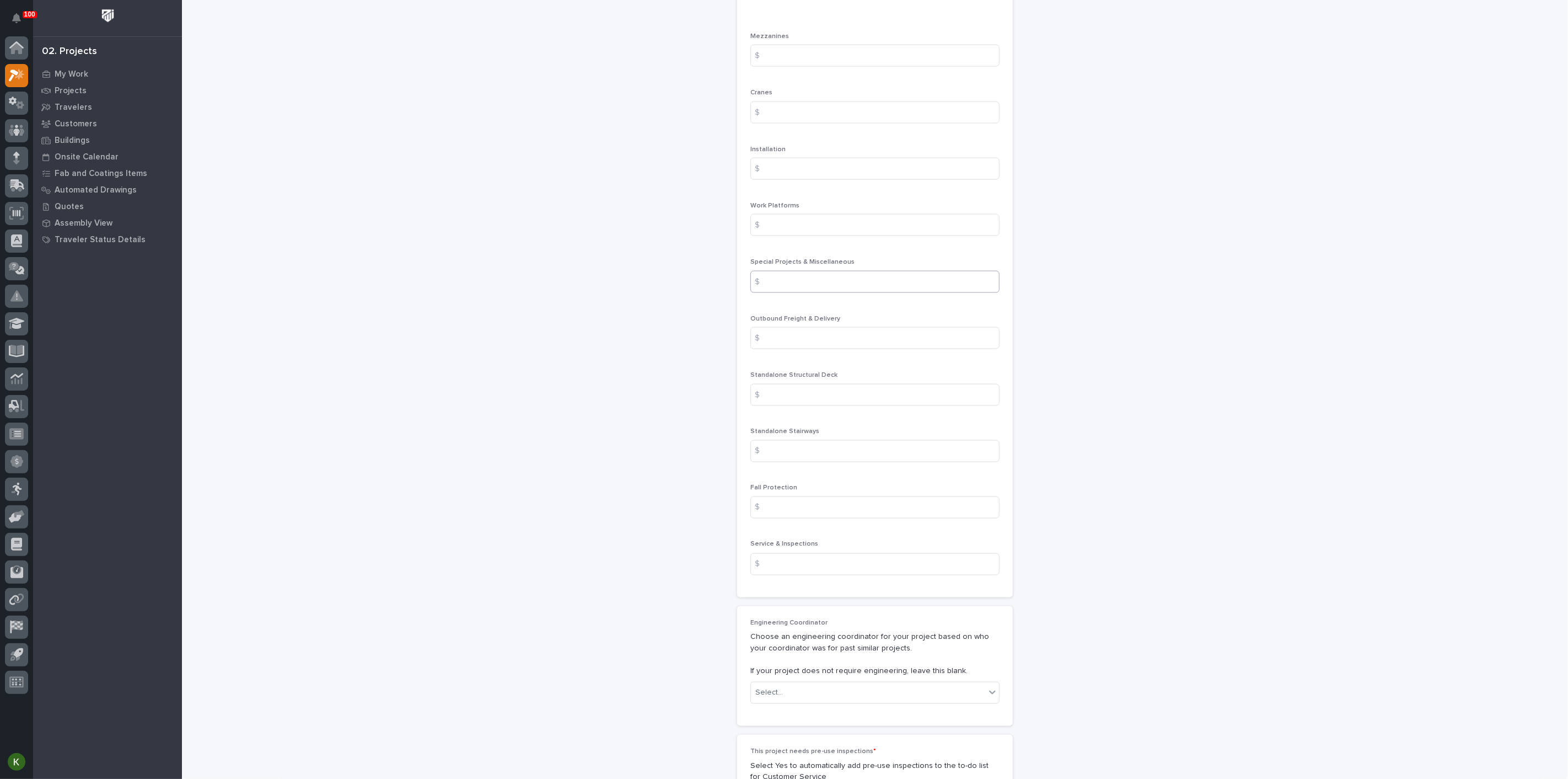
scroll to position [1348, 0]
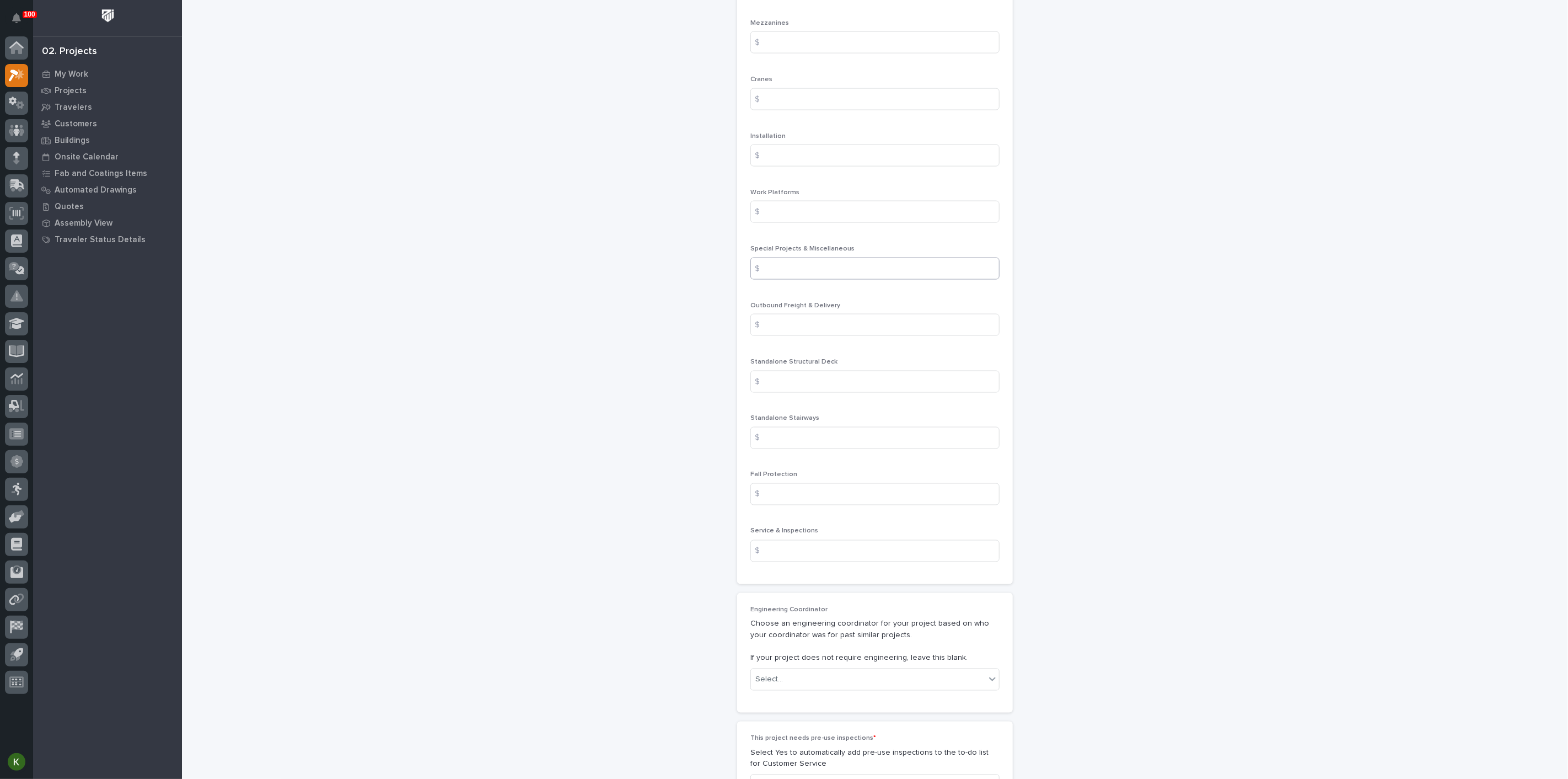
type input "2"
click at [802, 280] on input at bounding box center [875, 268] width 249 height 22
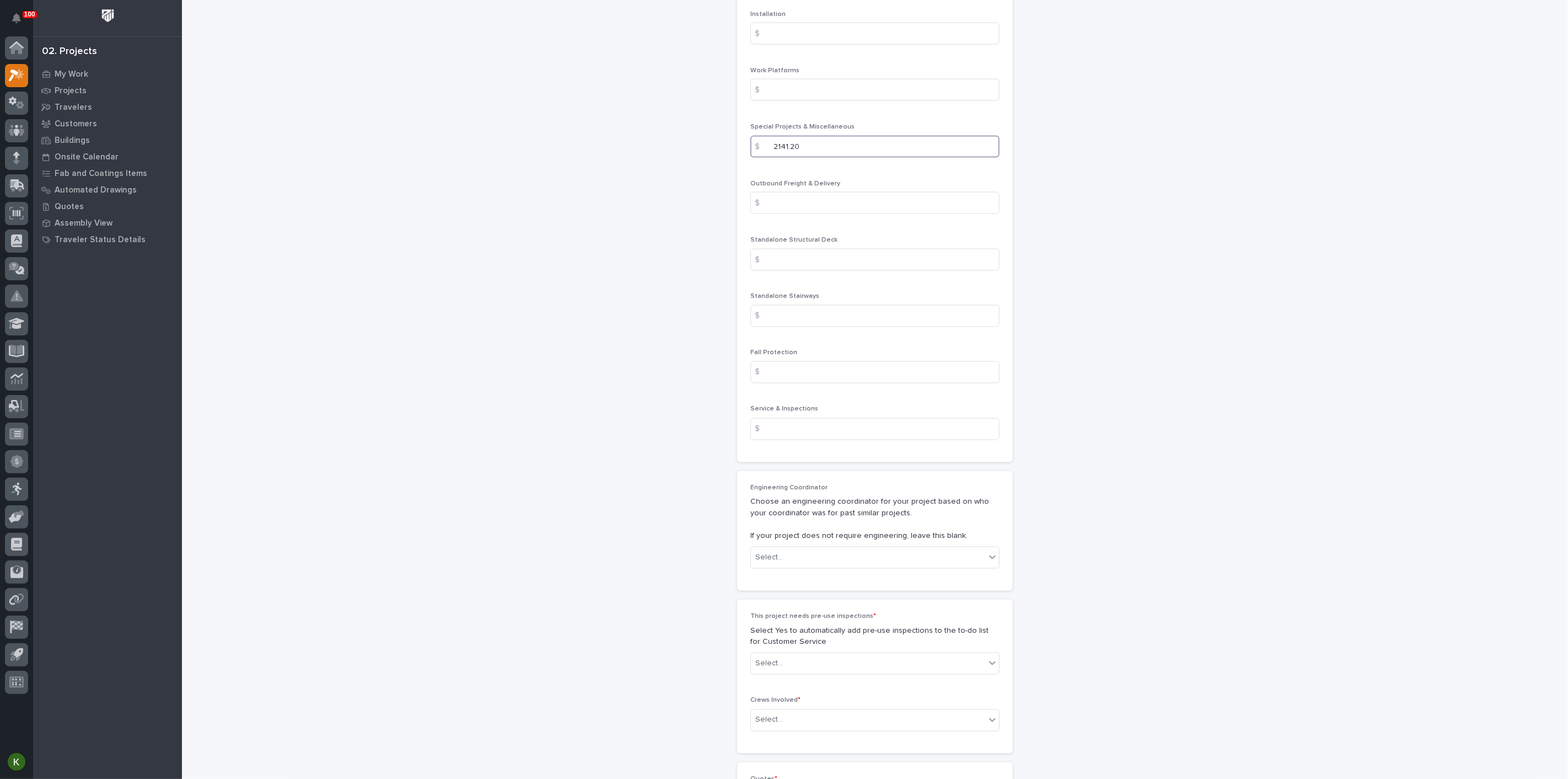
scroll to position [1470, 0]
type input "2141.20"
click at [809, 213] on input at bounding box center [875, 202] width 249 height 22
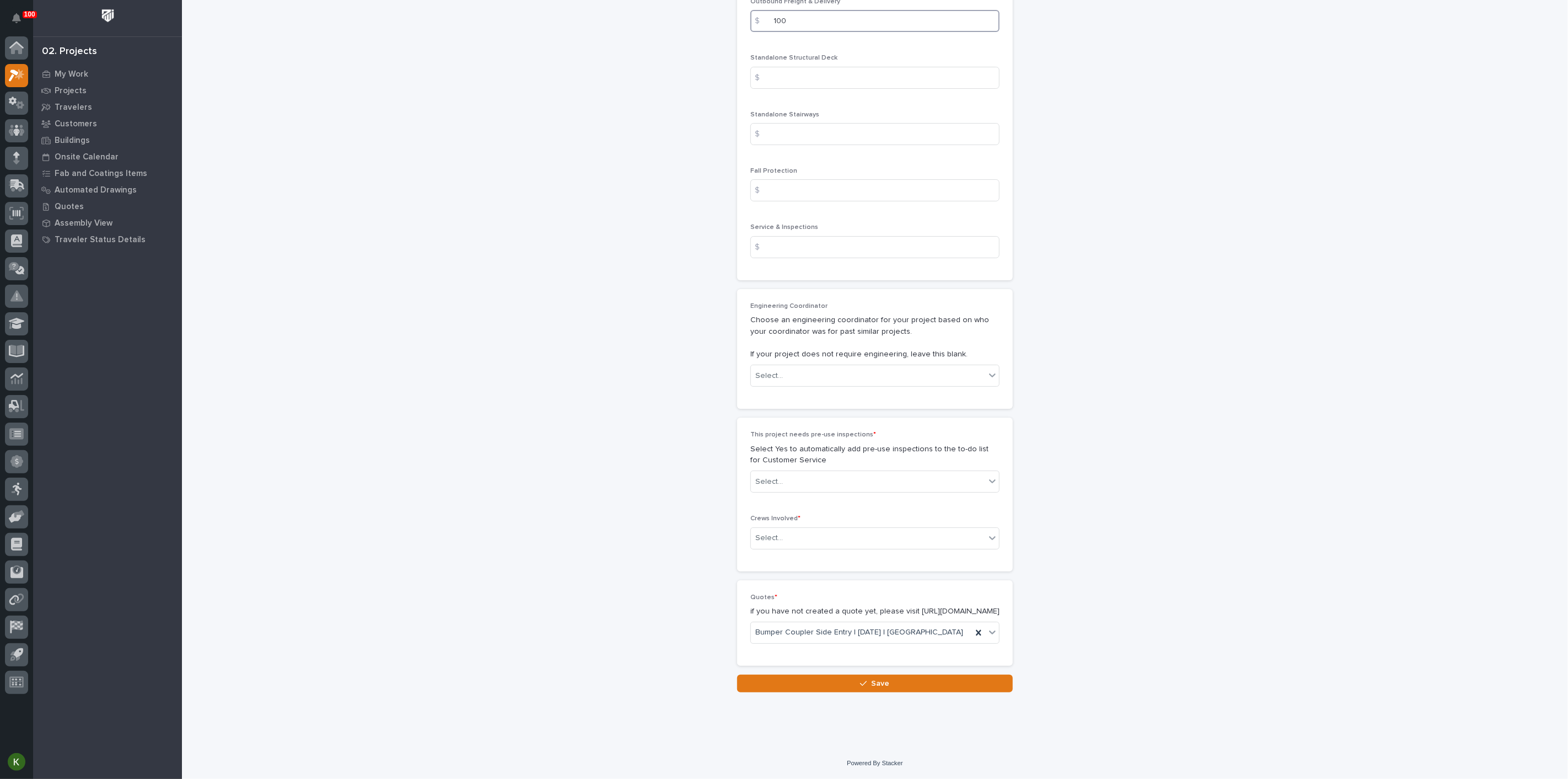
scroll to position [1961, 0]
type input "100"
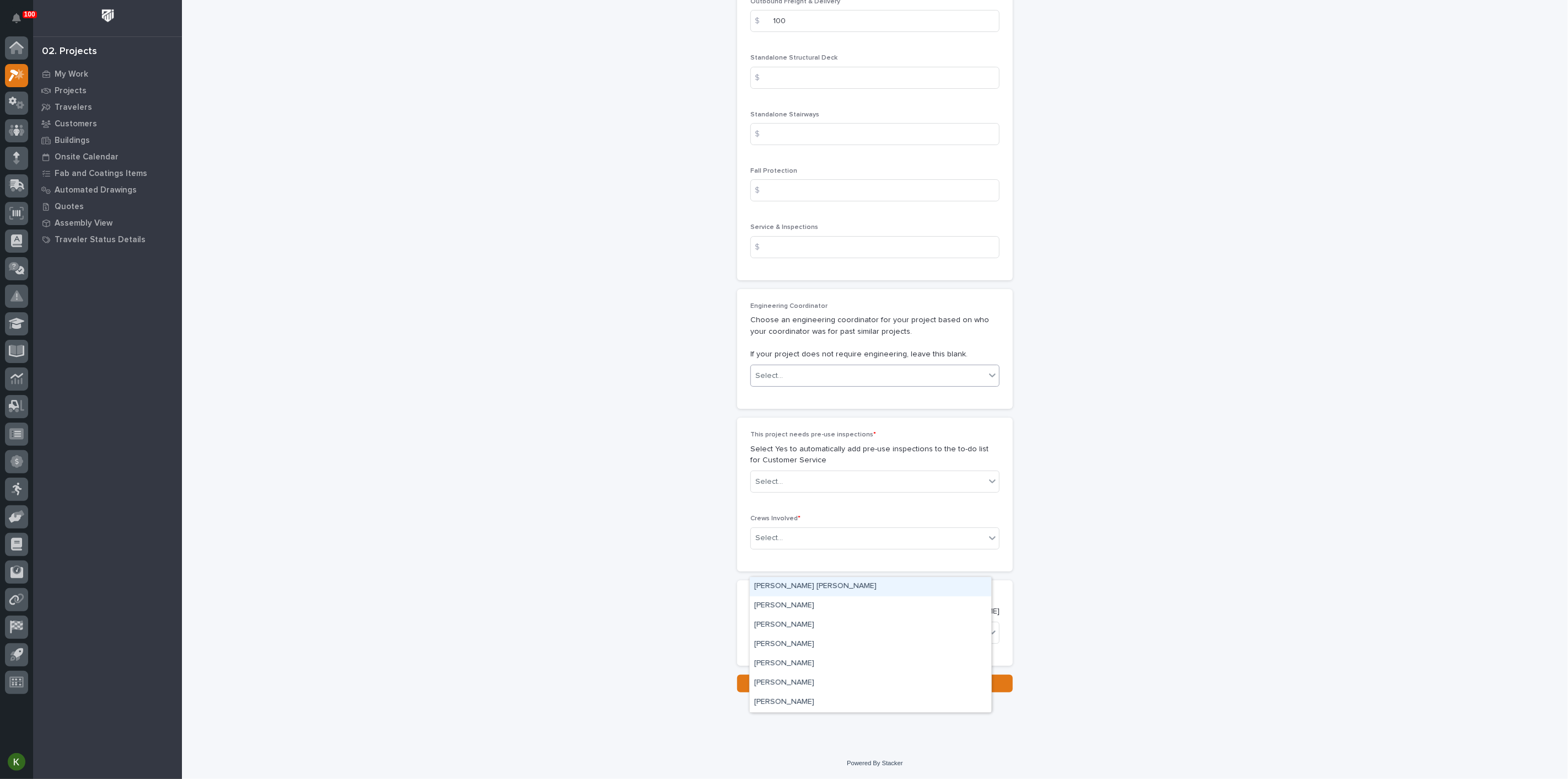
click at [816, 385] on div "Select..." at bounding box center [868, 376] width 235 height 18
click at [818, 663] on div "[PERSON_NAME]" at bounding box center [871, 663] width 242 height 19
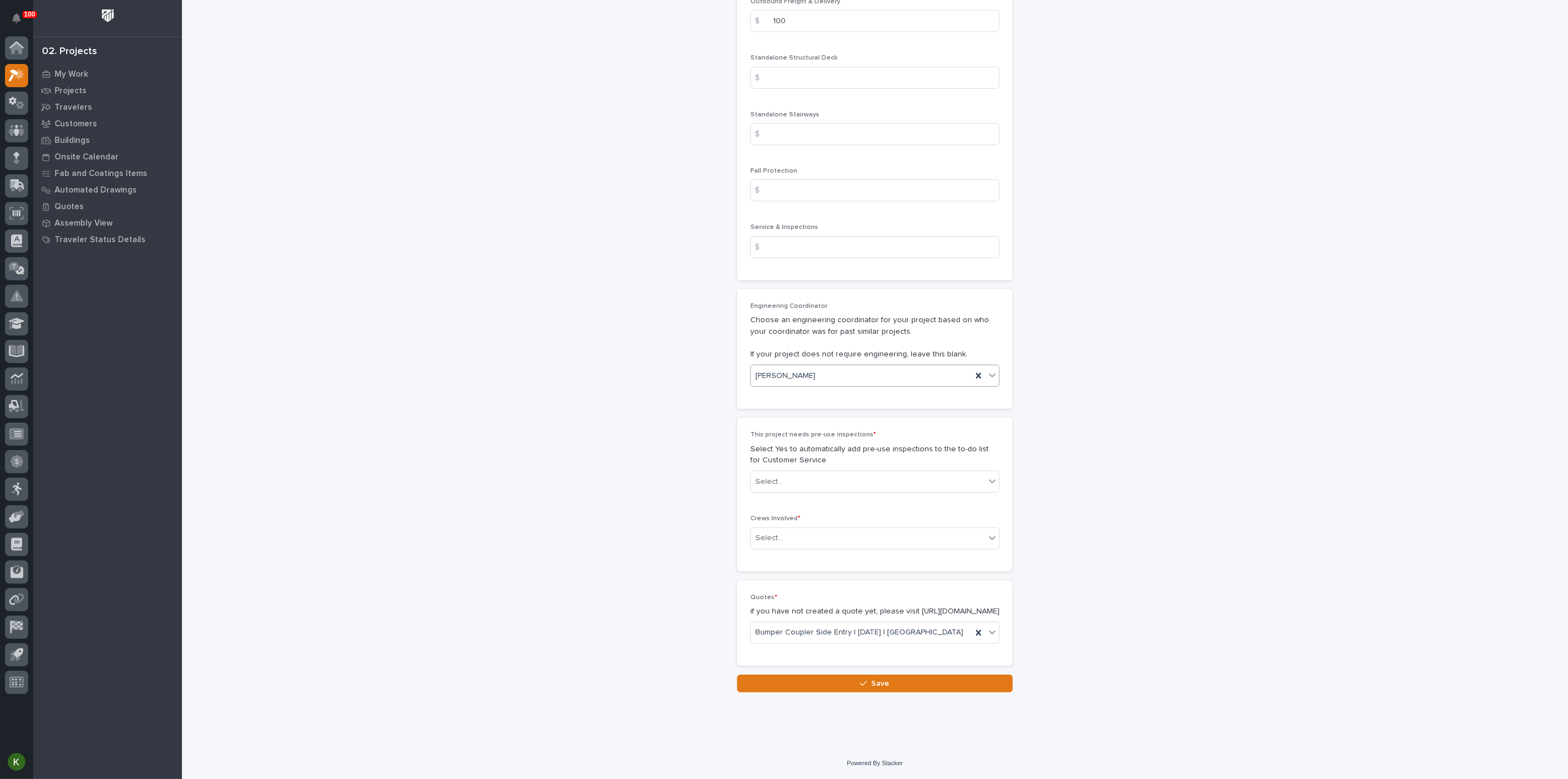
scroll to position [2022, 0]
click at [826, 491] on div "Select..." at bounding box center [868, 482] width 235 height 18
click at [817, 672] on div "No" at bounding box center [871, 671] width 242 height 19
click at [816, 547] on div "Select..." at bounding box center [868, 538] width 235 height 18
click at [811, 624] on div "Production" at bounding box center [871, 617] width 242 height 19
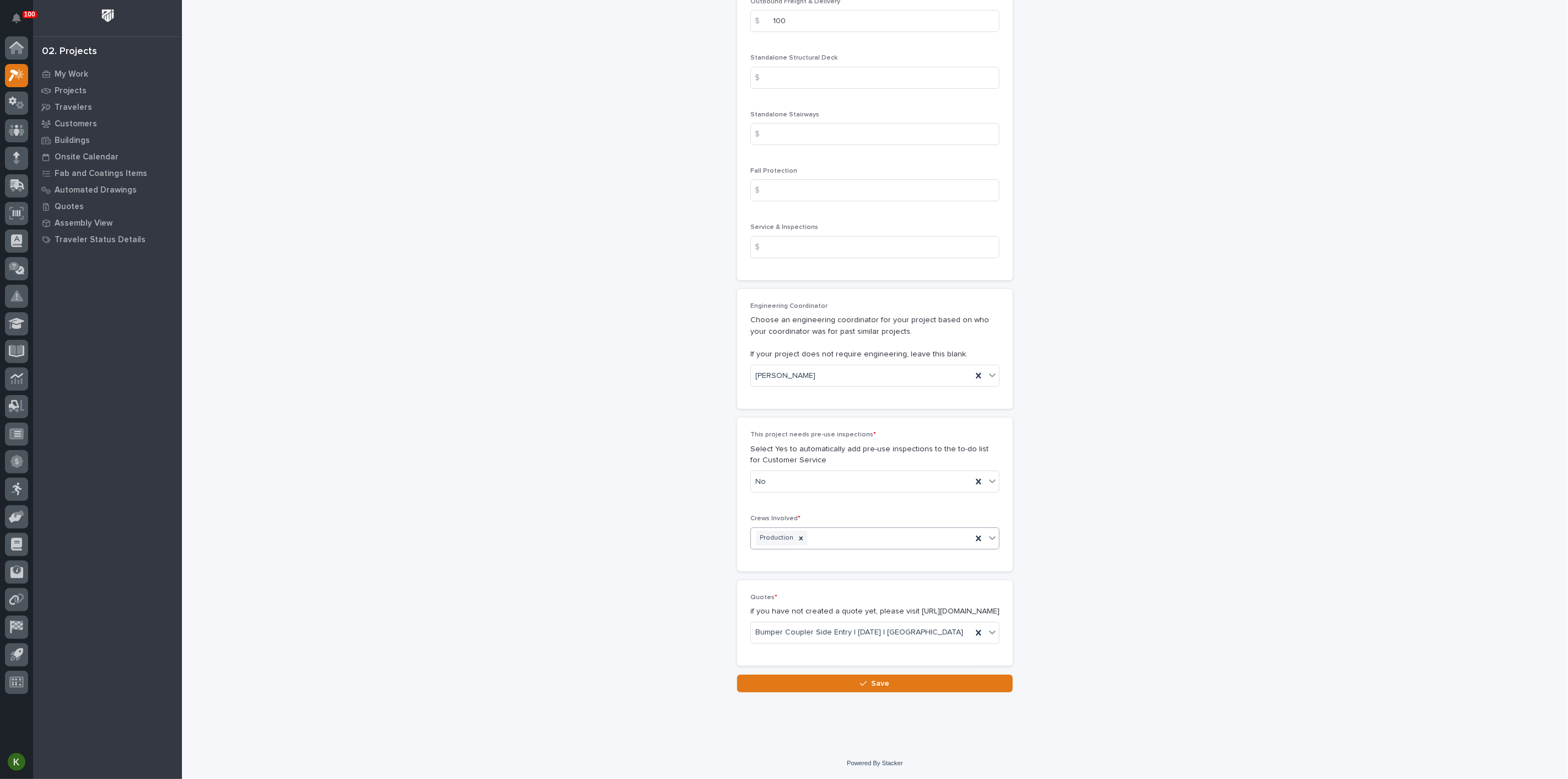
scroll to position [2206, 0]
click at [820, 692] on button "Save" at bounding box center [875, 683] width 276 height 18
